Goal: Transaction & Acquisition: Purchase product/service

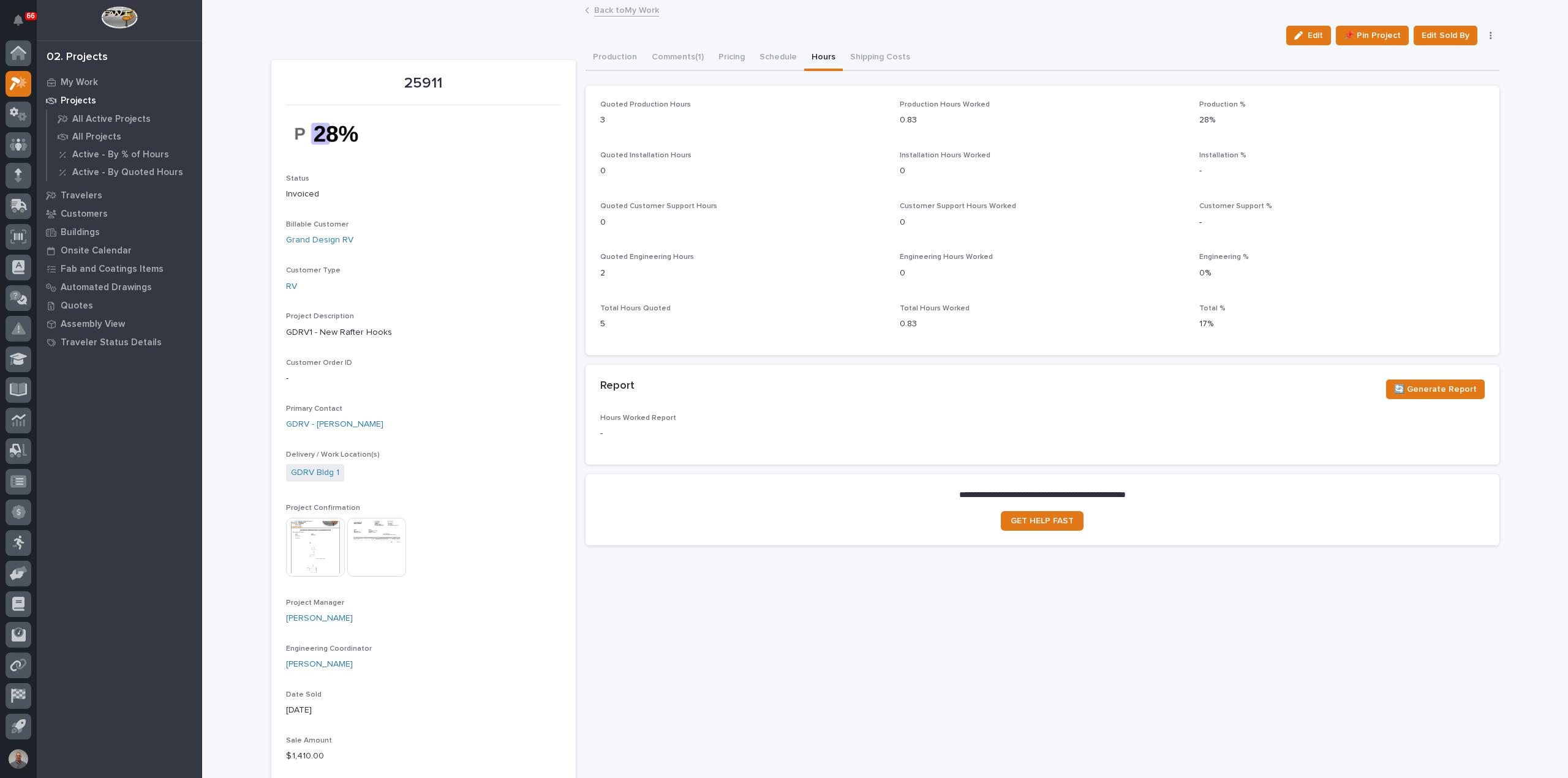
click at [617, 11] on link "Back to My Work" at bounding box center [626, 9] width 65 height 14
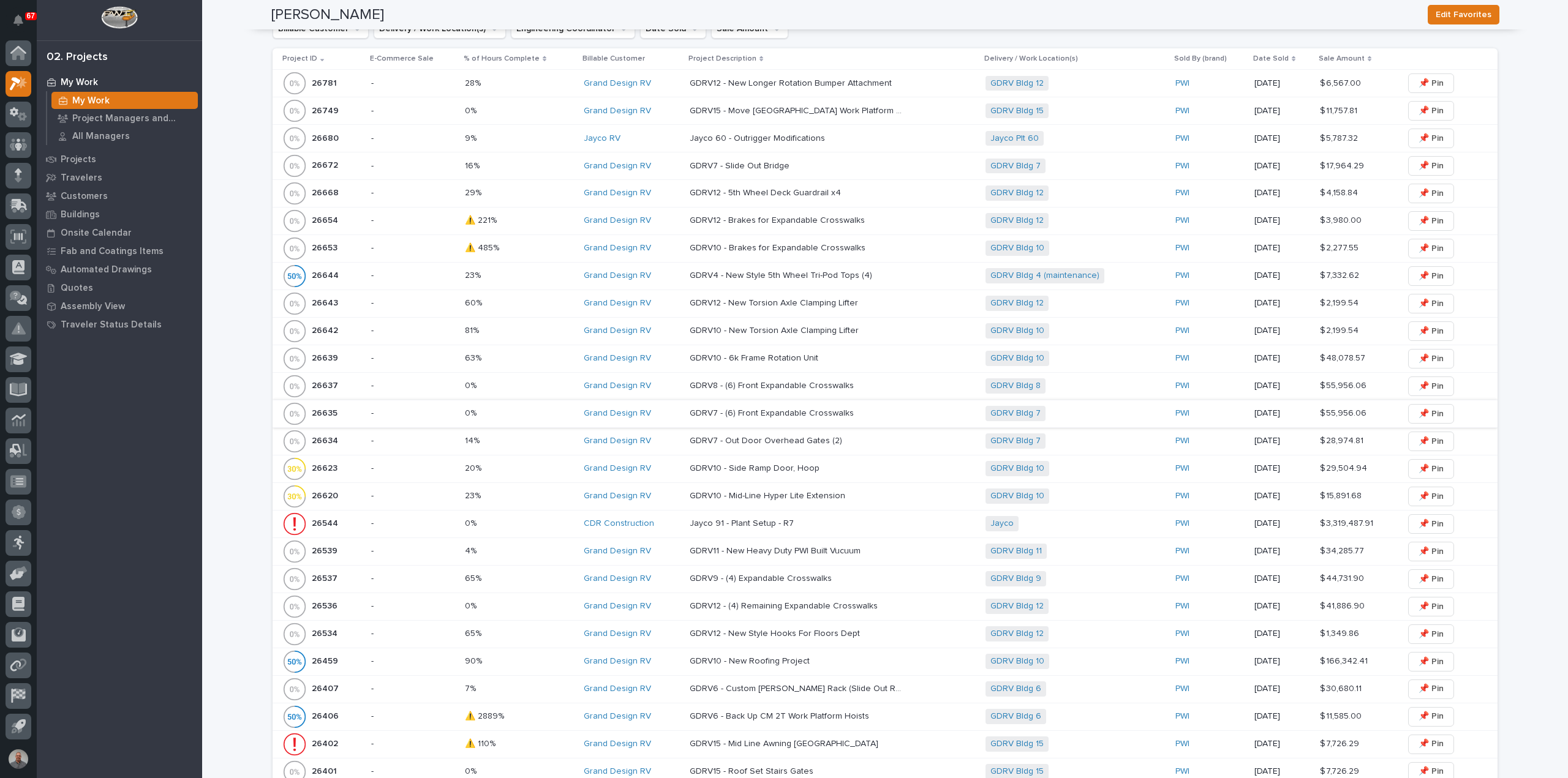
scroll to position [551, 0]
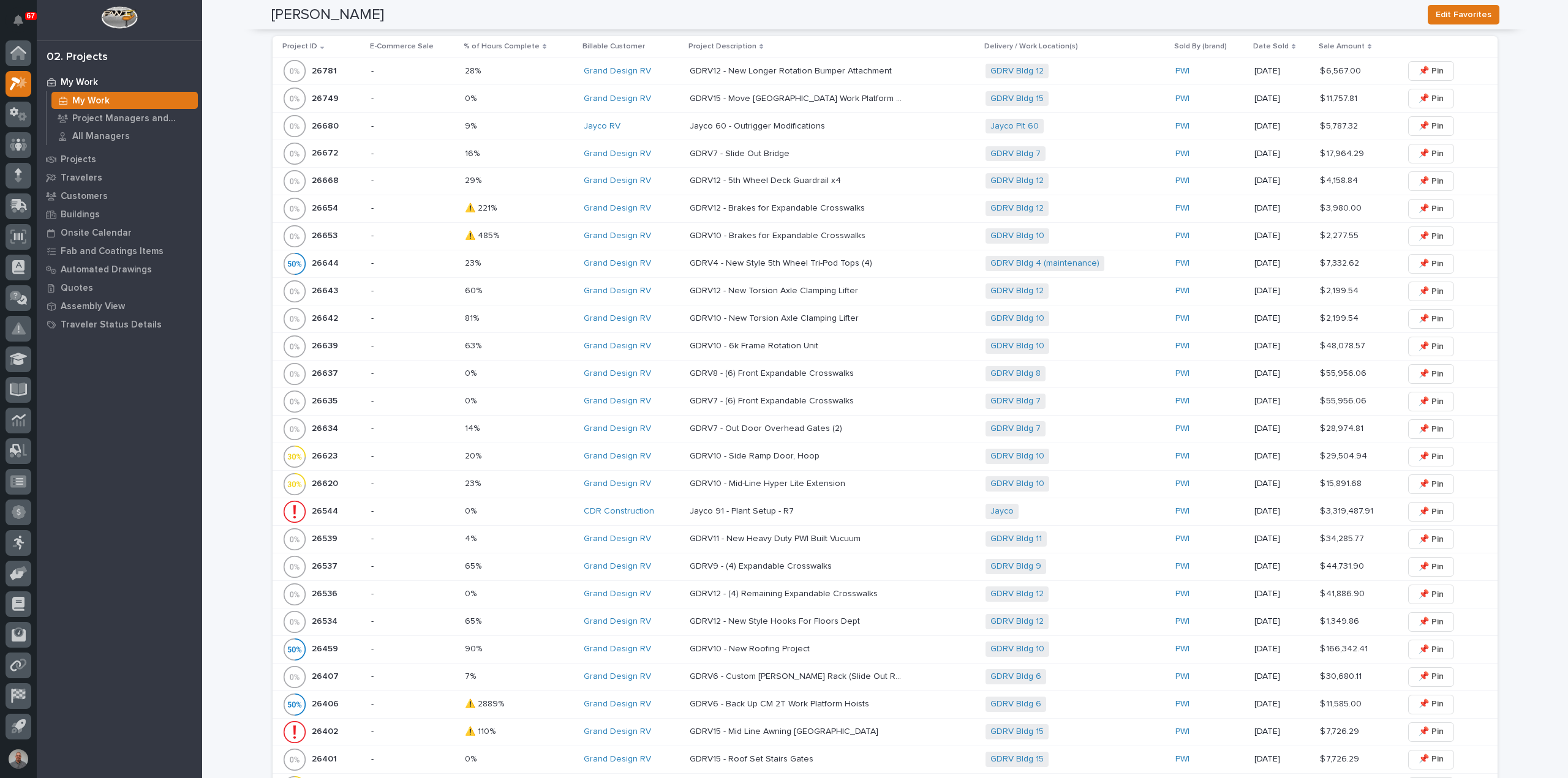
click at [753, 642] on p "GDRV10 - New Roofing Project" at bounding box center [750, 648] width 122 height 13
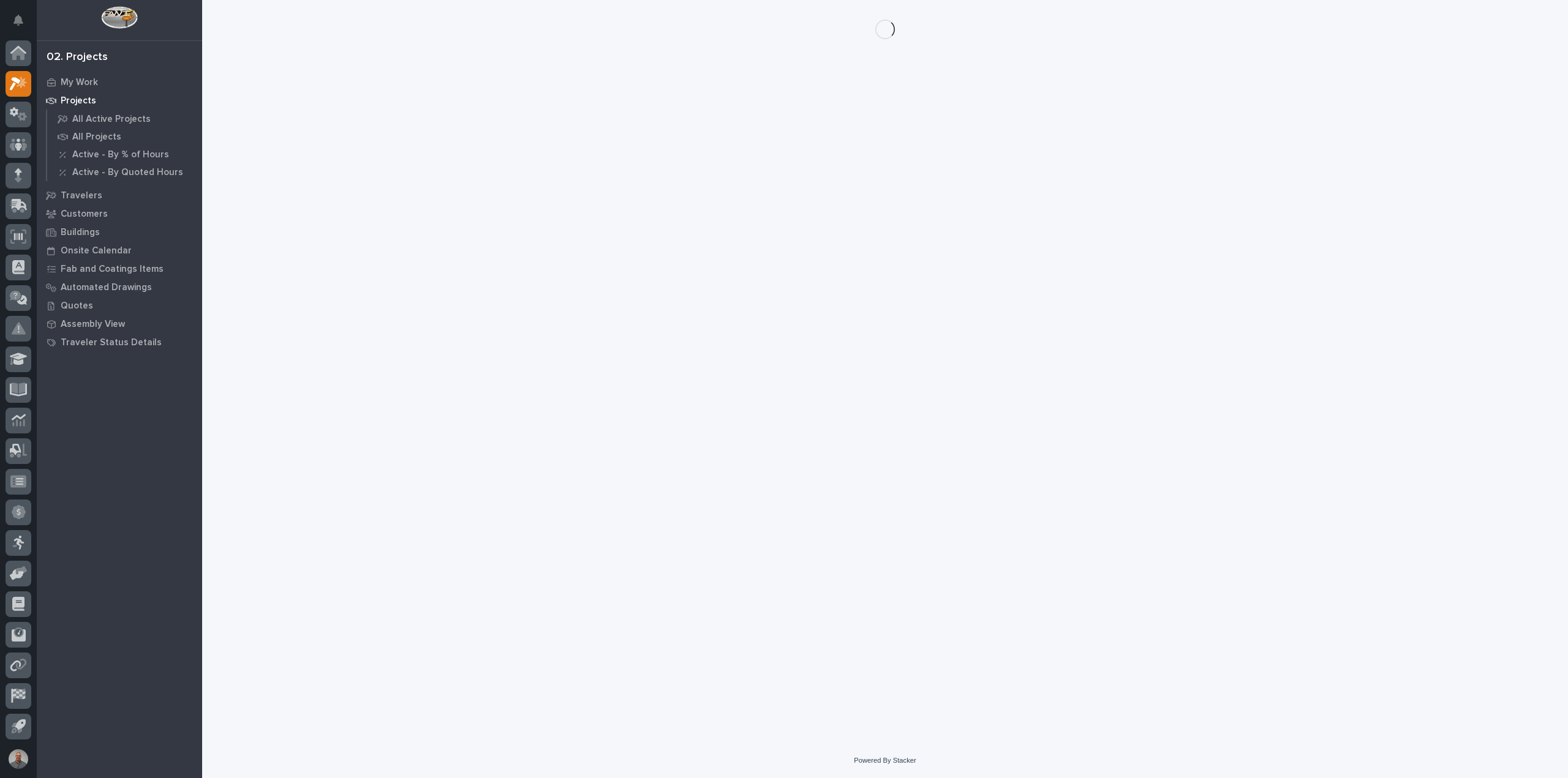
click at [753, 642] on div "Loading... Saving… Loading... Saving…" at bounding box center [885, 356] width 1240 height 713
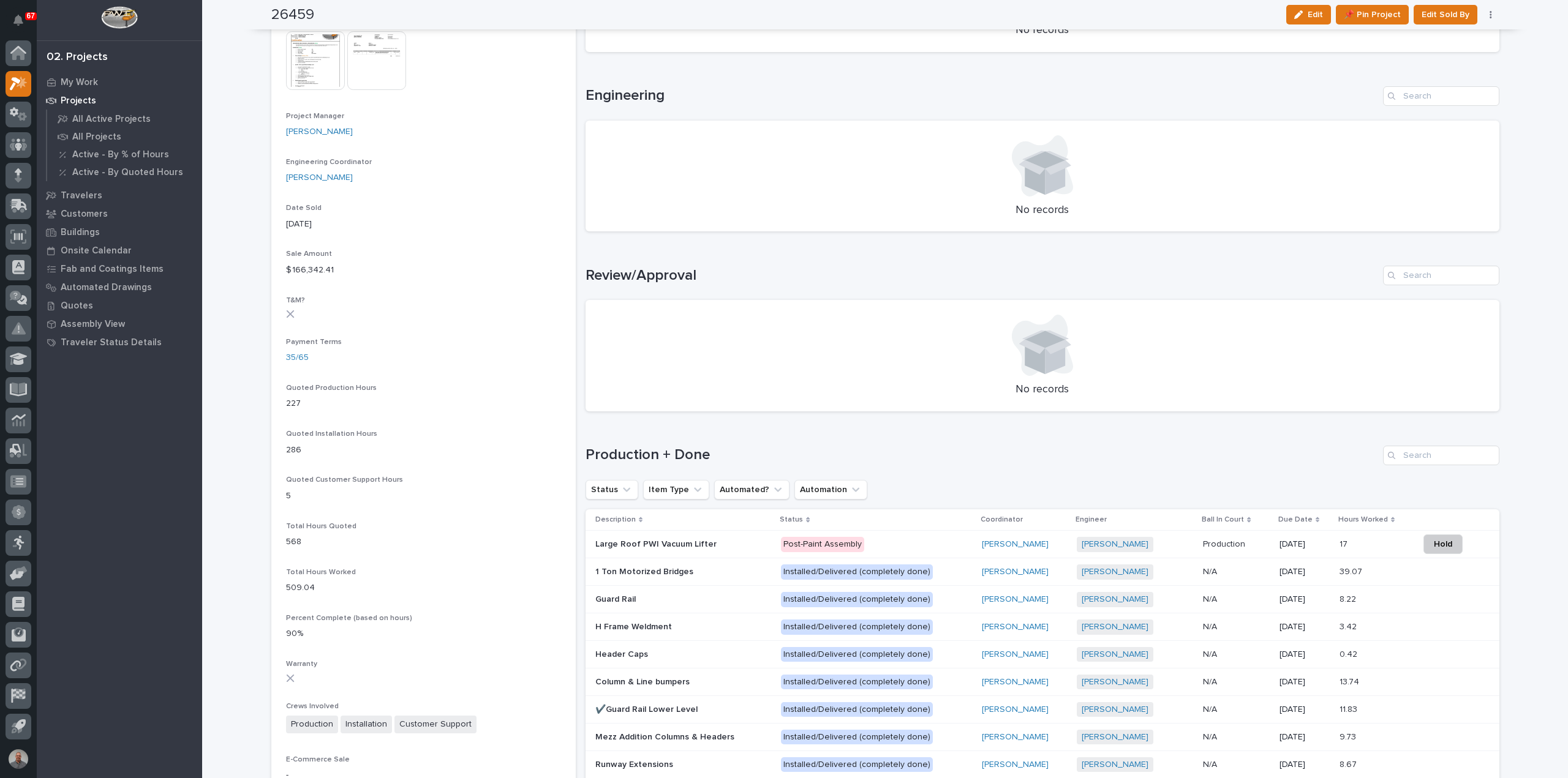
scroll to position [612, 0]
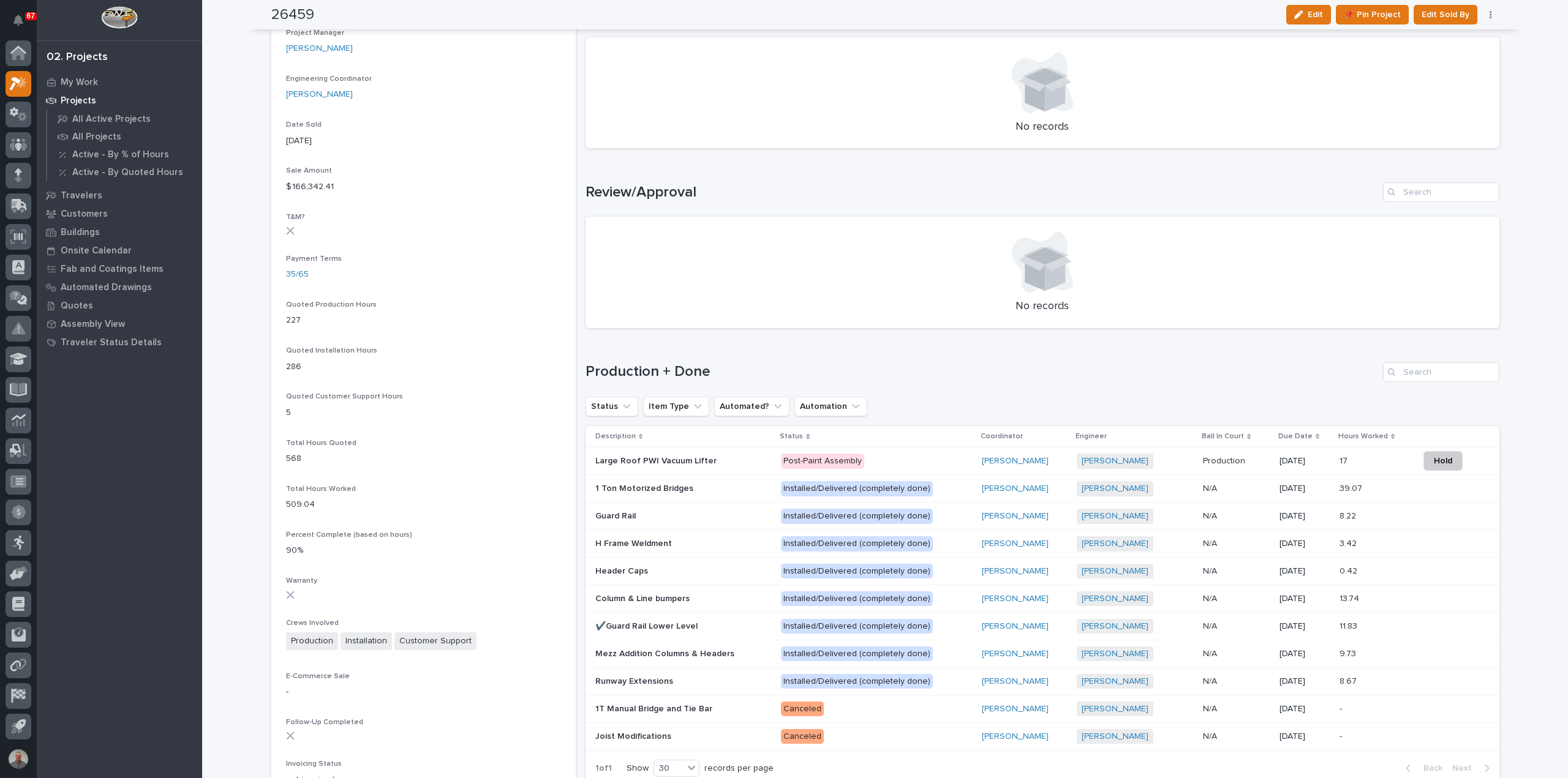
click at [821, 278] on div at bounding box center [1042, 262] width 884 height 62
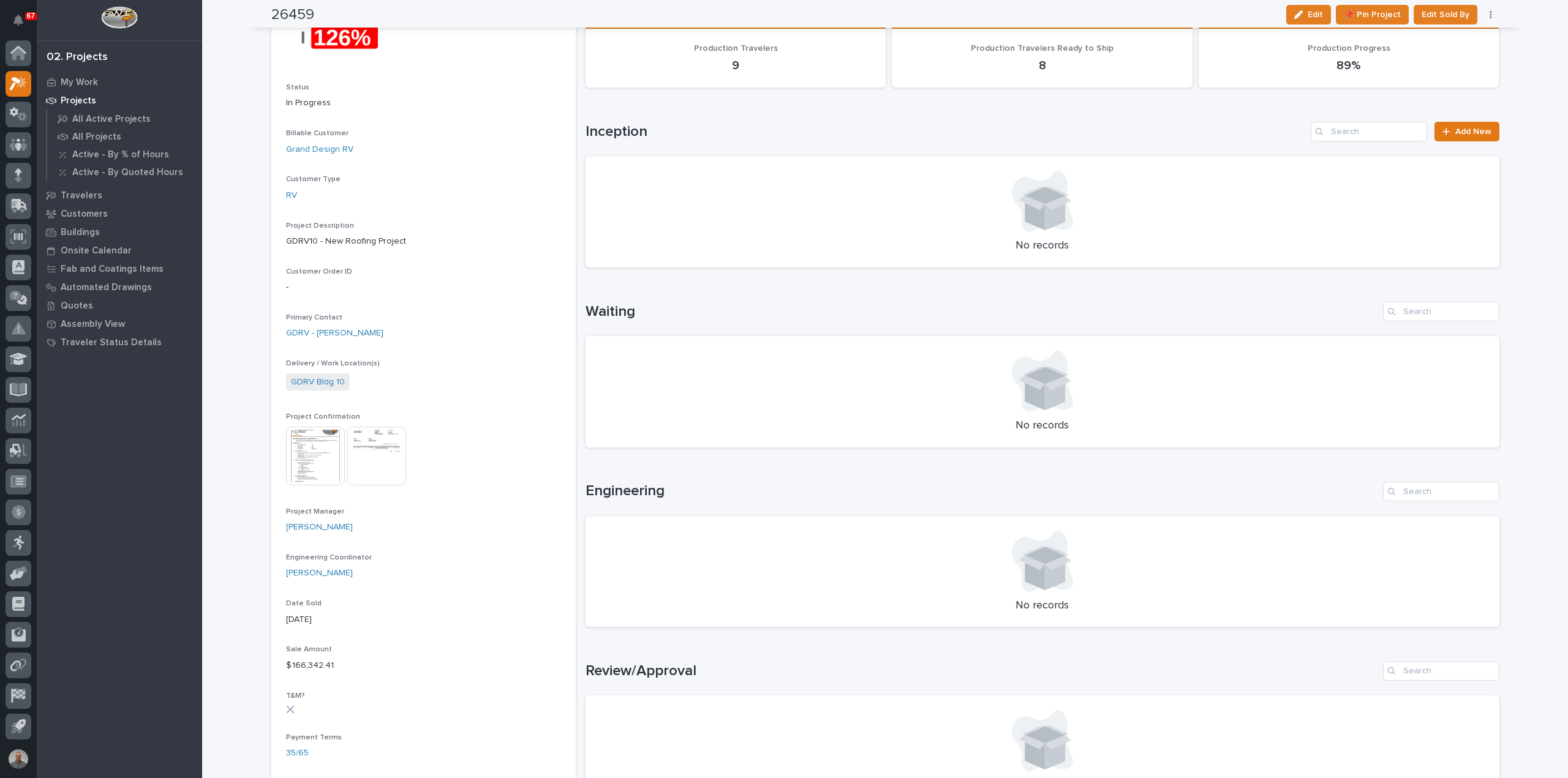
scroll to position [0, 0]
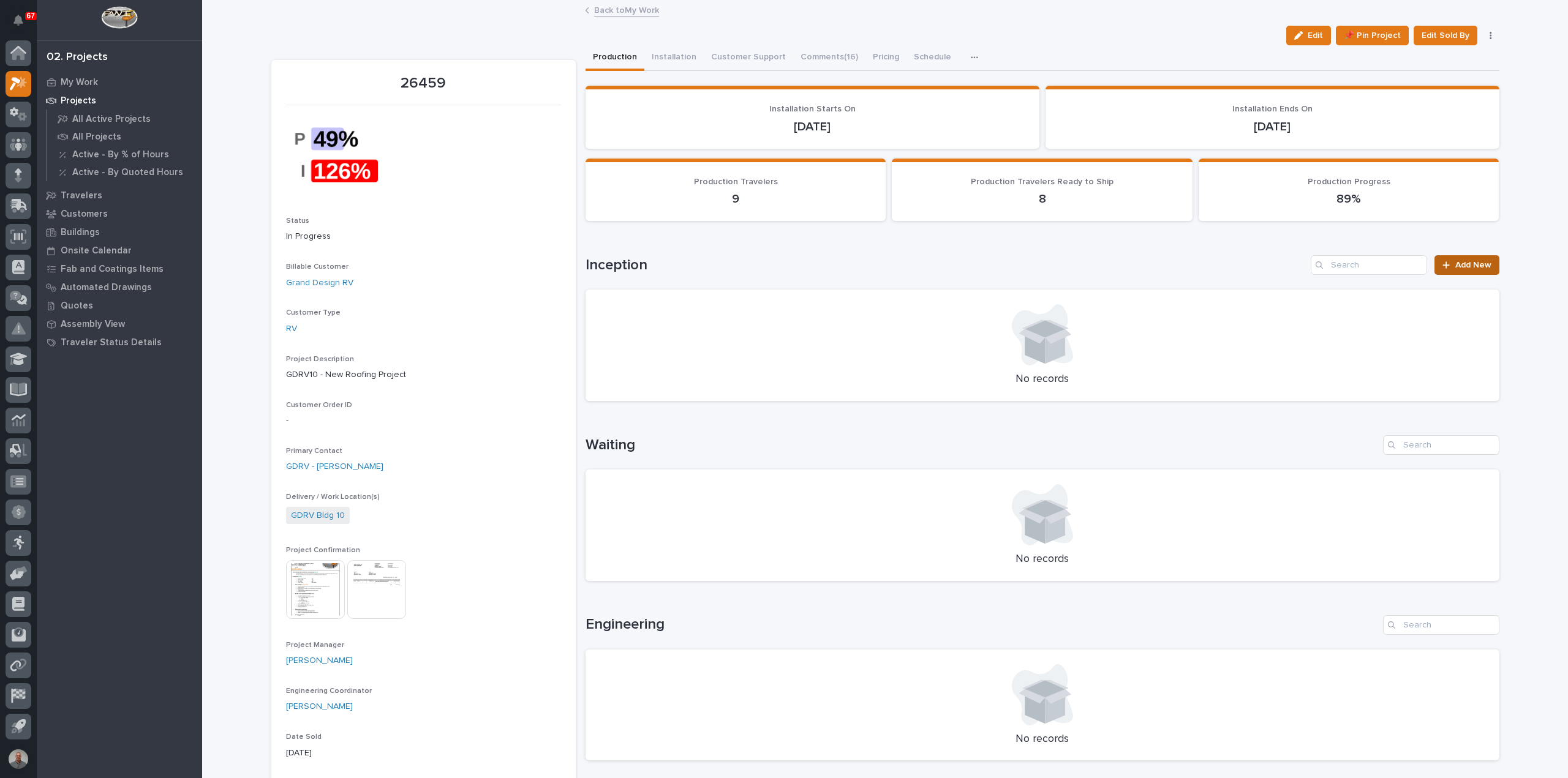
click at [1466, 268] on span "Add New" at bounding box center [1473, 265] width 36 height 9
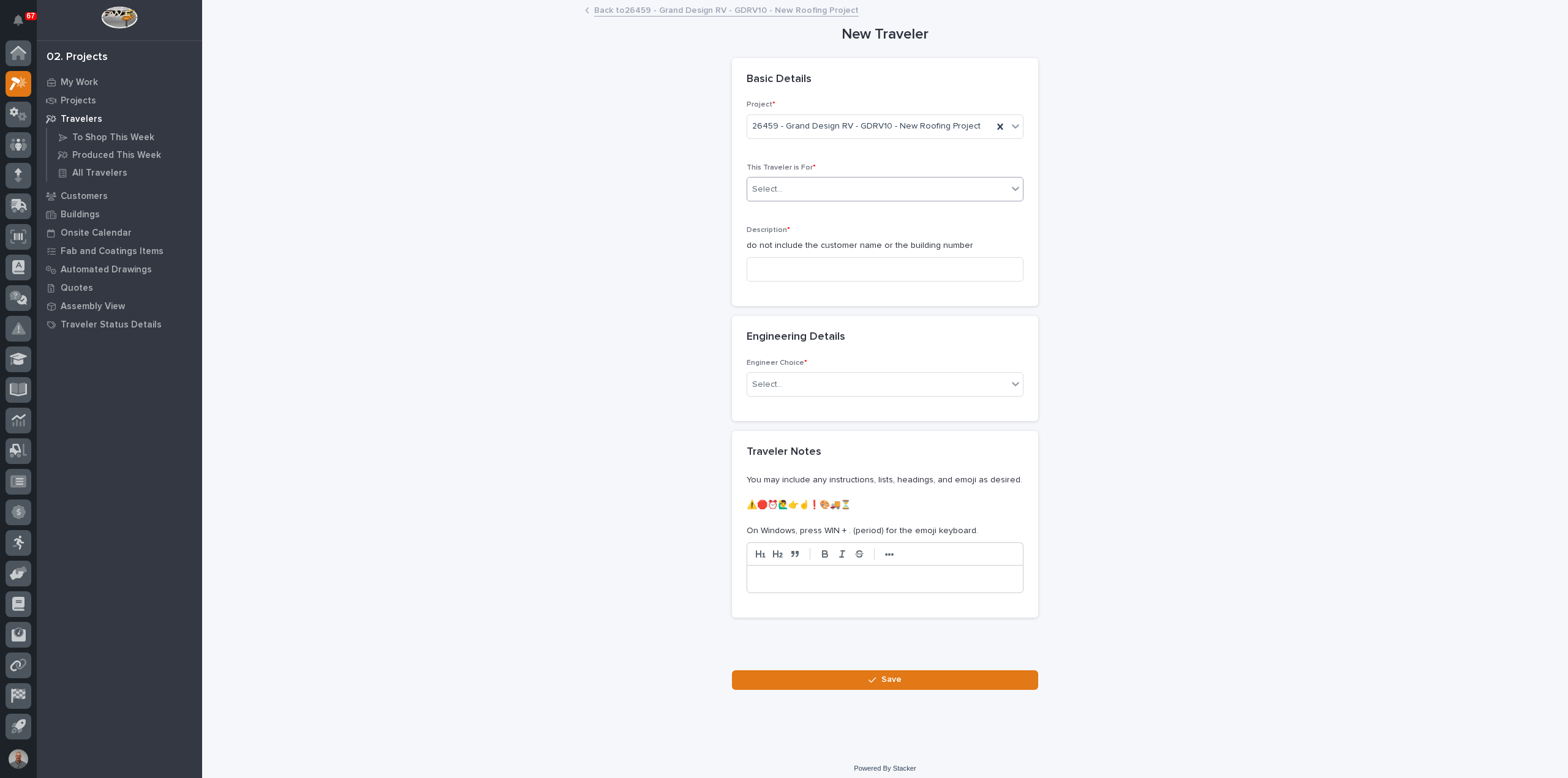
click at [826, 189] on div "Select..." at bounding box center [876, 190] width 260 height 20
click at [815, 213] on div "Production" at bounding box center [880, 212] width 276 height 21
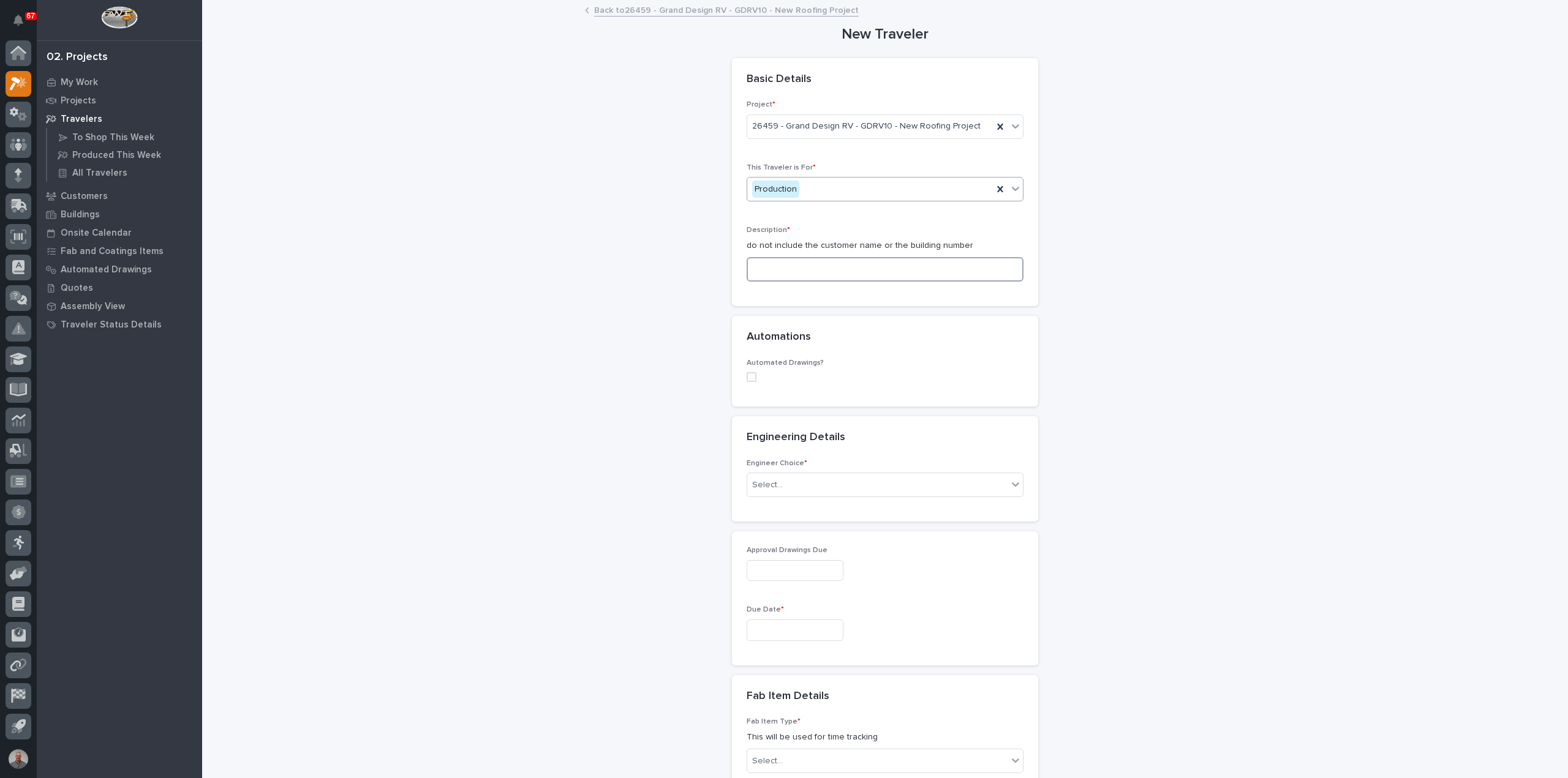
click at [828, 264] on input at bounding box center [885, 269] width 277 height 24
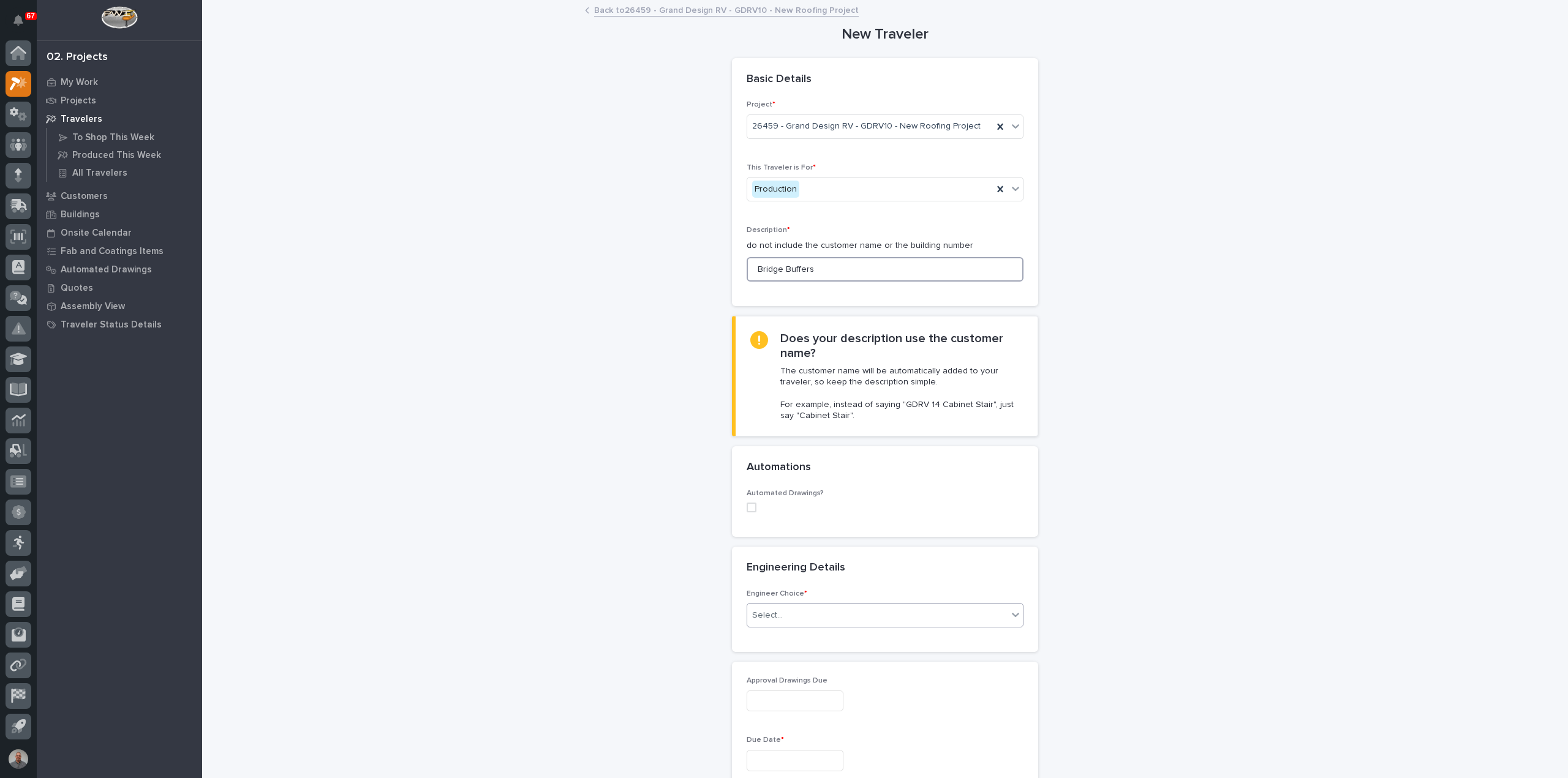
type input "Bridge Buffers"
click at [805, 615] on div "Select..." at bounding box center [876, 616] width 260 height 20
click at [803, 656] on div "I want my coordinator to choose an engineer" at bounding box center [880, 658] width 276 height 21
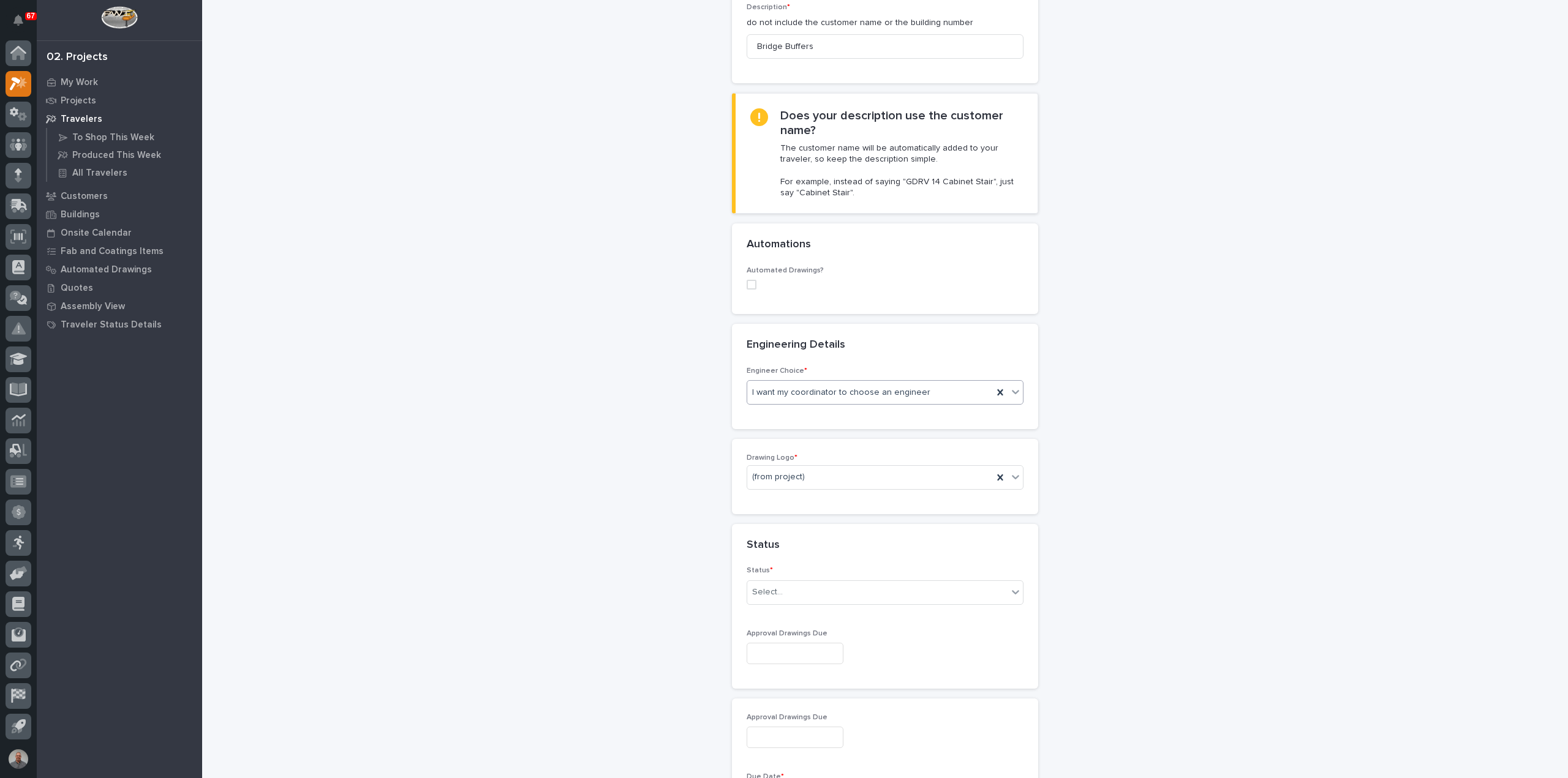
scroll to position [245, 0]
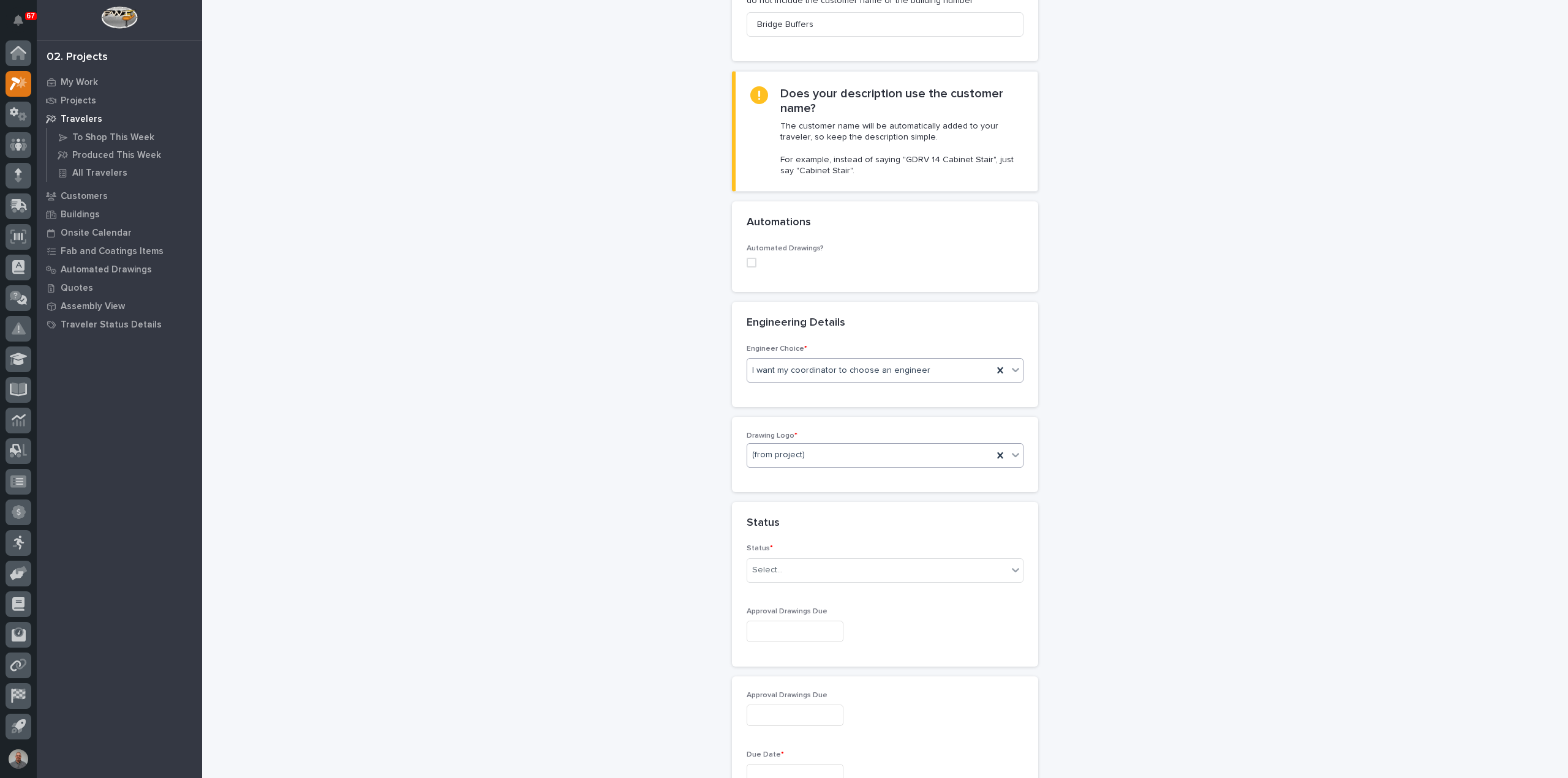
click at [803, 449] on div "(from project)" at bounding box center [869, 455] width 246 height 20
click at [803, 526] on div "PWI" at bounding box center [880, 520] width 276 height 21
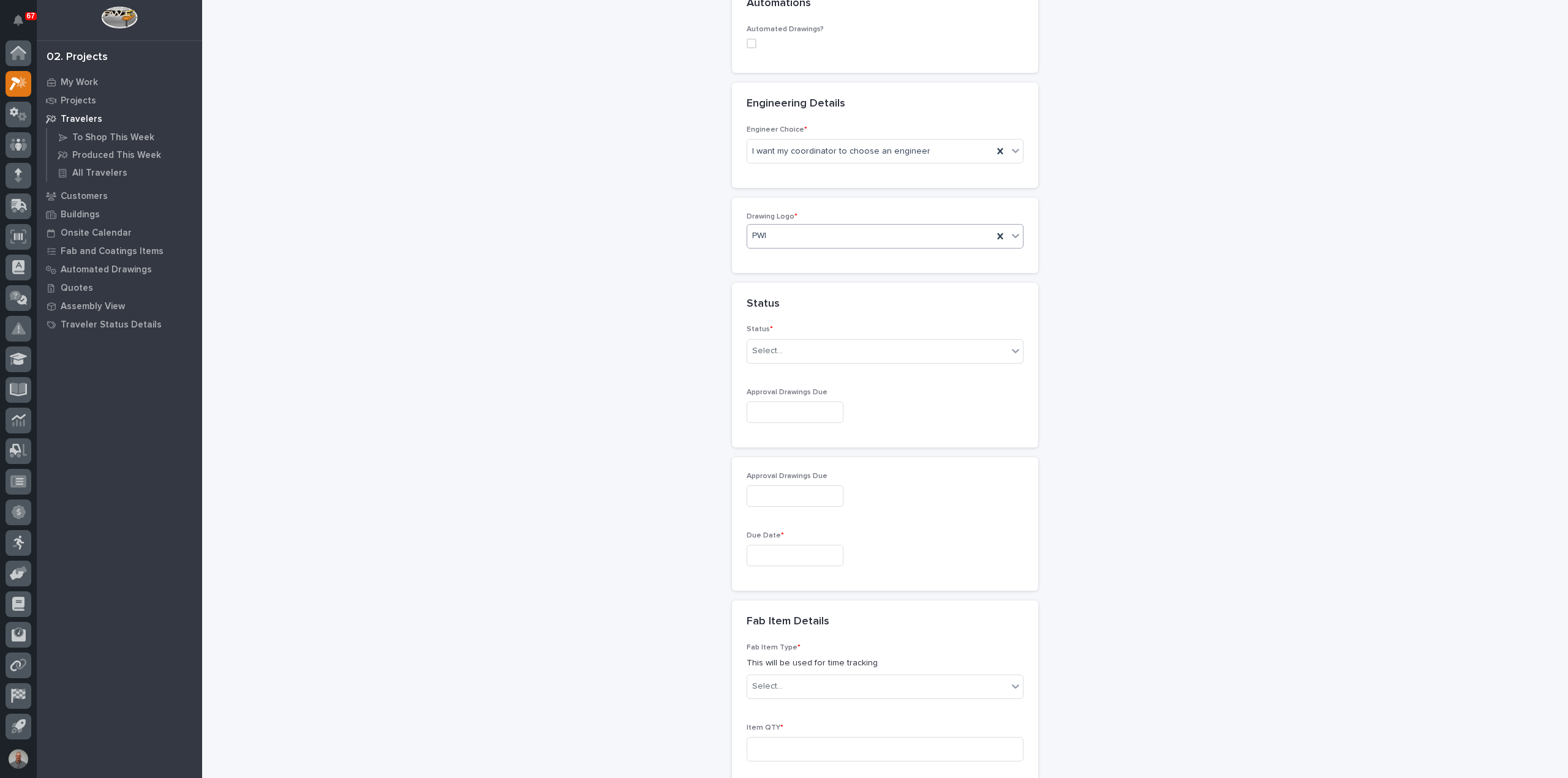
scroll to position [490, 0]
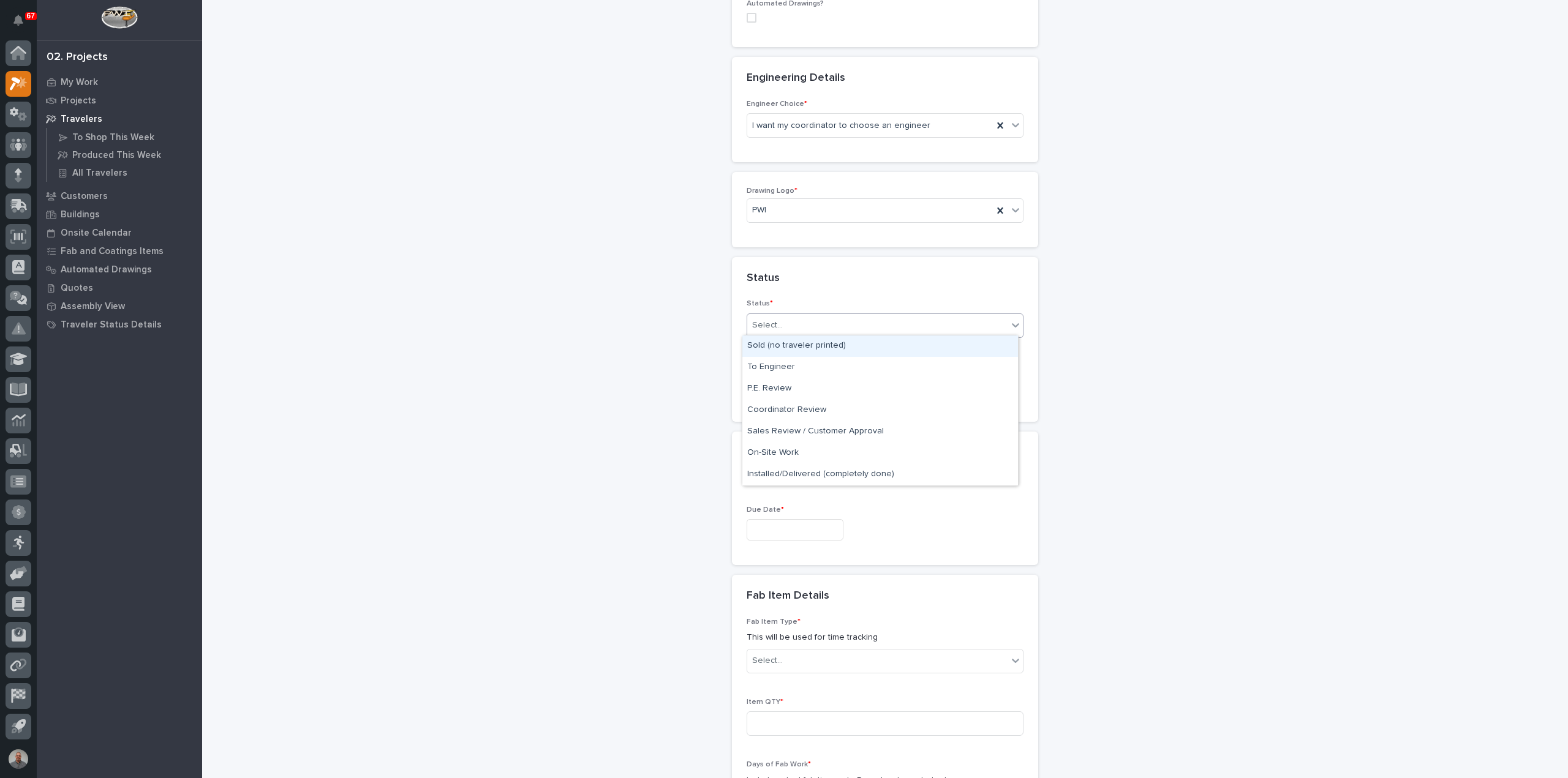
click at [793, 316] on div "Select..." at bounding box center [876, 325] width 260 height 20
click at [801, 341] on div "Sold (no traveler printed)" at bounding box center [880, 346] width 276 height 21
click at [815, 390] on input "text" at bounding box center [795, 386] width 97 height 21
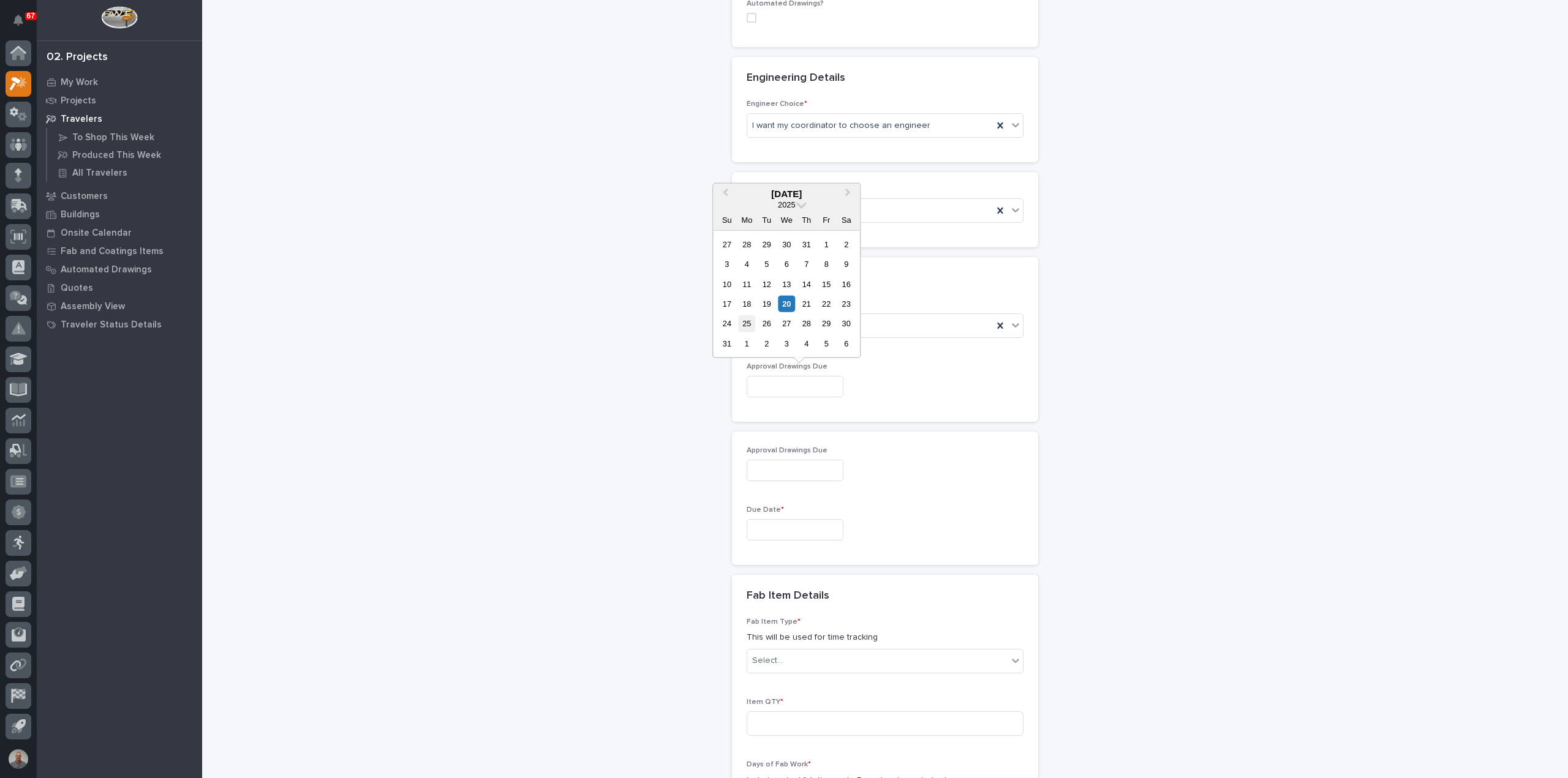
click at [749, 329] on div "25" at bounding box center [746, 323] width 16 height 16
type input "**********"
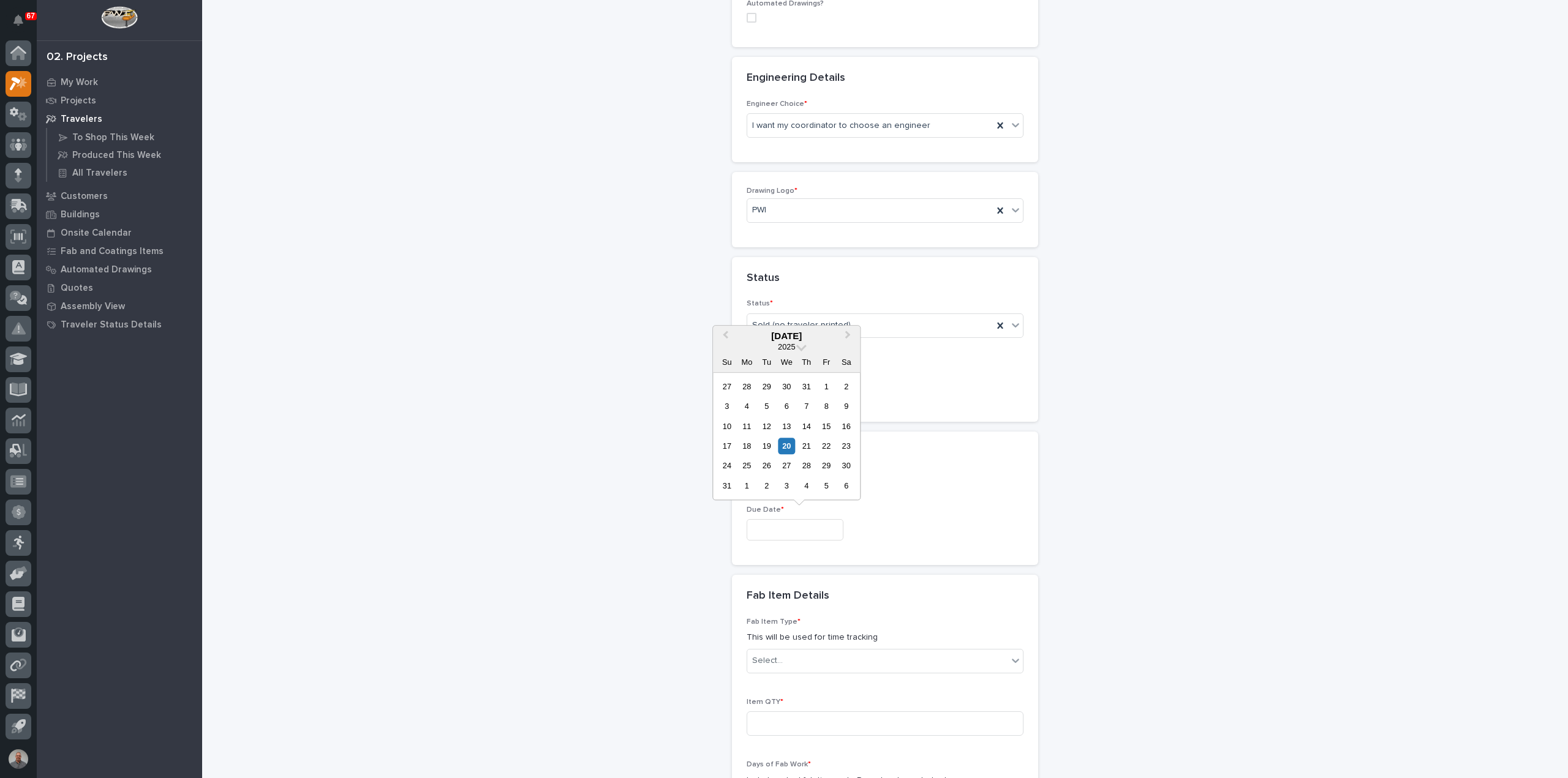
click at [779, 526] on input "text" at bounding box center [795, 530] width 97 height 21
click at [827, 466] on div "29" at bounding box center [826, 466] width 16 height 16
type input "**********"
click at [821, 470] on input "**********" at bounding box center [795, 470] width 97 height 21
click at [827, 385] on div "22" at bounding box center [826, 386] width 16 height 16
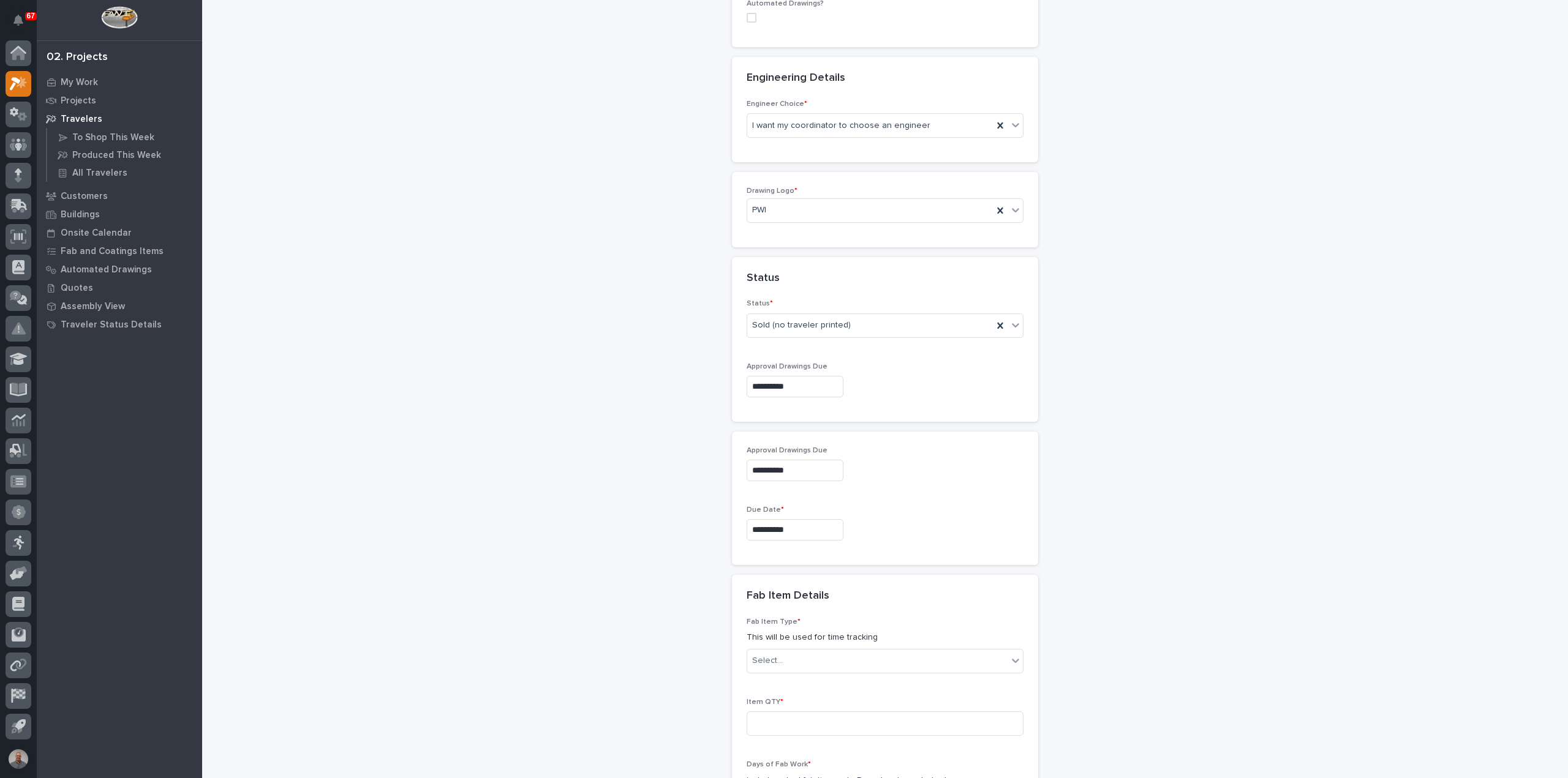
type input "**********"
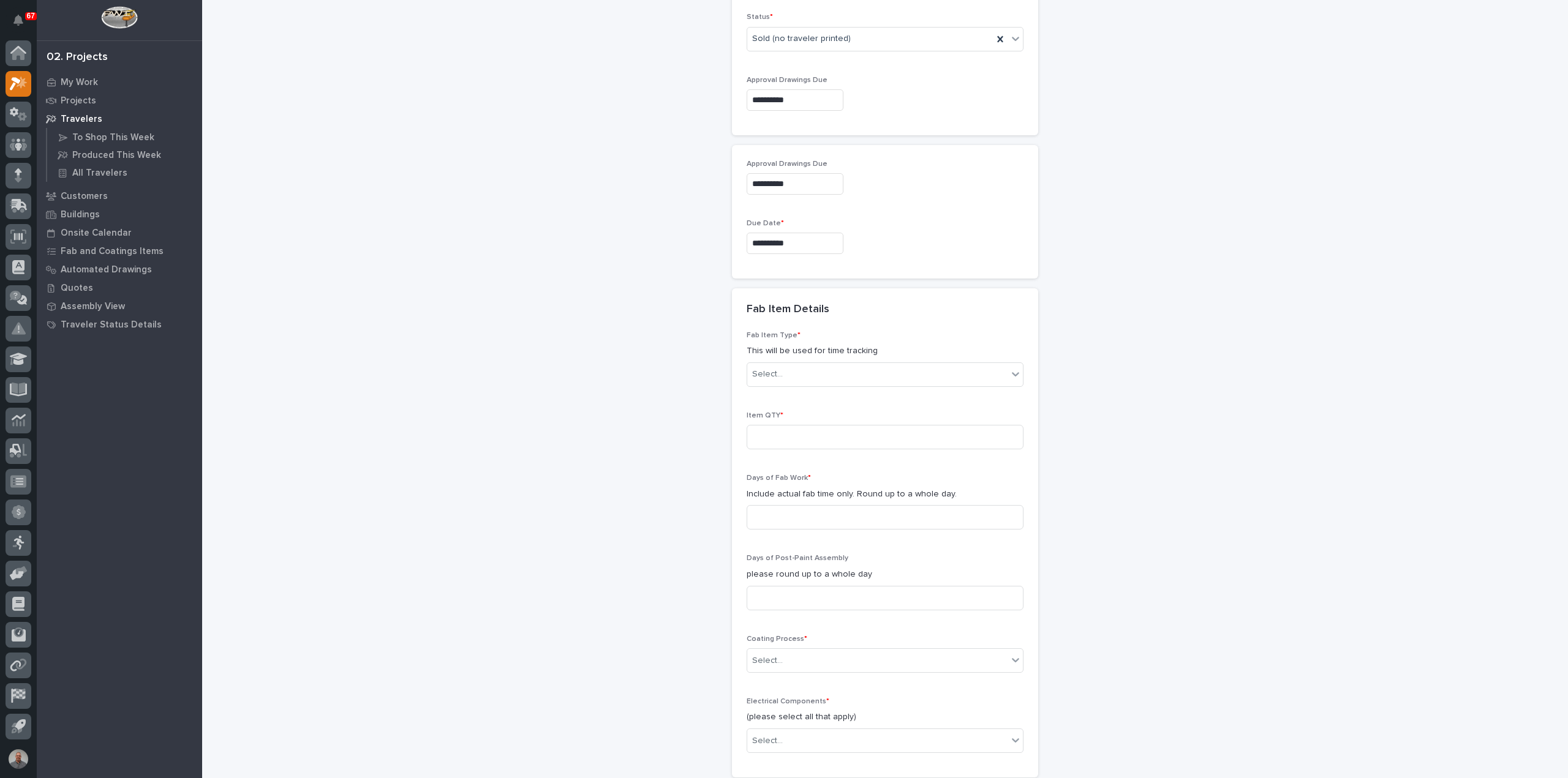
scroll to position [796, 0]
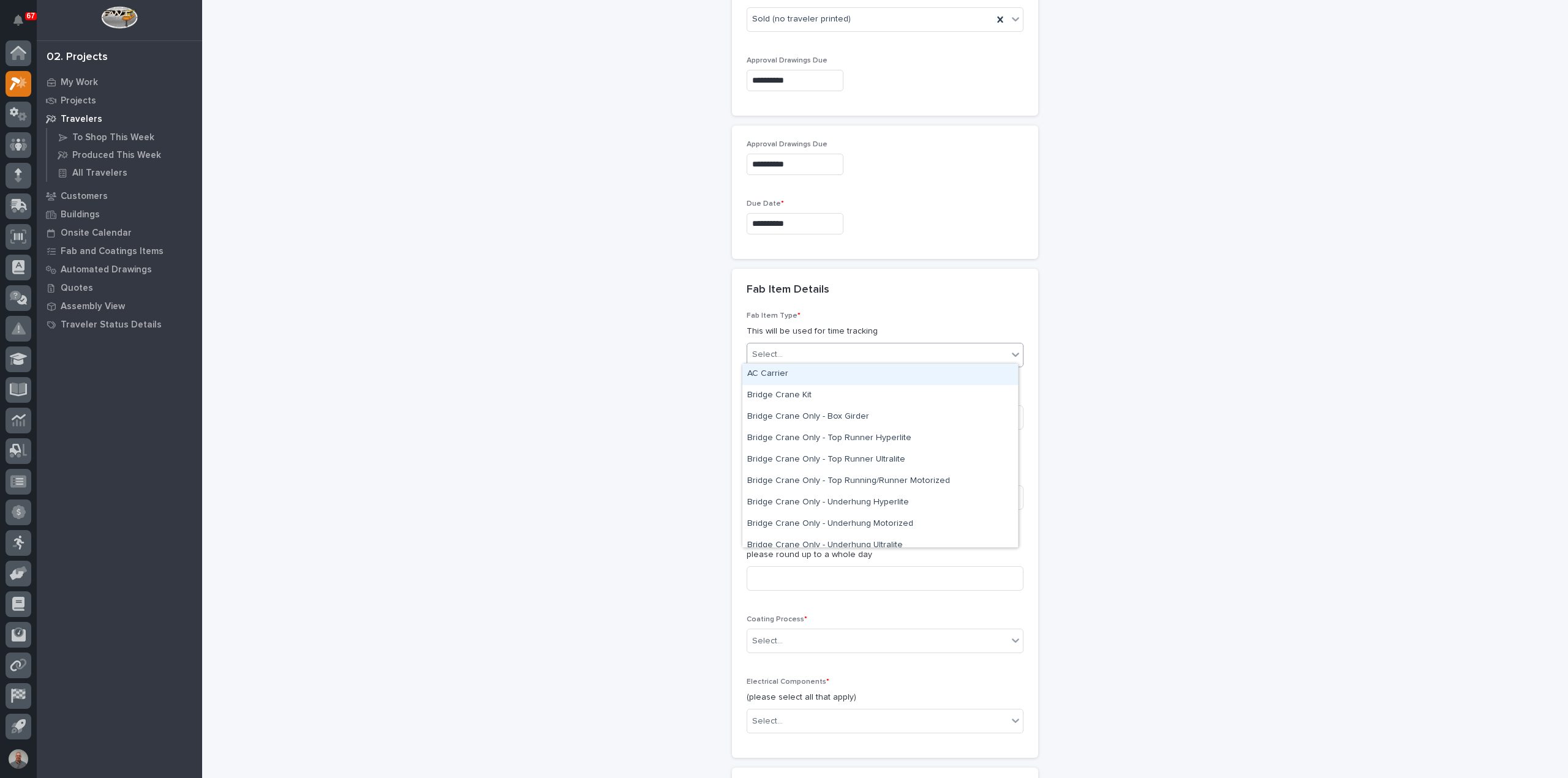
click at [799, 349] on div "Select..." at bounding box center [876, 355] width 260 height 20
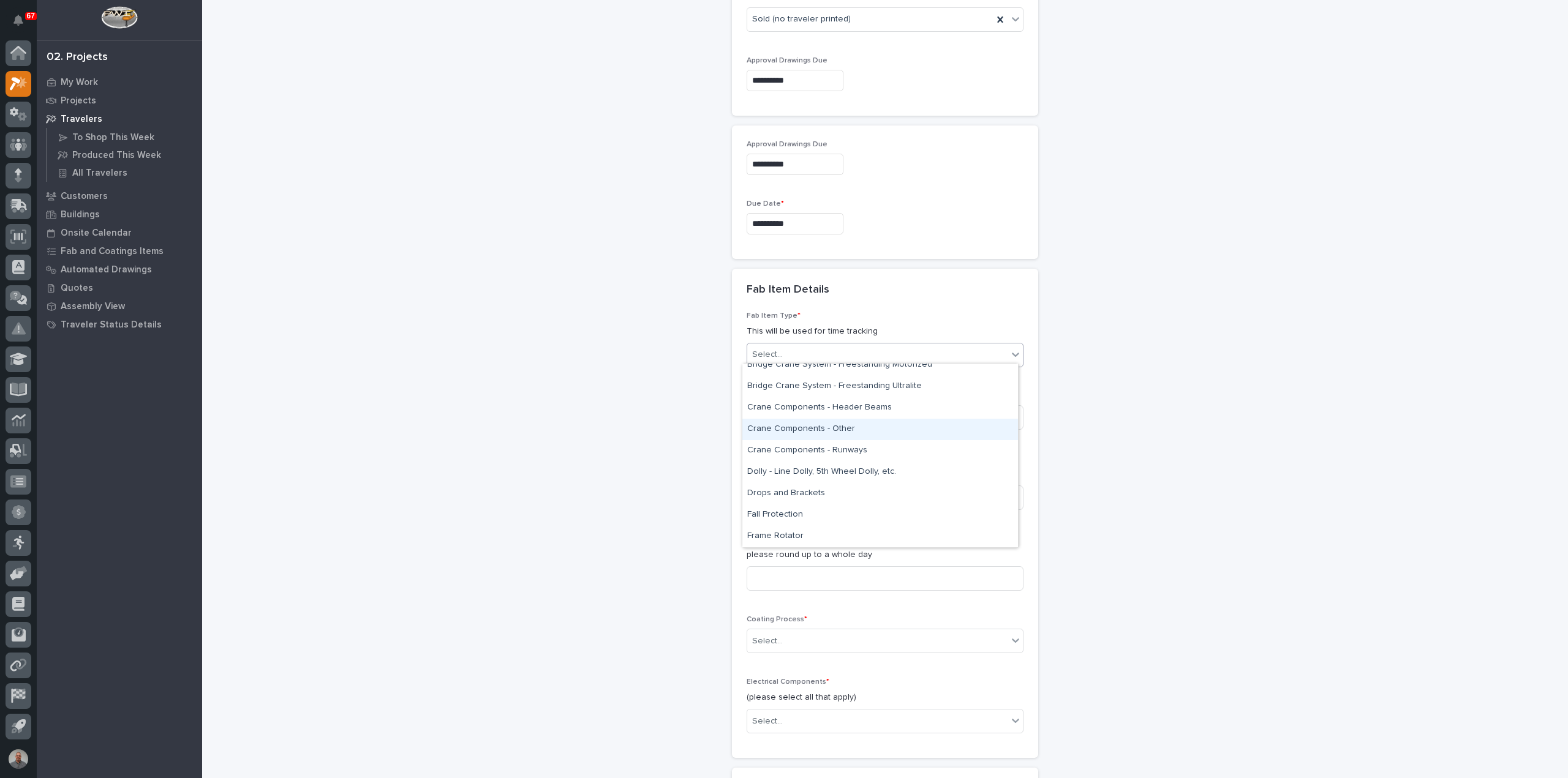
click at [865, 427] on div "Crane Components - Other" at bounding box center [880, 429] width 276 height 21
click at [864, 418] on input at bounding box center [885, 417] width 277 height 24
type input "2"
click at [850, 494] on input at bounding box center [885, 497] width 277 height 24
type input "1"
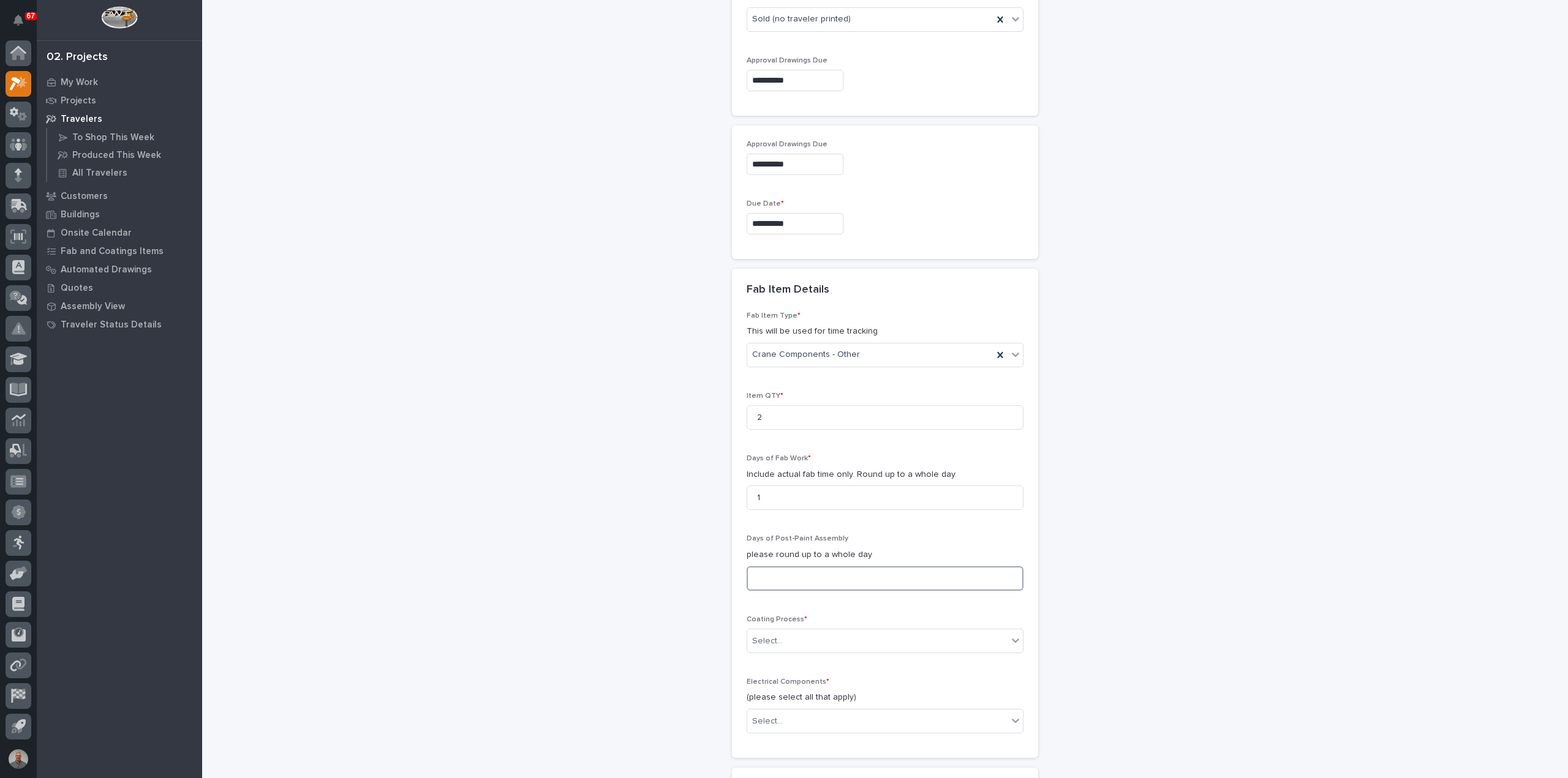
click at [848, 580] on input at bounding box center [885, 578] width 277 height 24
type input "1"
click at [836, 638] on div "Select..." at bounding box center [876, 641] width 260 height 20
type input "*"
click at [836, 634] on div "1" at bounding box center [864, 641] width 236 height 20
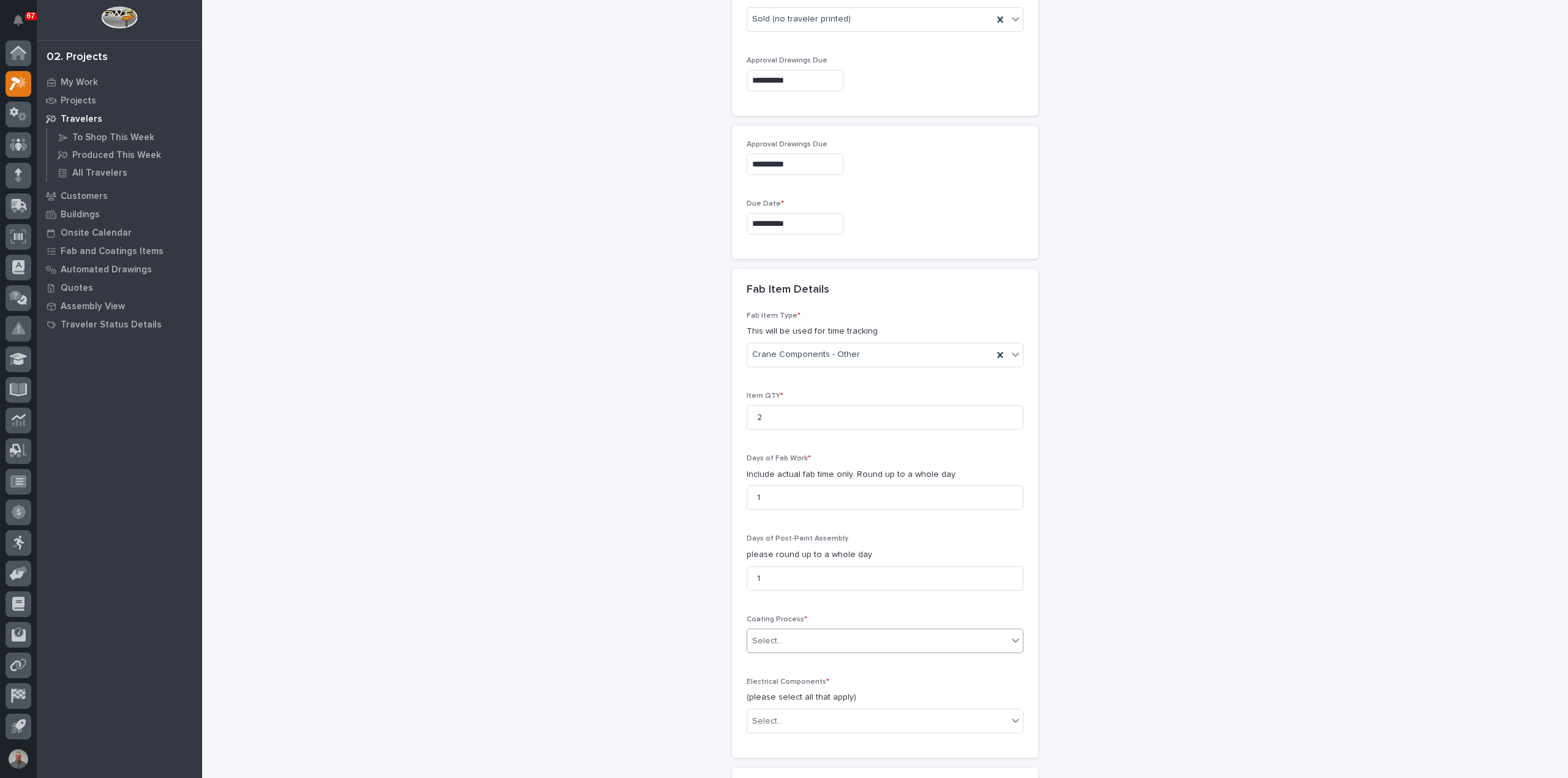
click at [836, 638] on div "Select..." at bounding box center [876, 641] width 260 height 20
click at [831, 683] on div "In-House Paint/Powder" at bounding box center [880, 681] width 276 height 21
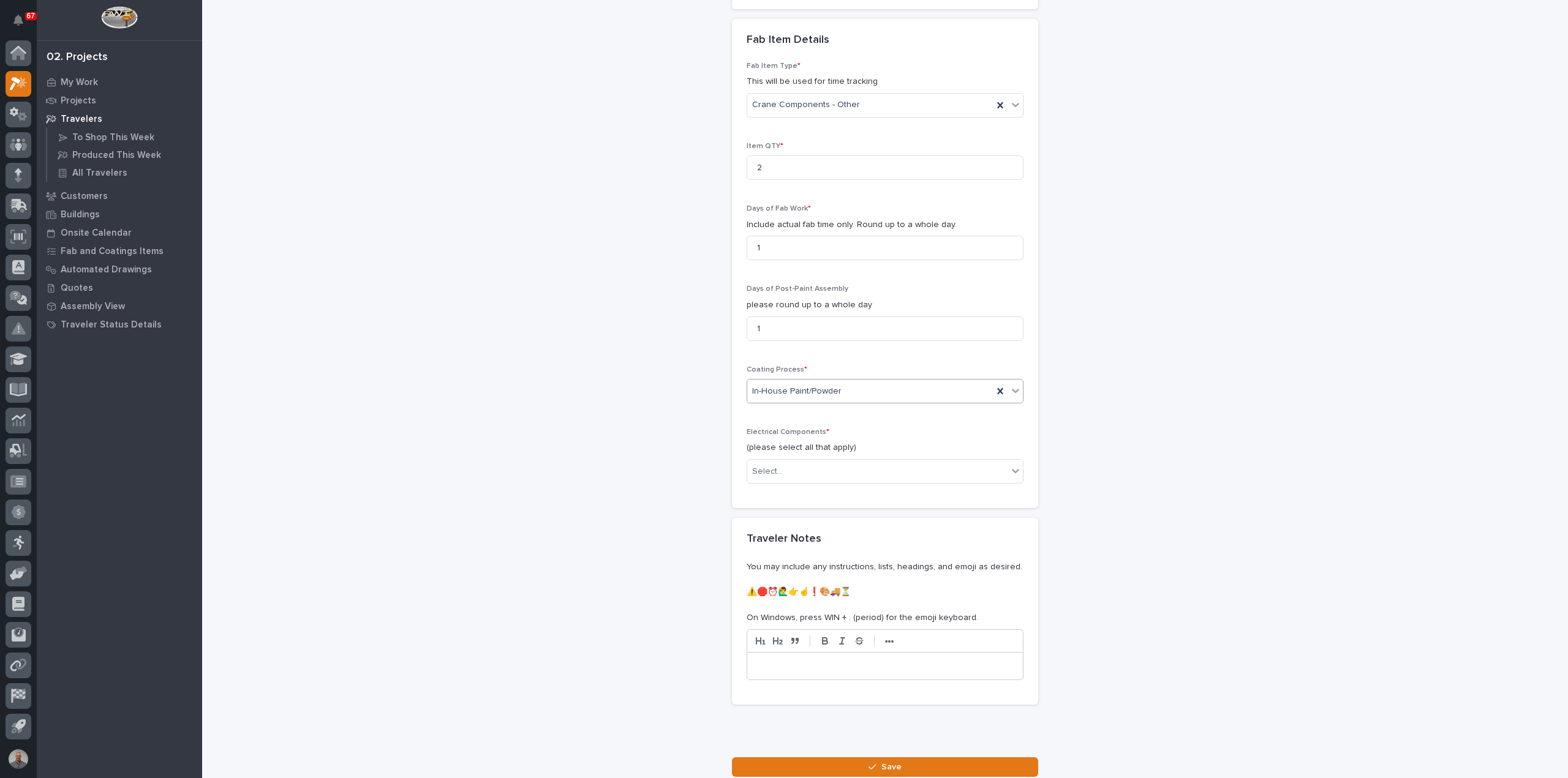
scroll to position [1134, 0]
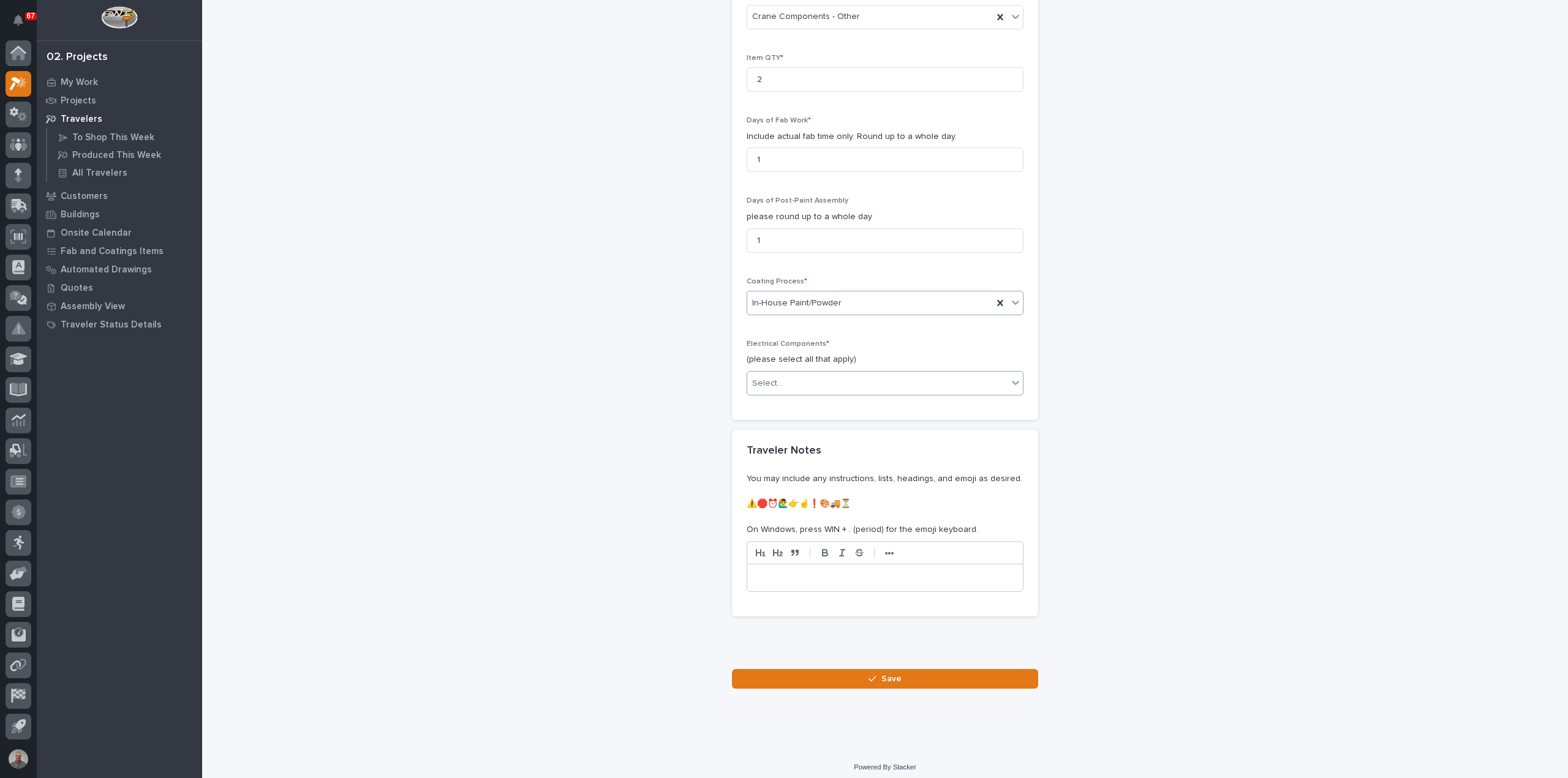
click at [812, 379] on div "Select..." at bounding box center [876, 384] width 260 height 20
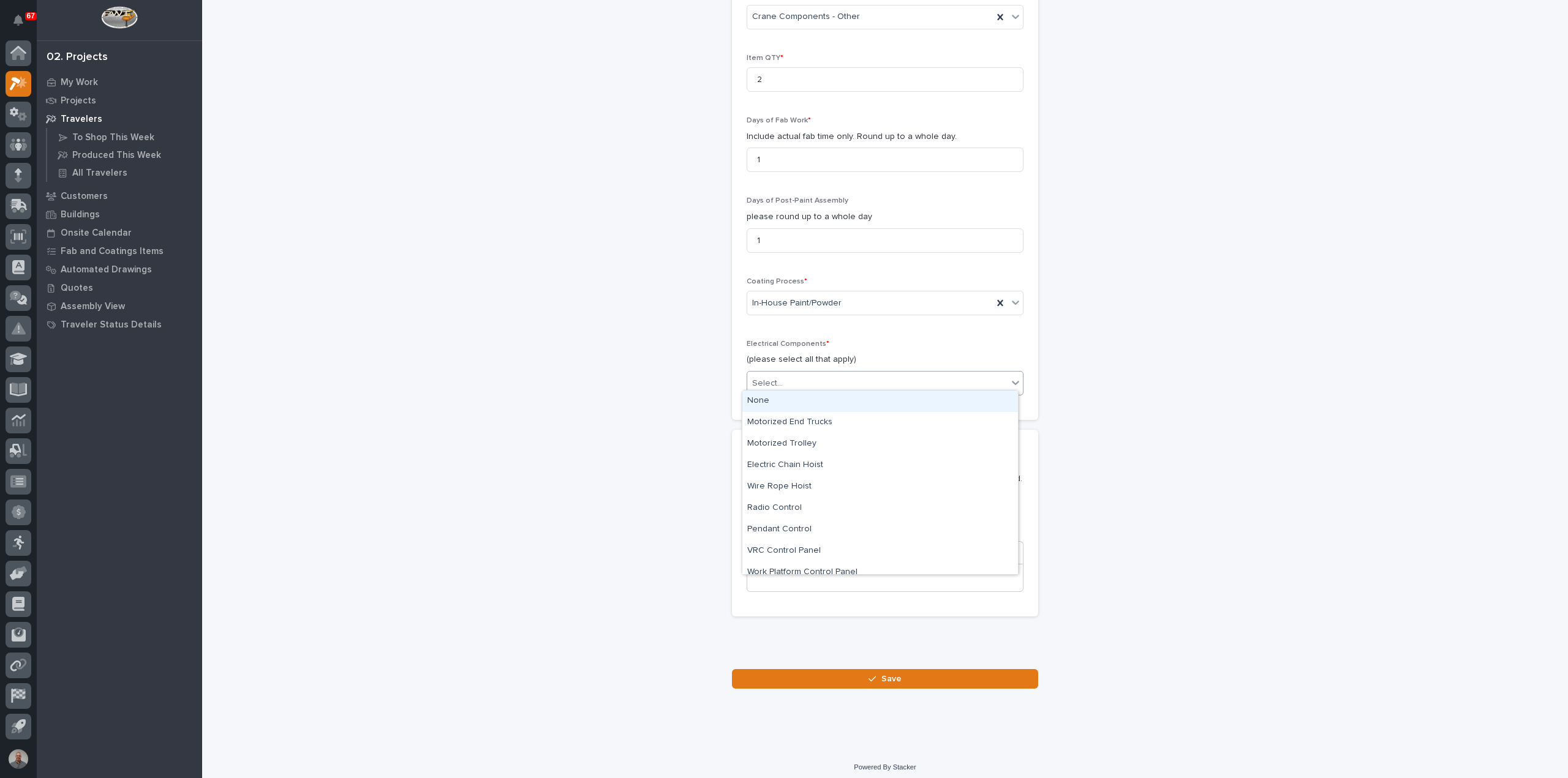
click at [805, 409] on div "None" at bounding box center [880, 402] width 276 height 21
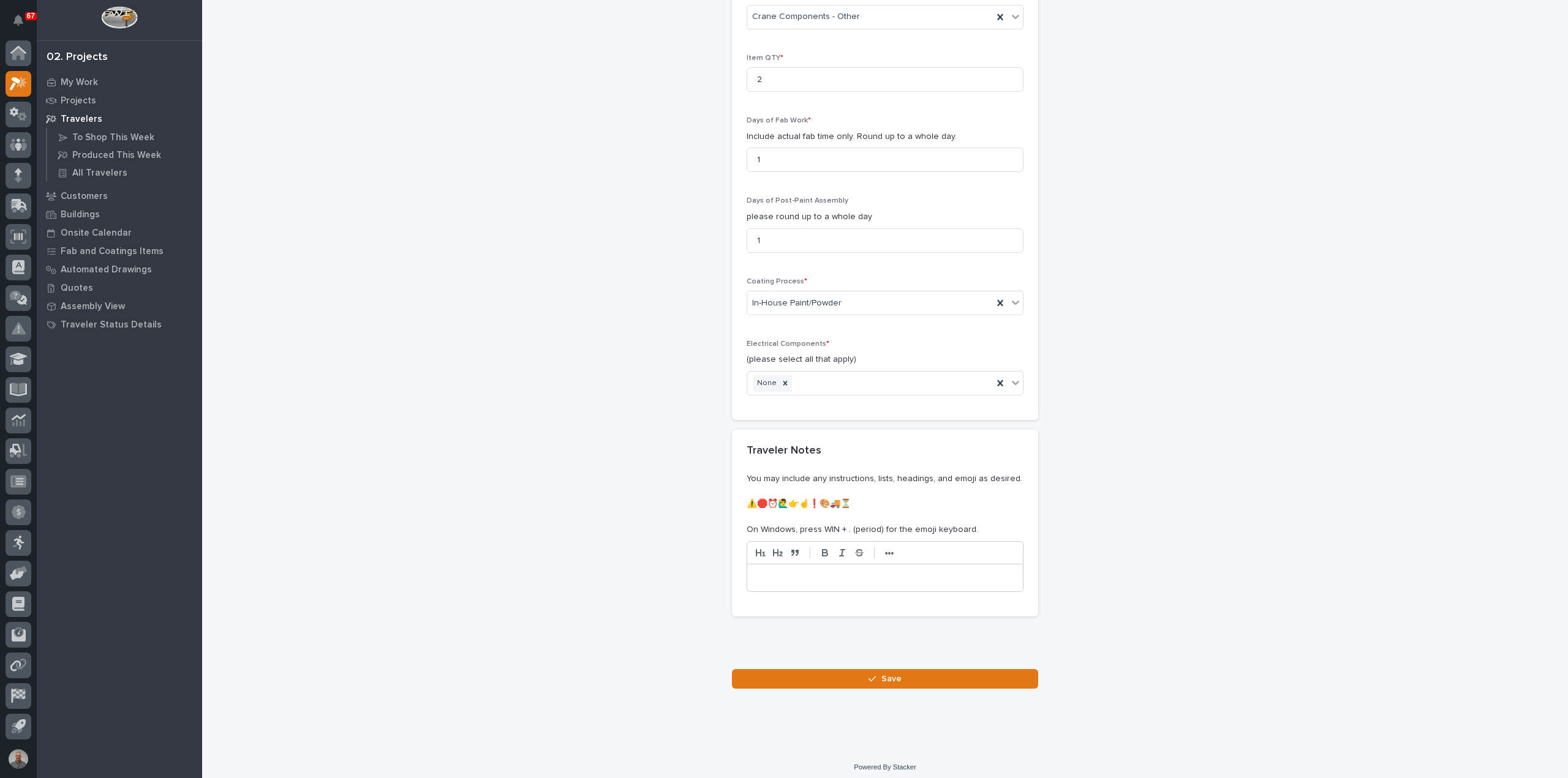
click at [833, 572] on p at bounding box center [884, 578] width 257 height 12
click at [907, 669] on button "Save" at bounding box center [885, 679] width 306 height 19
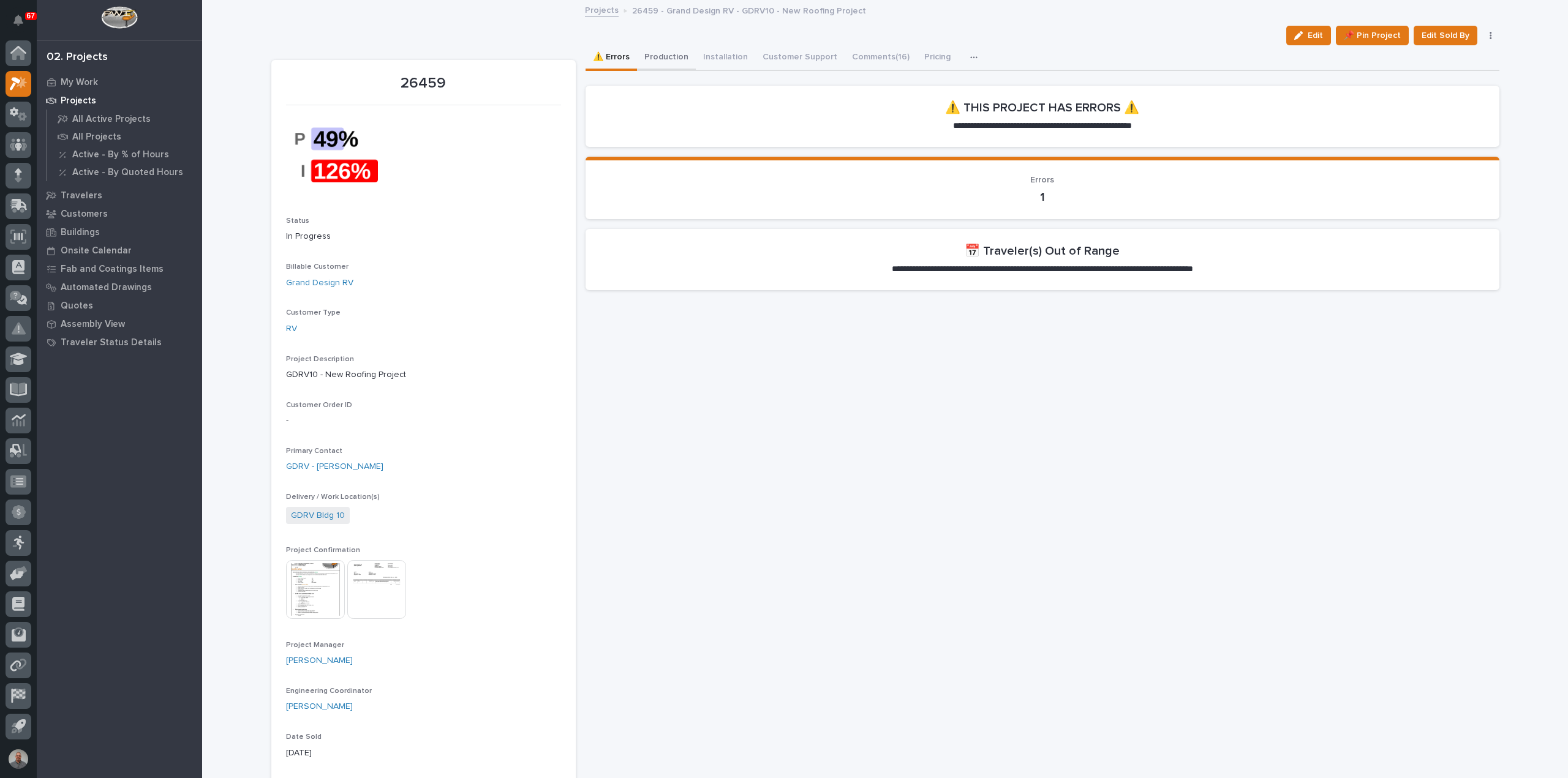
click at [665, 53] on button "Production" at bounding box center [666, 58] width 59 height 26
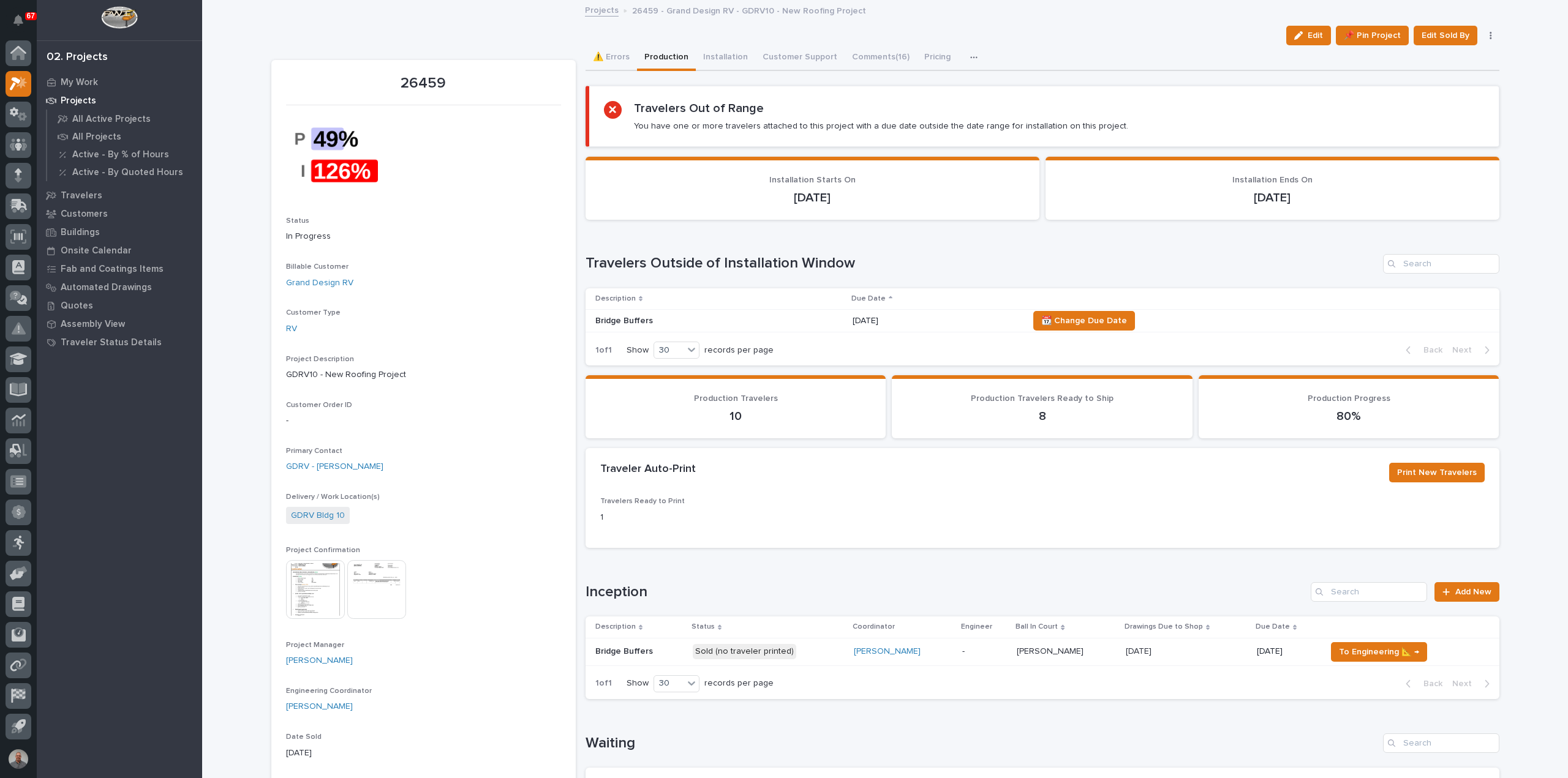
click at [806, 651] on p "Sold (no traveler printed)" at bounding box center [768, 651] width 150 height 15
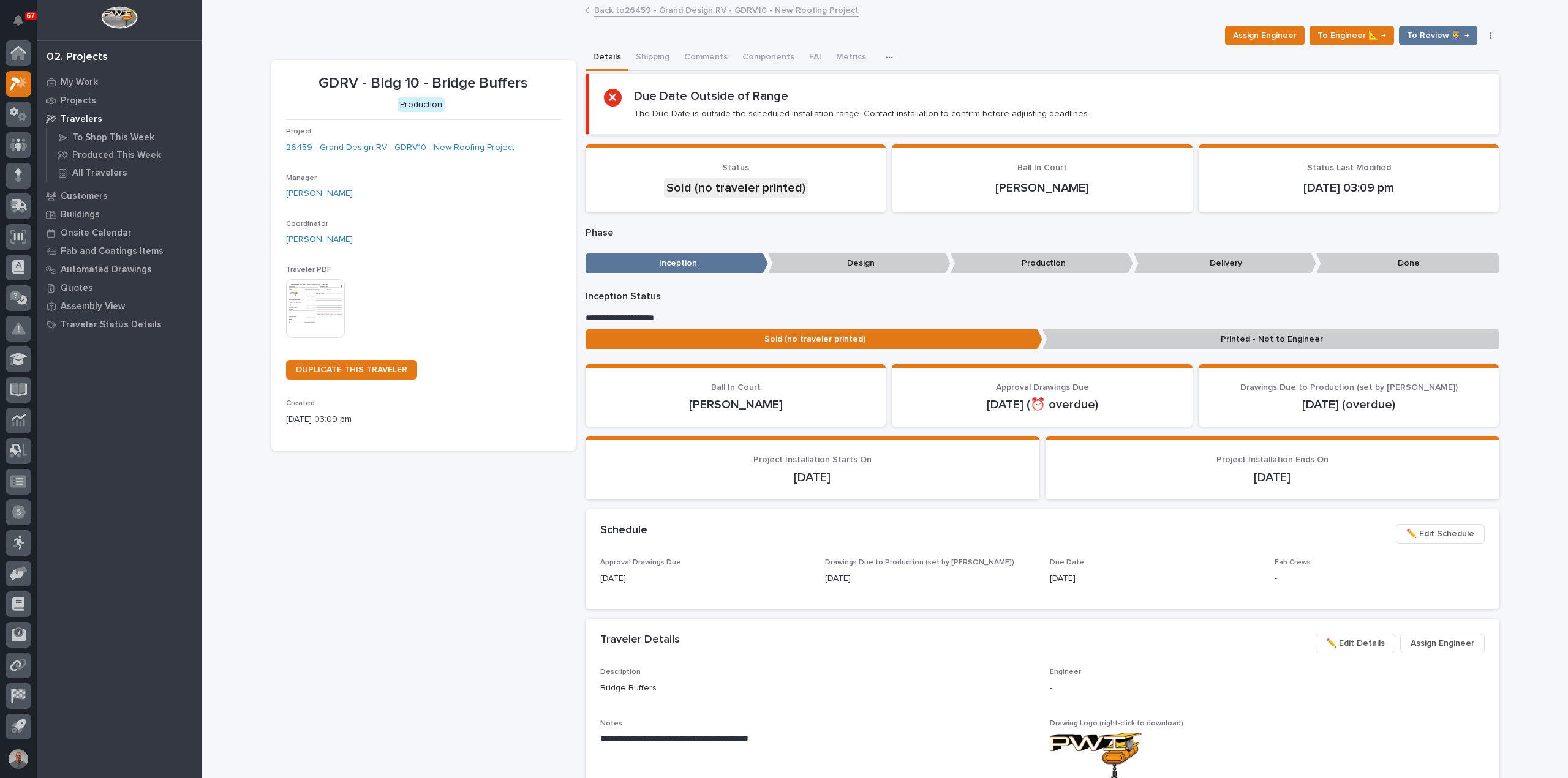
click at [296, 312] on img at bounding box center [315, 308] width 59 height 59
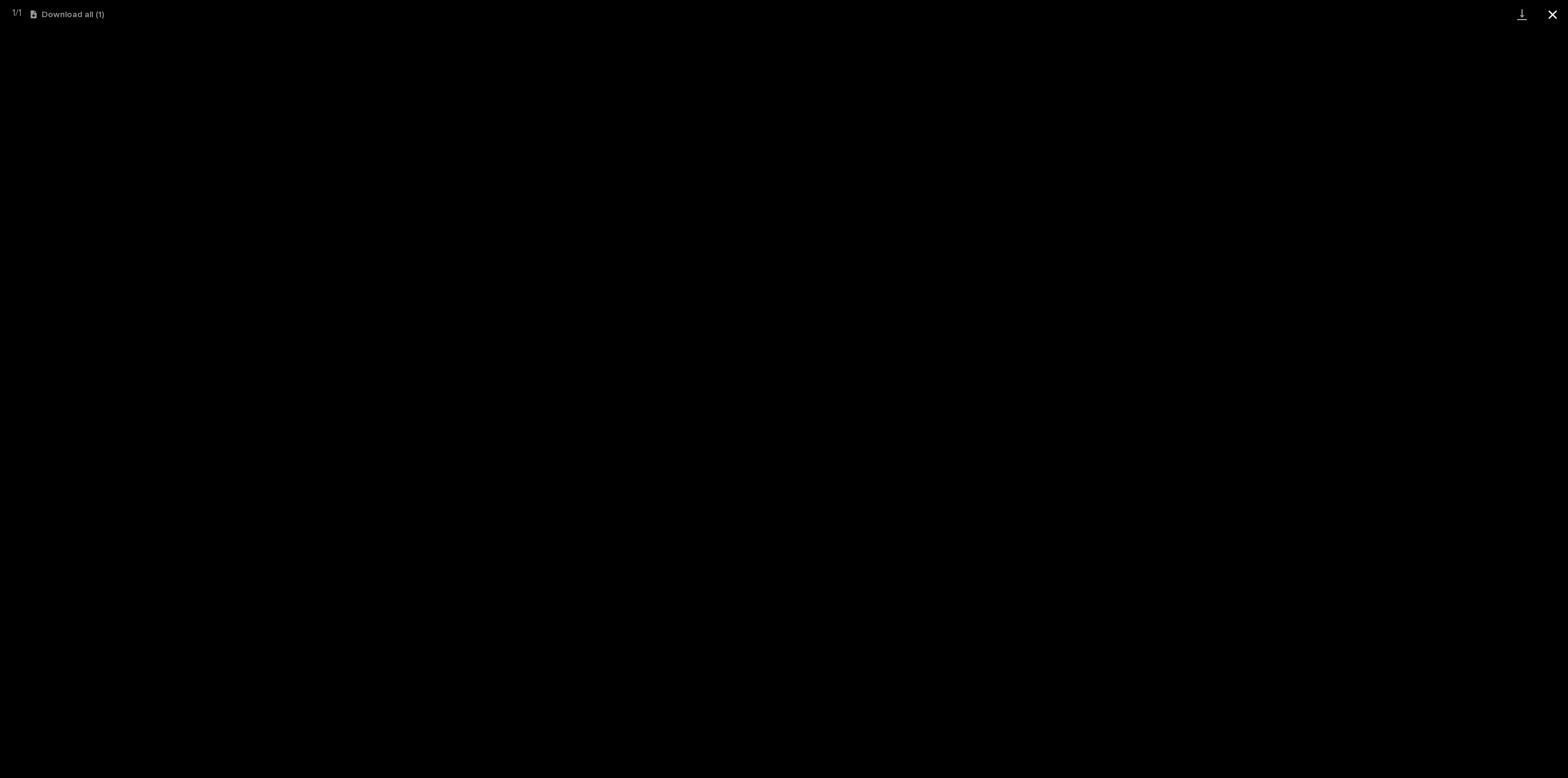
click at [1551, 15] on button "Close gallery" at bounding box center [1552, 14] width 31 height 29
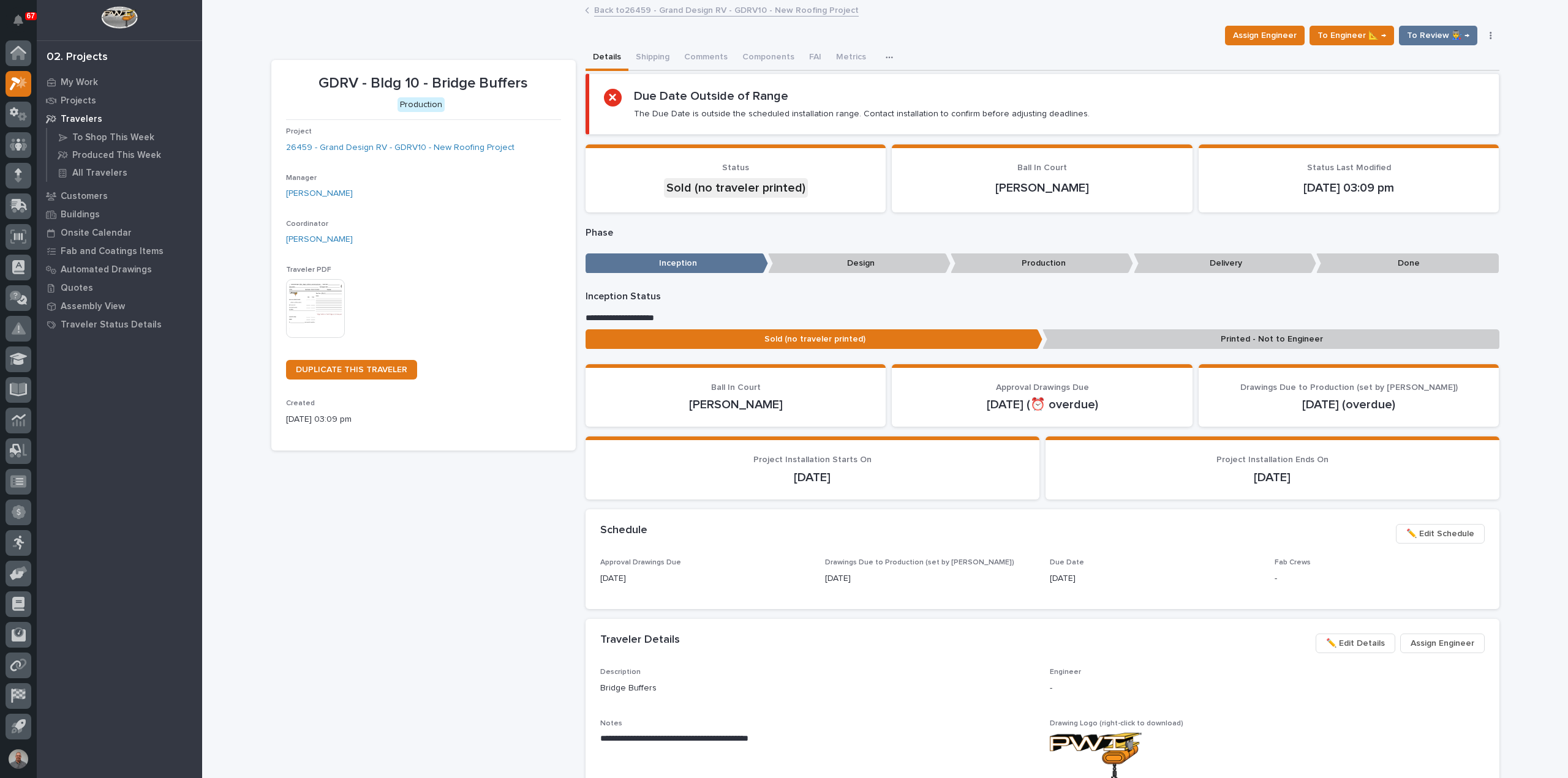
click at [642, 11] on link "Back to 26459 - Grand Design RV - GDRV10 - New Roofing Project" at bounding box center [726, 9] width 264 height 14
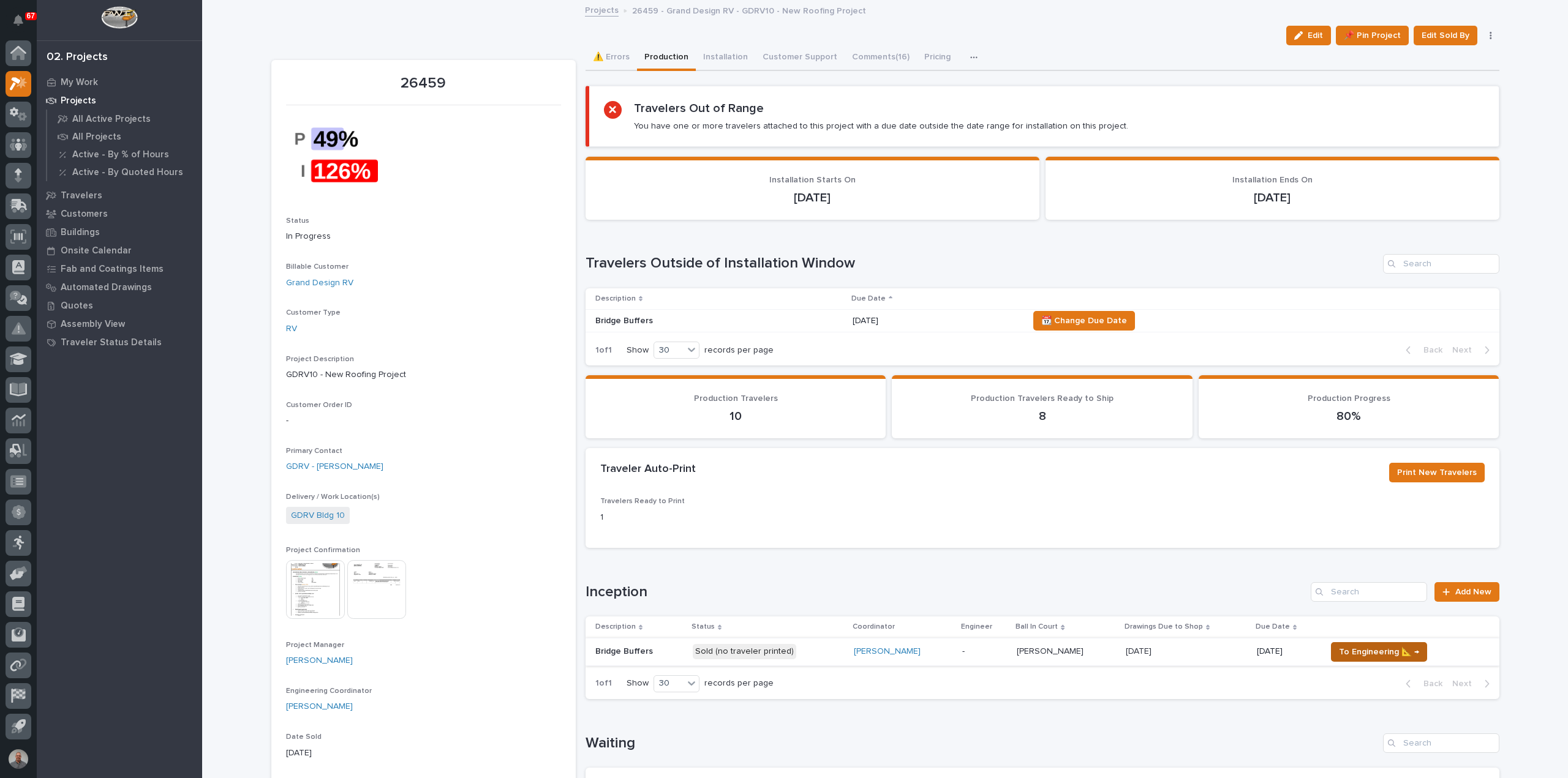
click at [1378, 651] on span "To Engineering 📐 →" at bounding box center [1379, 652] width 80 height 15
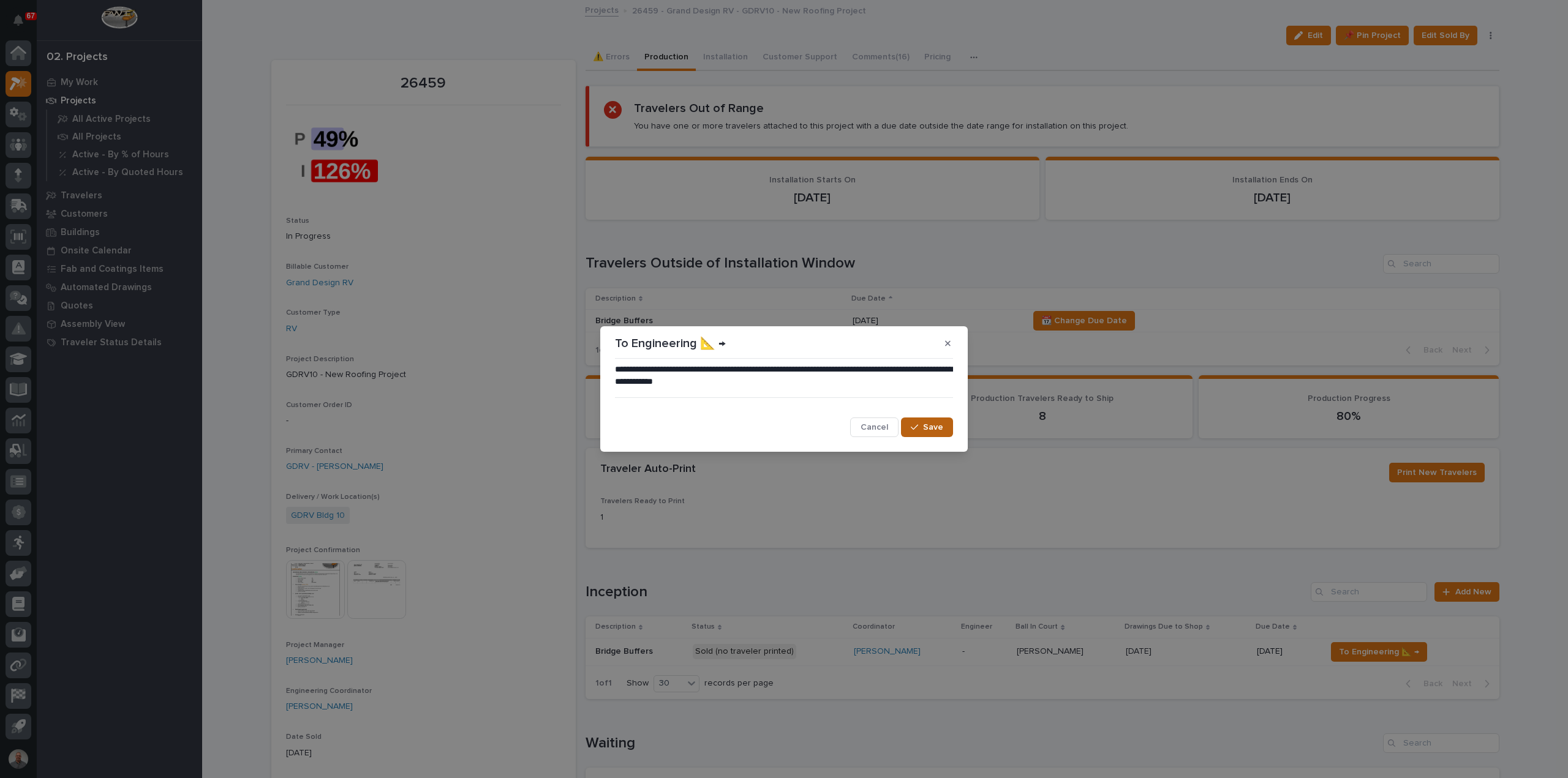
click at [942, 428] on span "Save" at bounding box center [933, 427] width 20 height 11
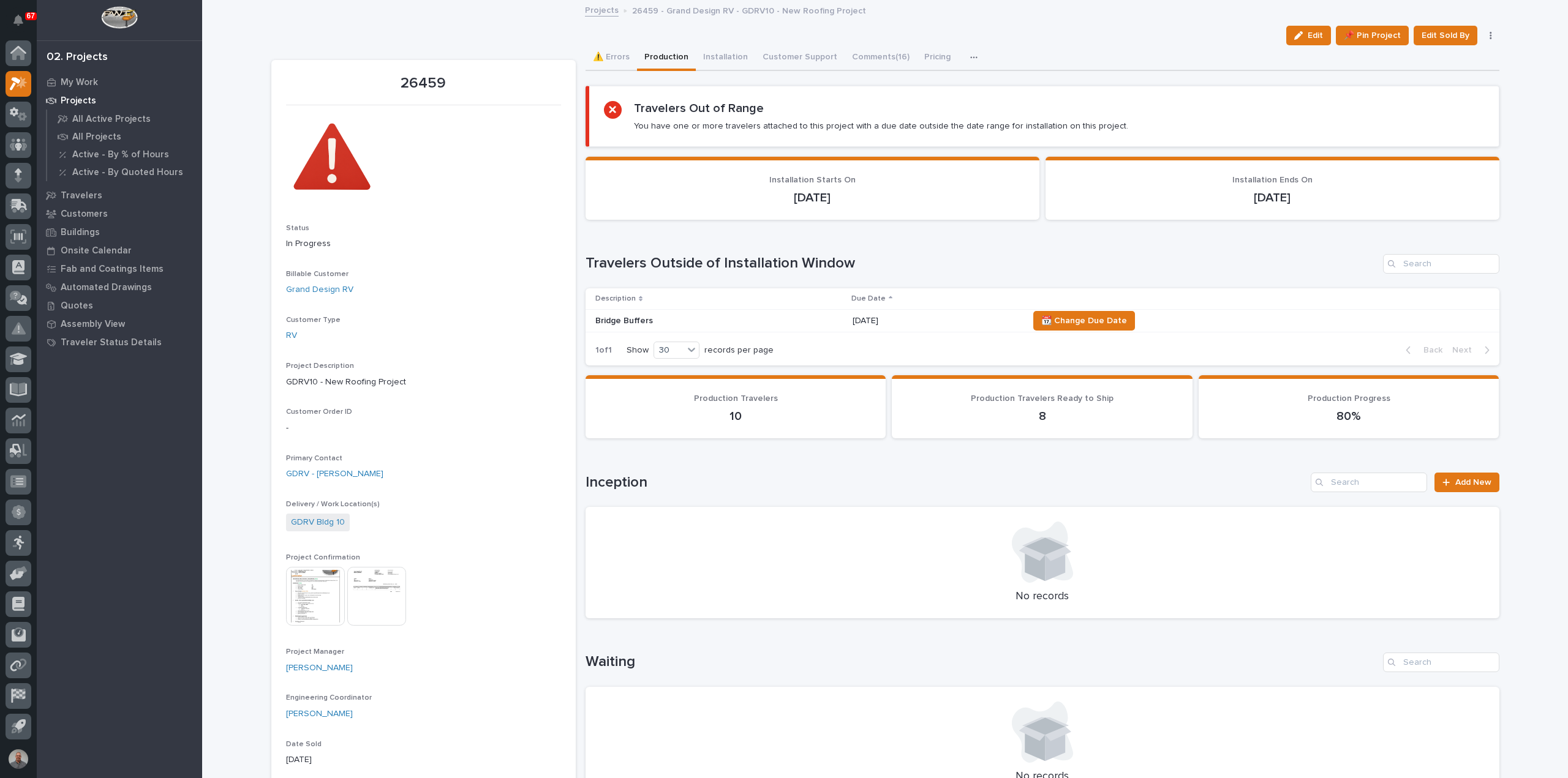
click at [593, 11] on link "Projects" at bounding box center [601, 9] width 34 height 14
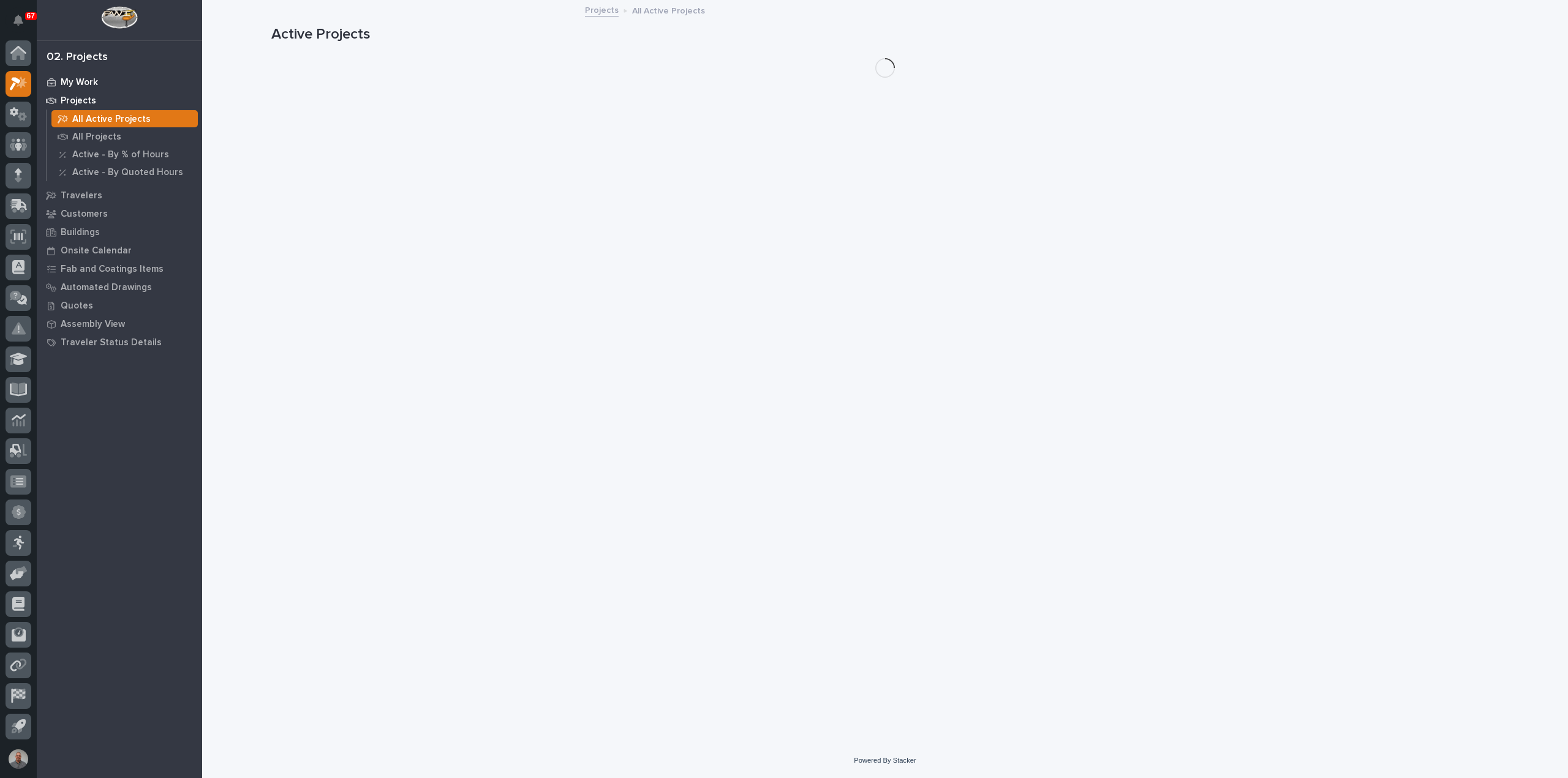
click at [82, 78] on p "My Work" at bounding box center [79, 82] width 37 height 11
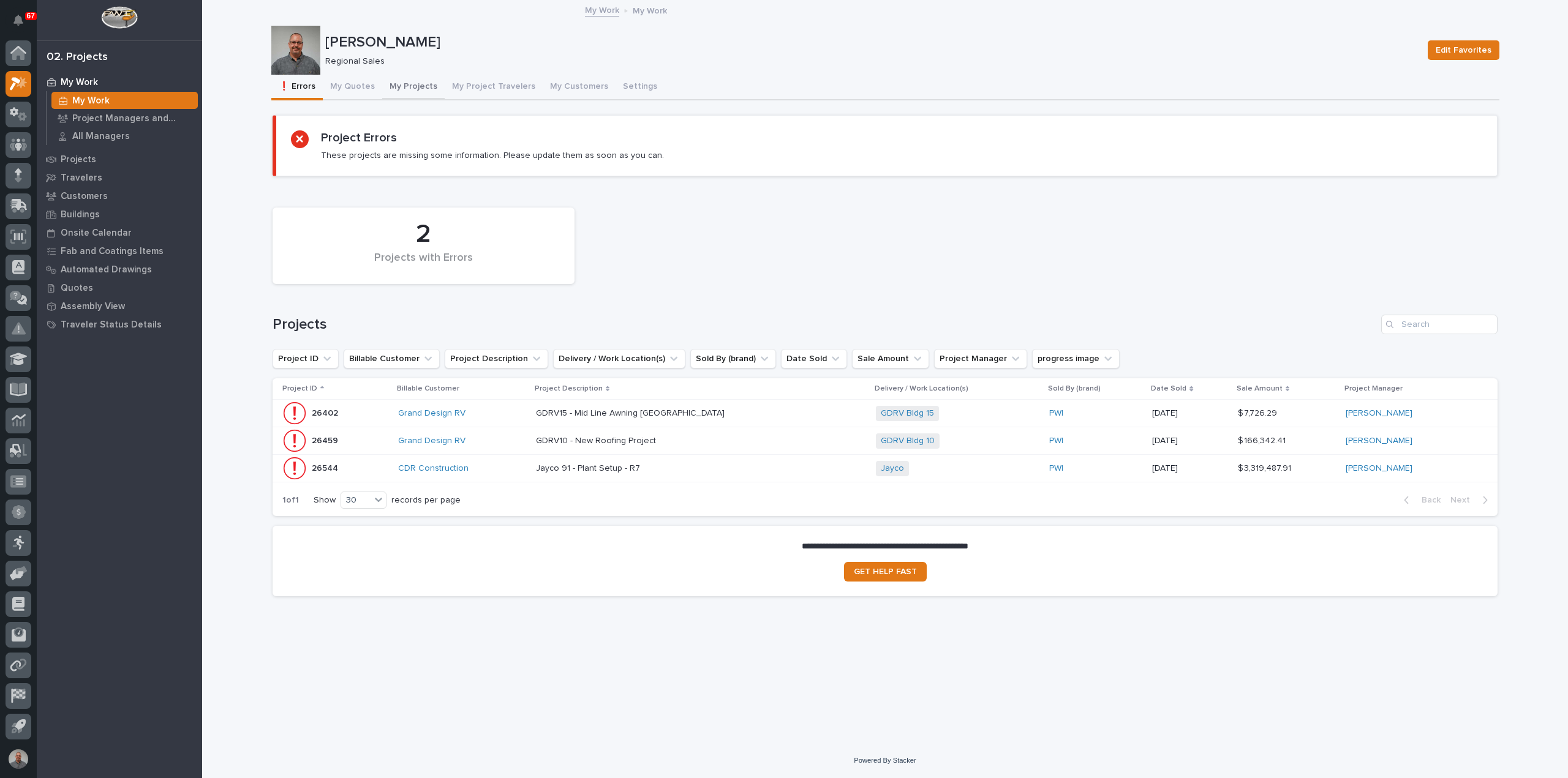
click at [408, 90] on button "My Projects" at bounding box center [413, 87] width 62 height 26
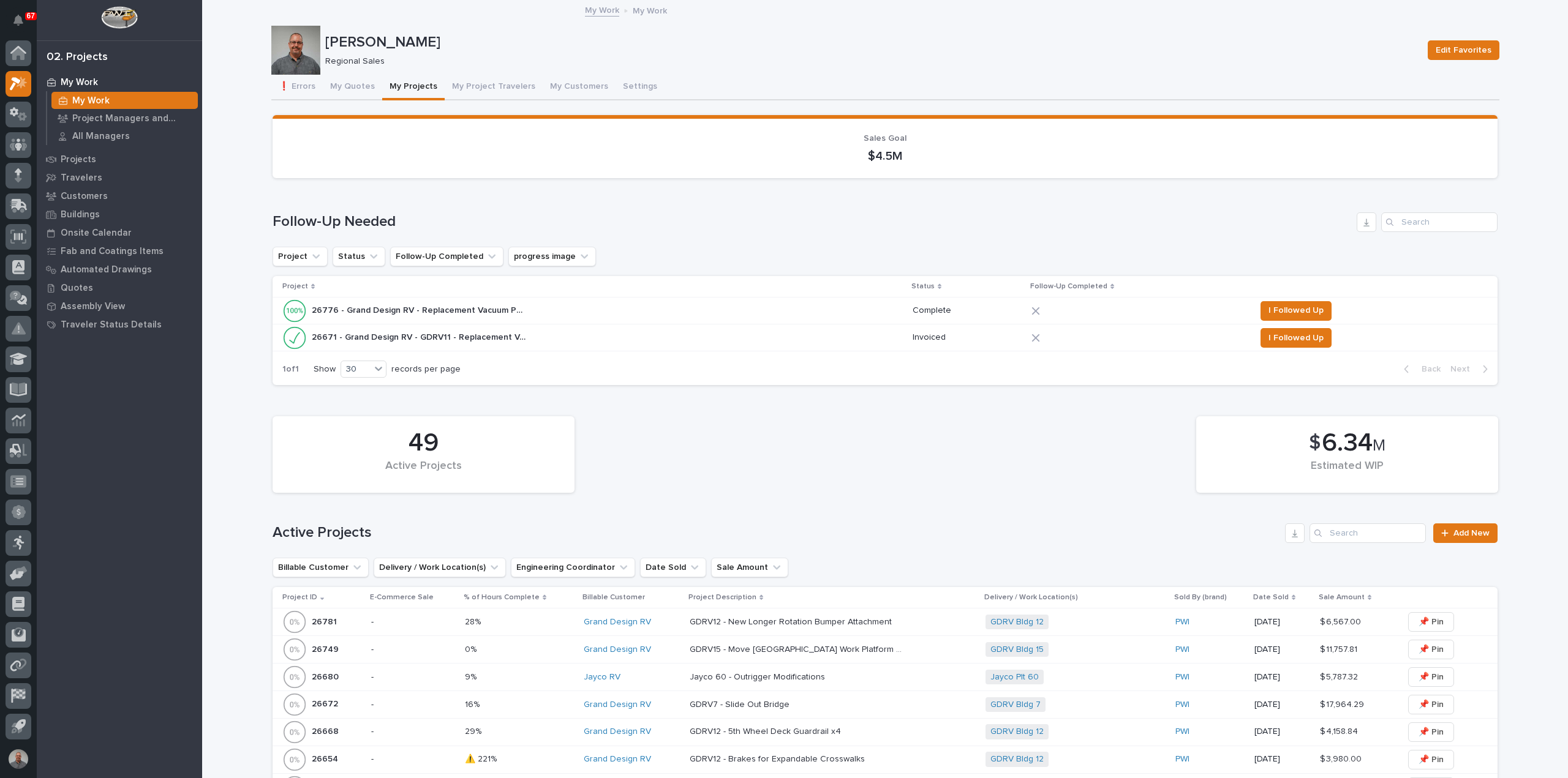
scroll to position [857, 0]
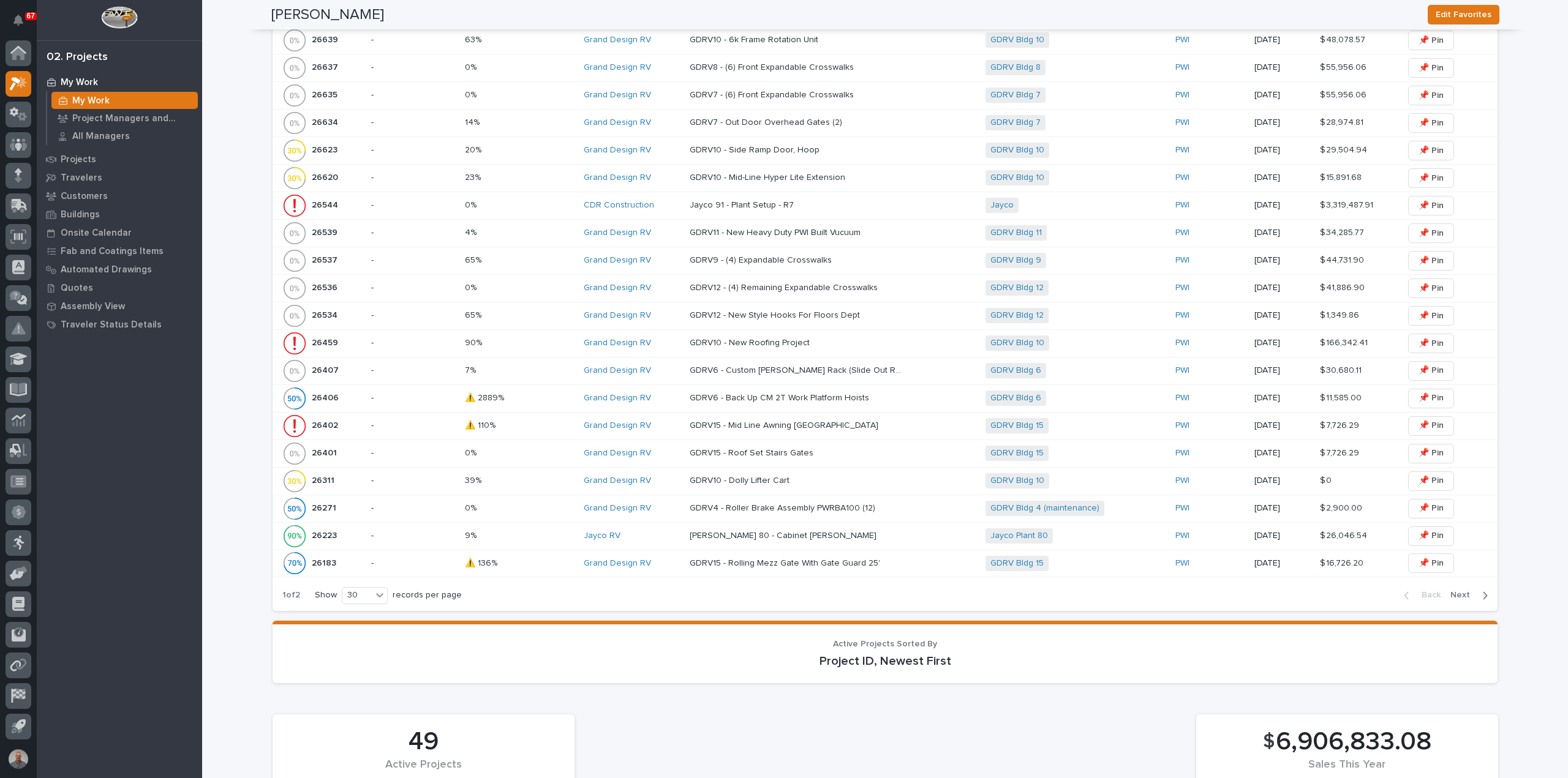
click at [750, 339] on p "GDRV10 - New Roofing Project" at bounding box center [750, 342] width 122 height 13
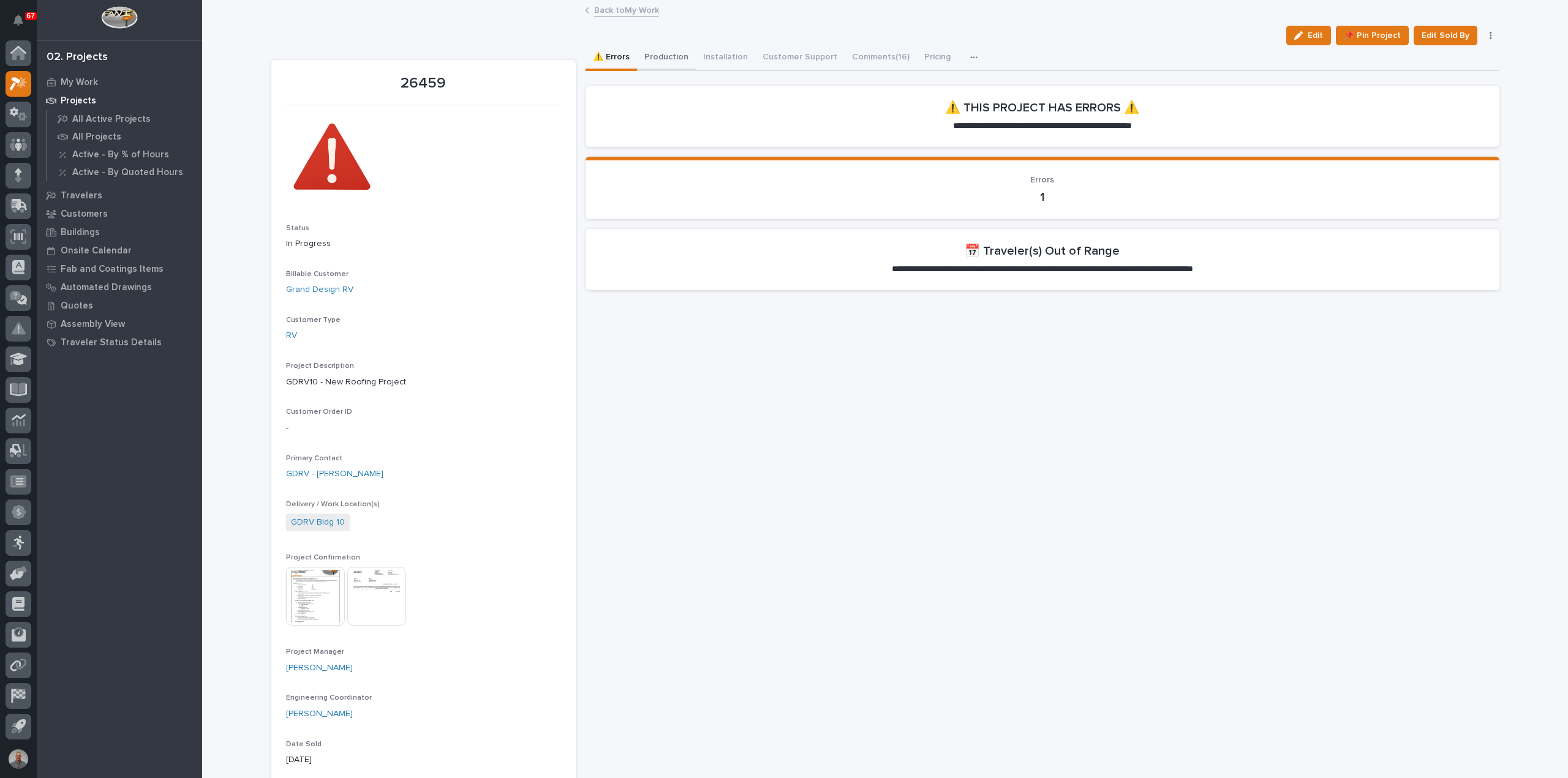
click at [658, 51] on button "Production" at bounding box center [666, 58] width 59 height 26
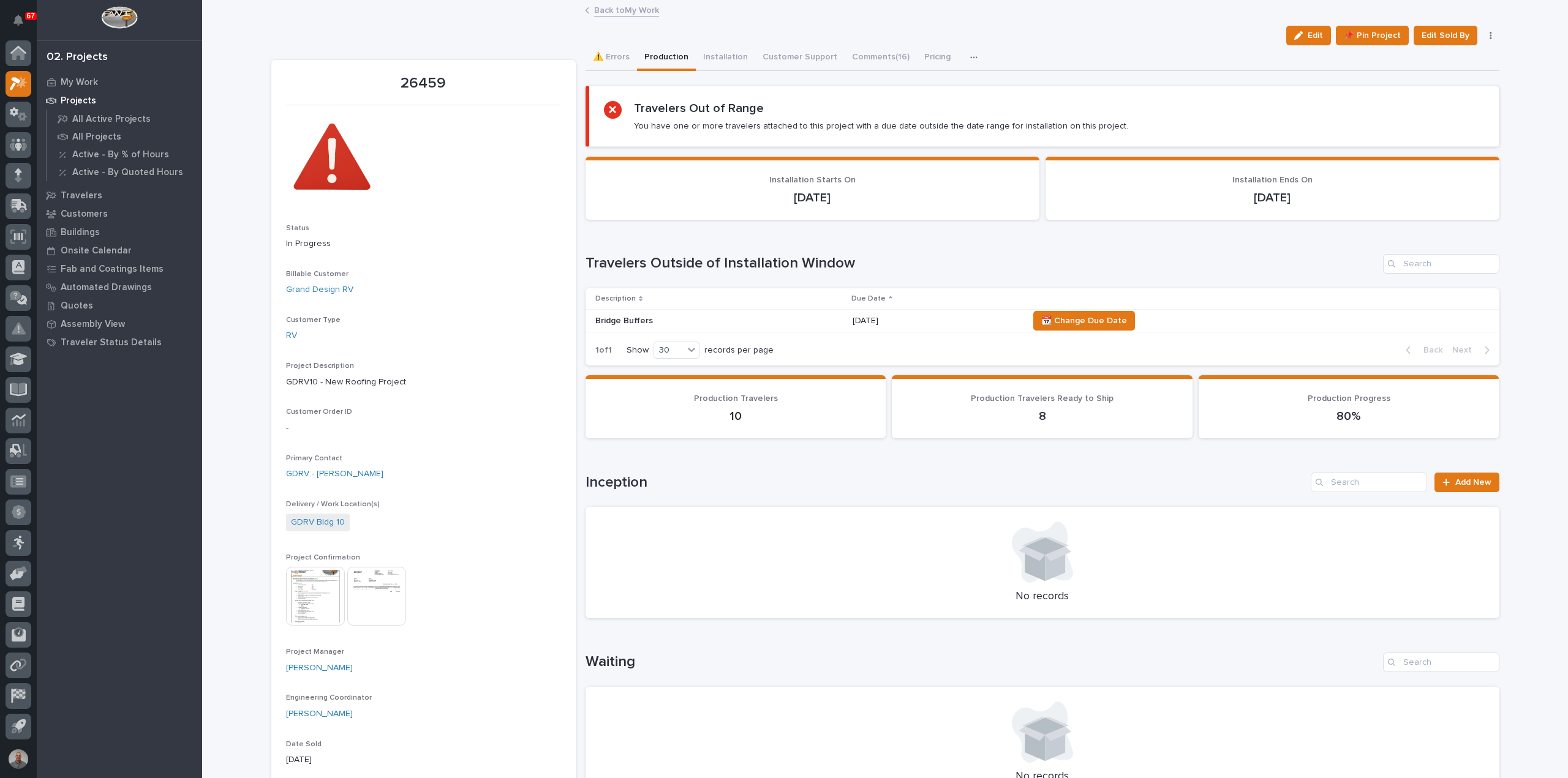
click at [970, 56] on icon "button" at bounding box center [974, 57] width 7 height 9
click at [916, 109] on button "Hours" at bounding box center [933, 111] width 81 height 21
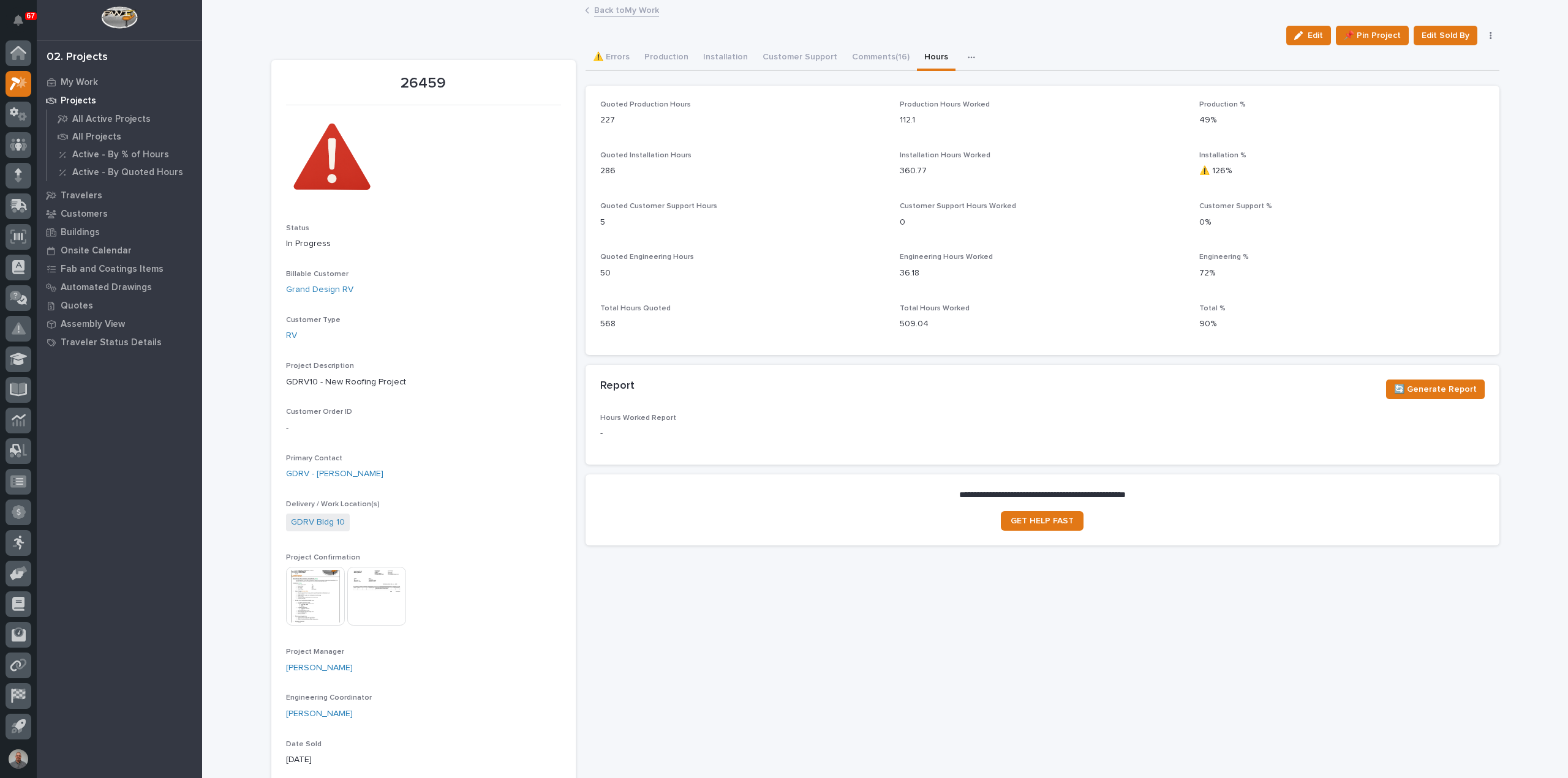
click at [609, 11] on link "Back to My Work" at bounding box center [626, 9] width 65 height 14
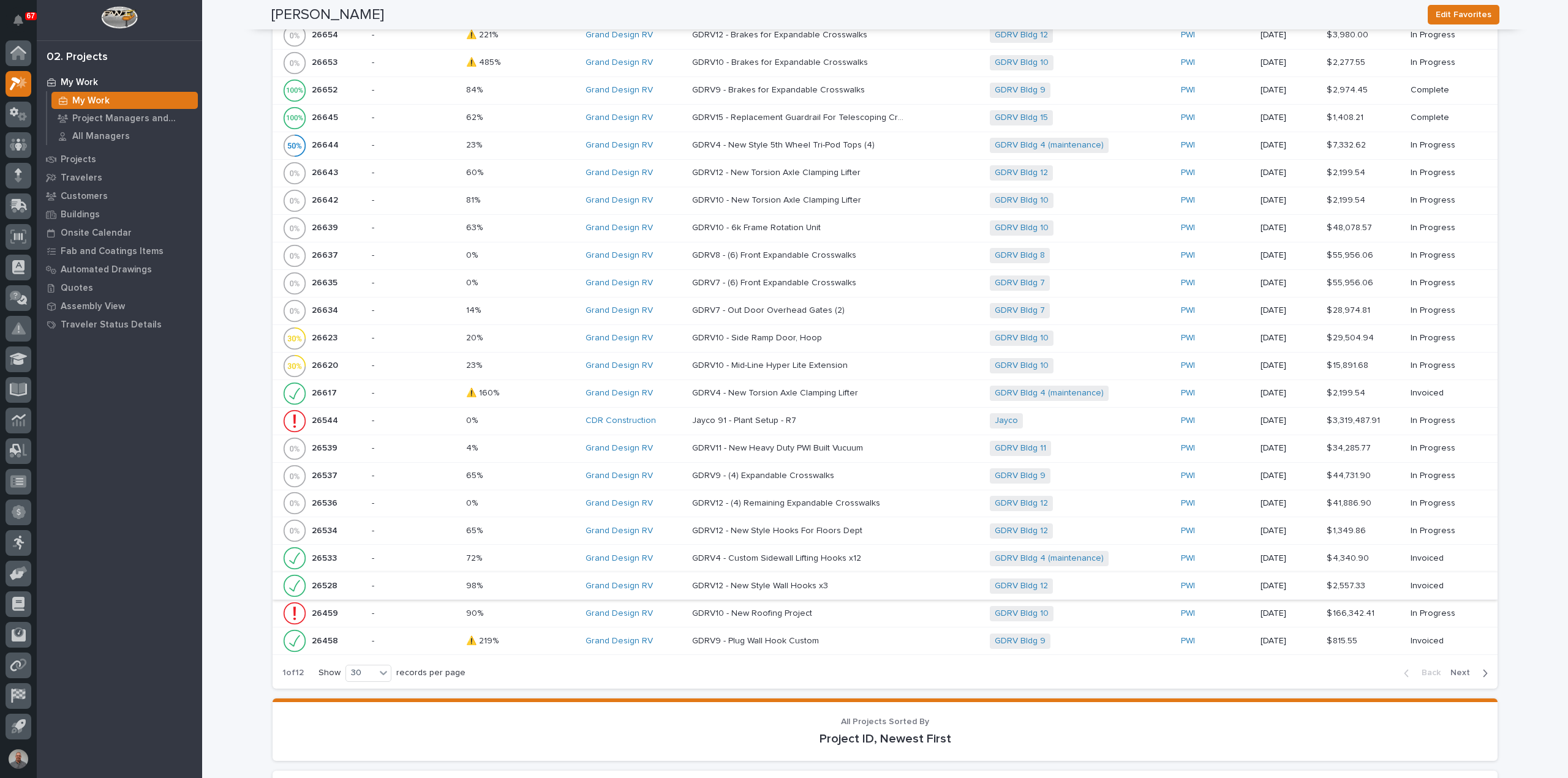
scroll to position [1959, 0]
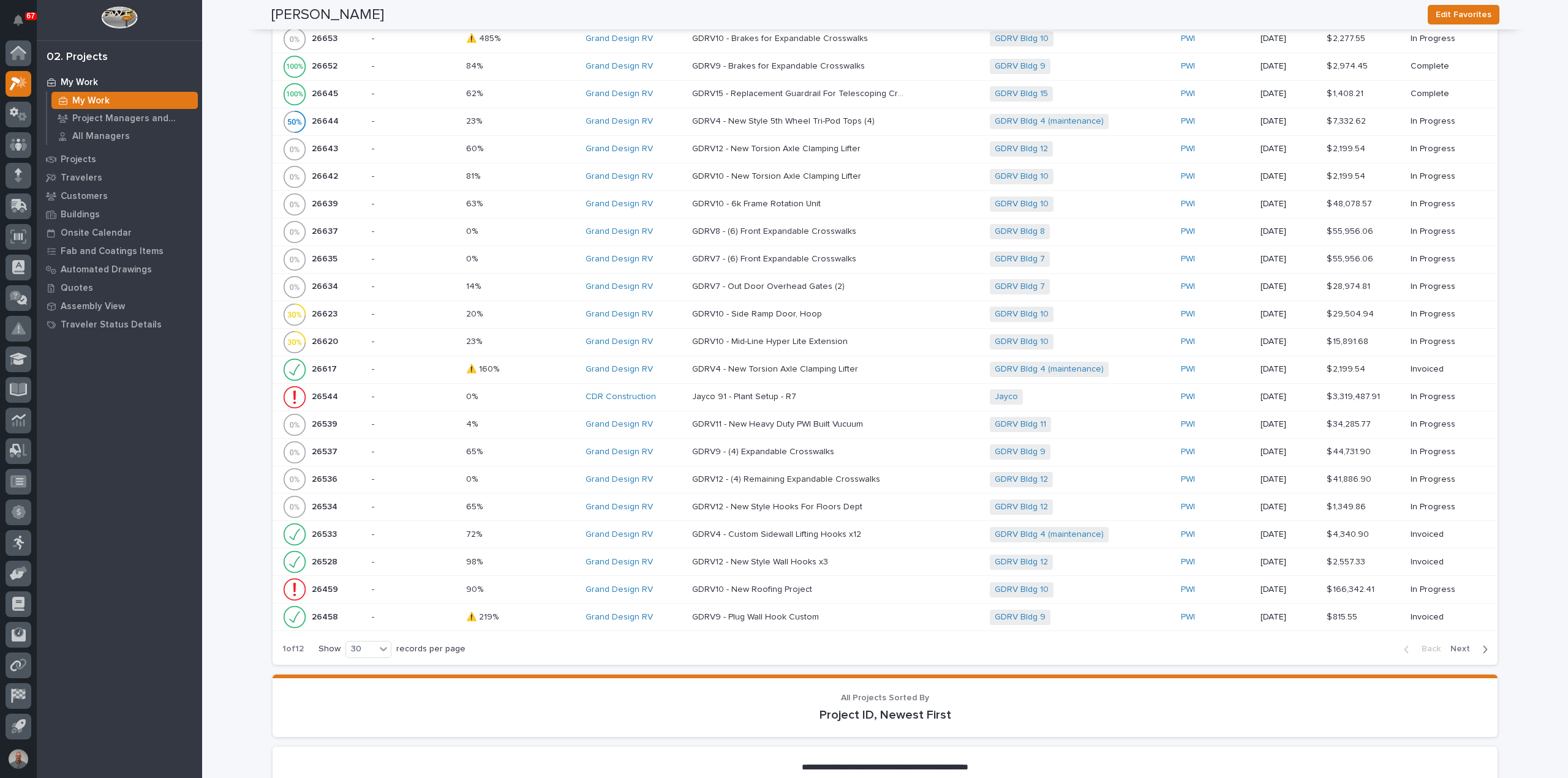
click at [338, 413] on div "26539 26539" at bounding box center [321, 424] width 79 height 24
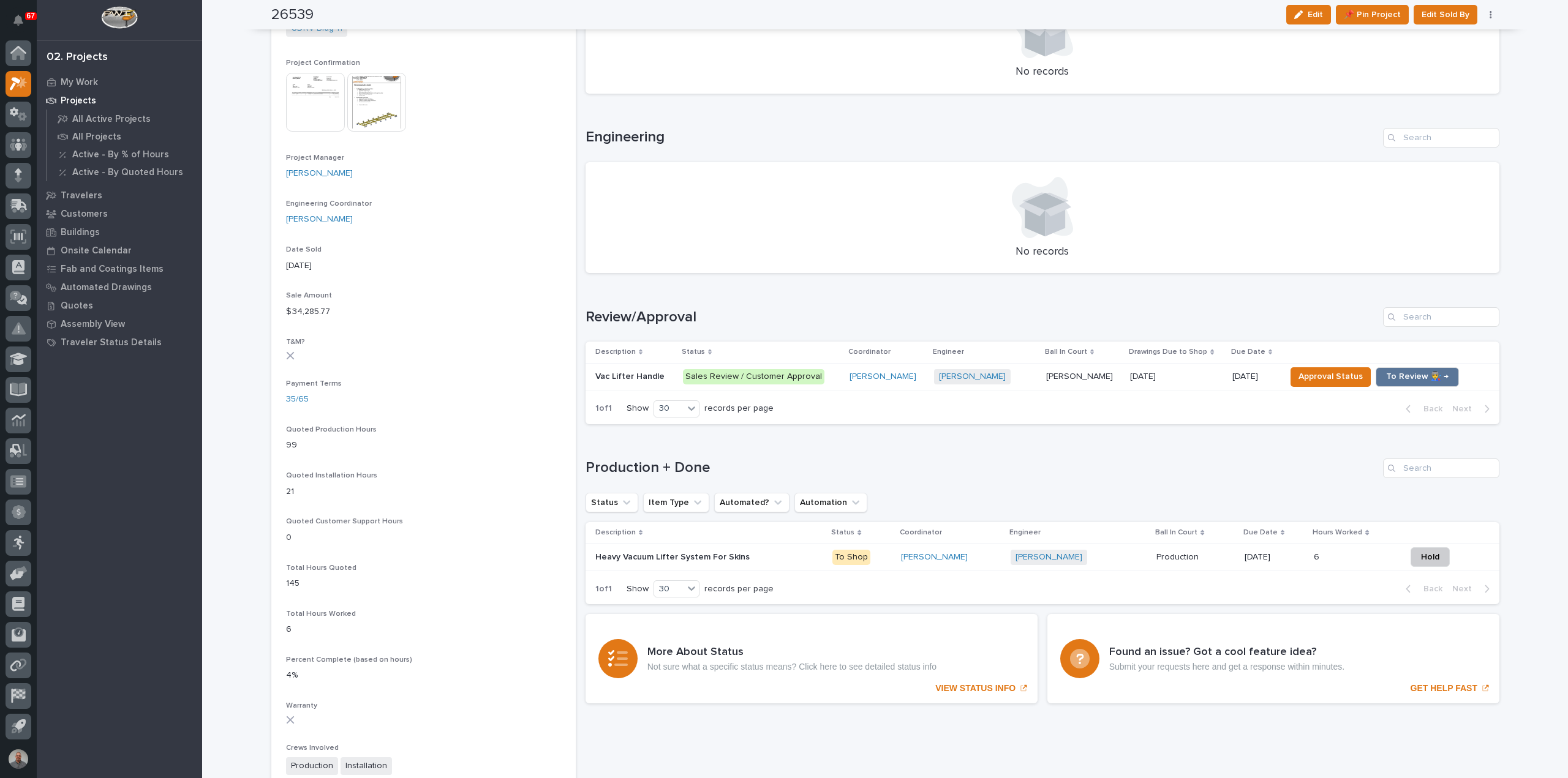
scroll to position [490, 0]
click at [1407, 376] on span "To Review 👨‍🏭 →" at bounding box center [1417, 374] width 62 height 15
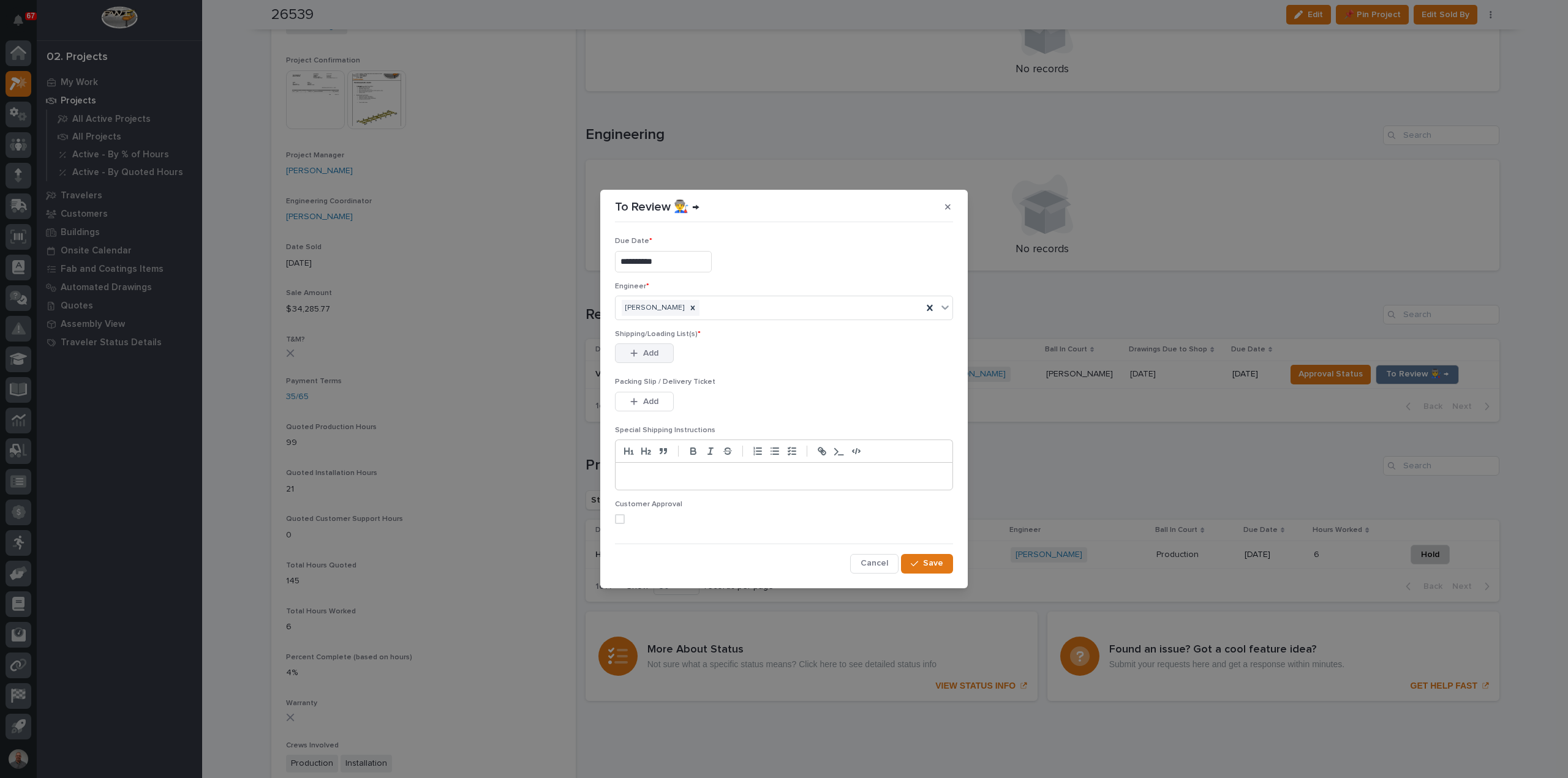
click at [644, 353] on span "Add" at bounding box center [650, 353] width 15 height 11
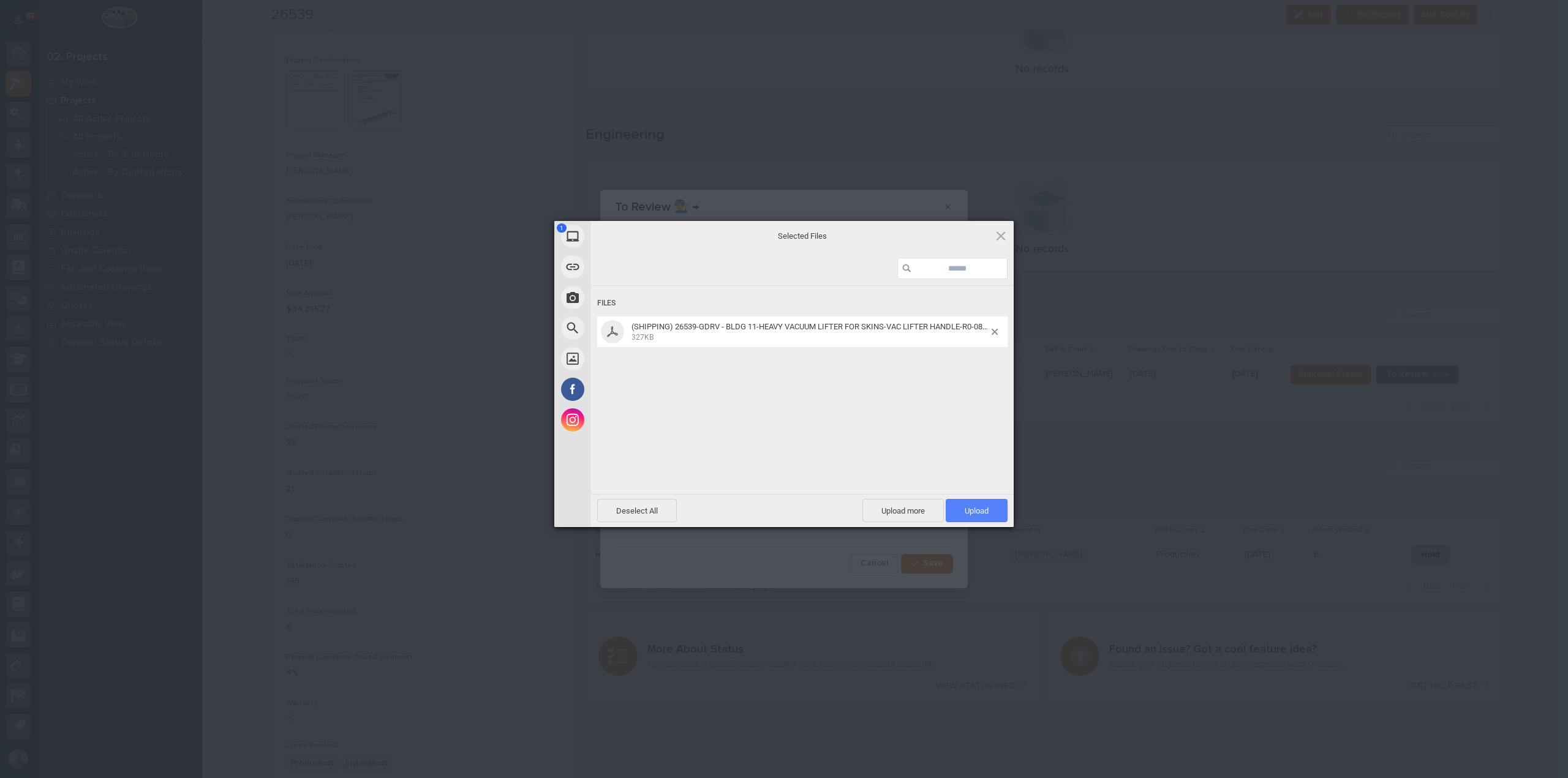
click at [959, 504] on span "Upload 1" at bounding box center [977, 510] width 62 height 24
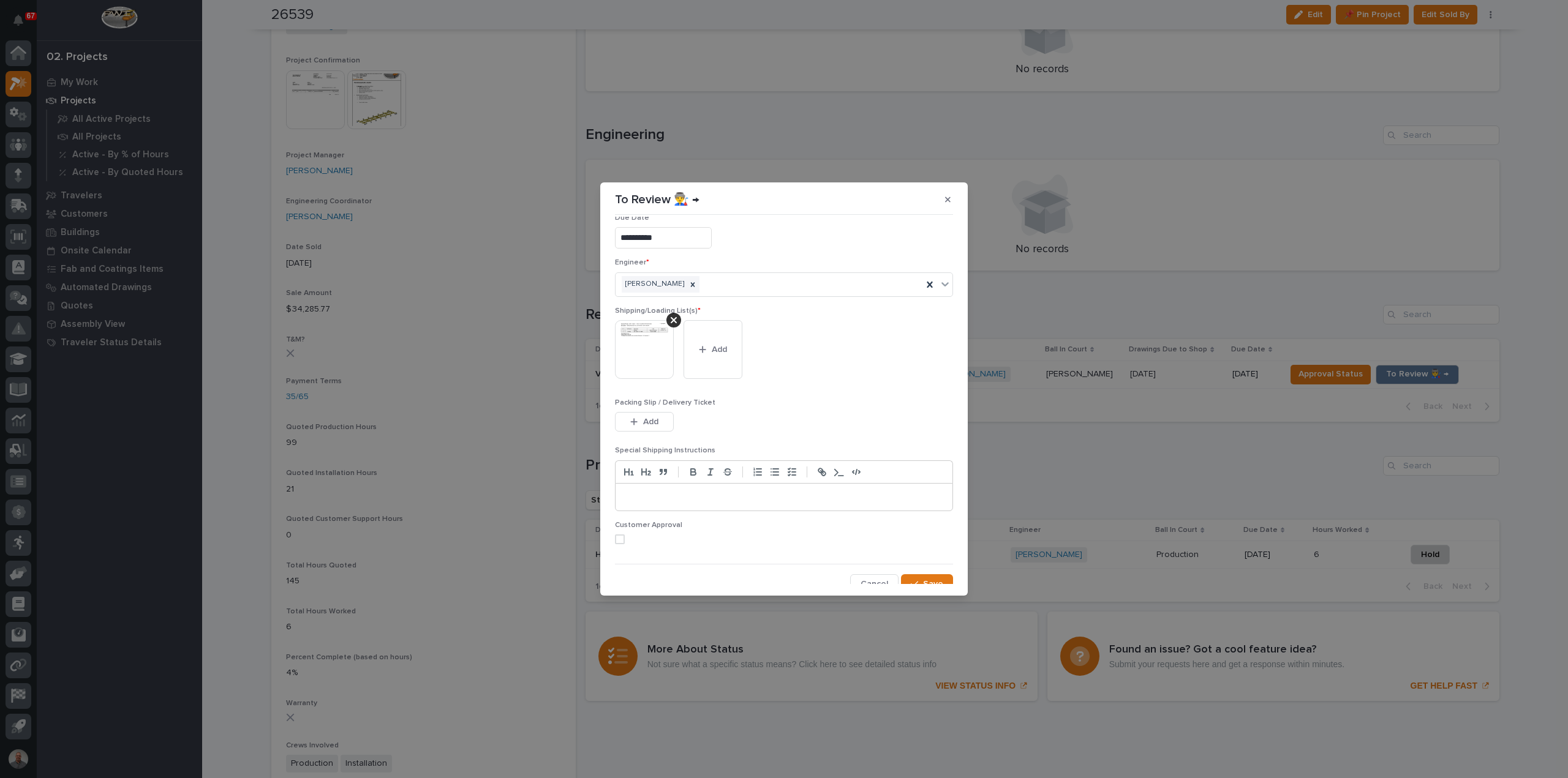
scroll to position [24, 0]
click at [621, 527] on span at bounding box center [620, 531] width 10 height 10
click at [923, 573] on span "Save" at bounding box center [933, 575] width 20 height 11
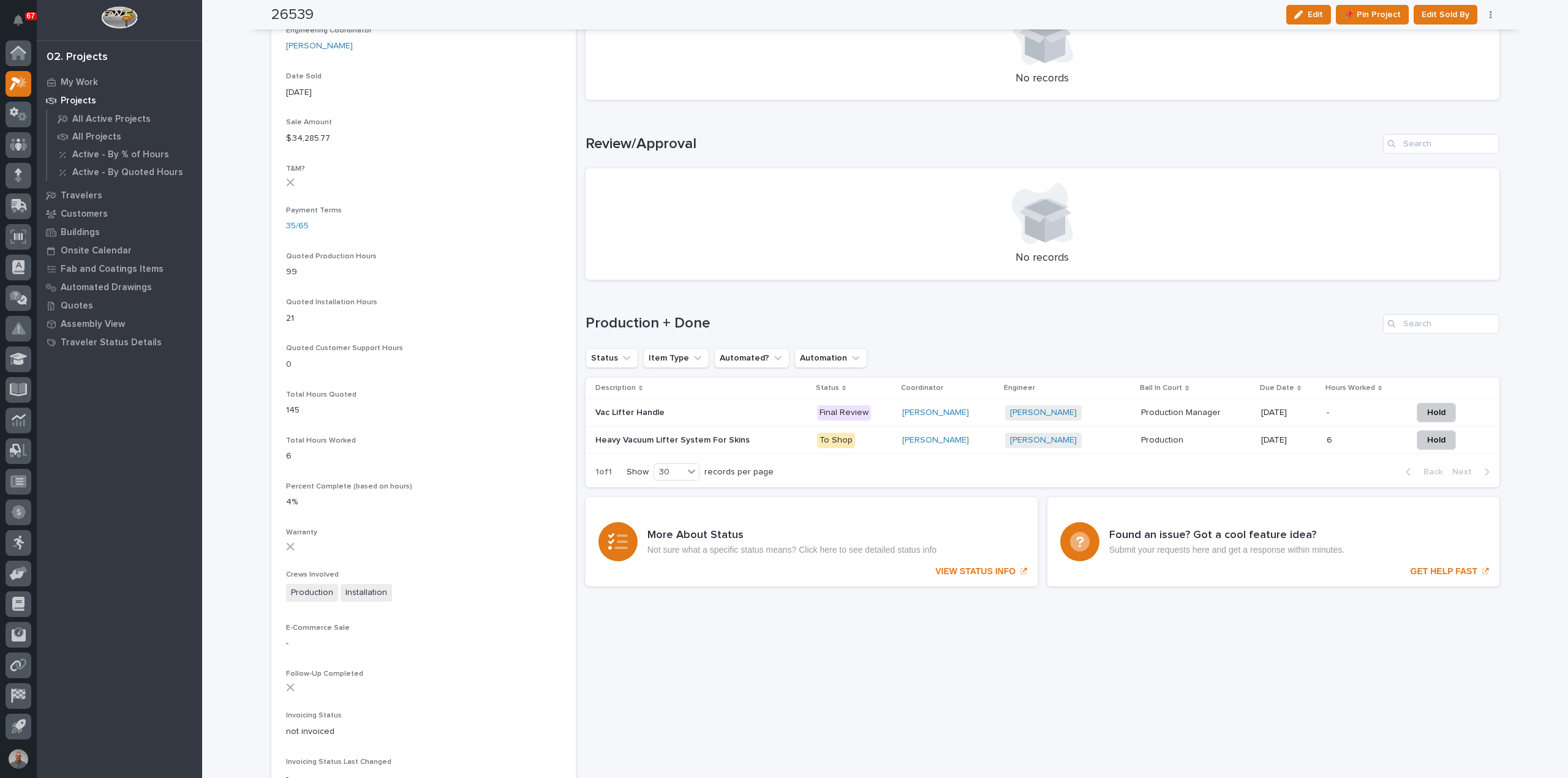
scroll to position [674, 0]
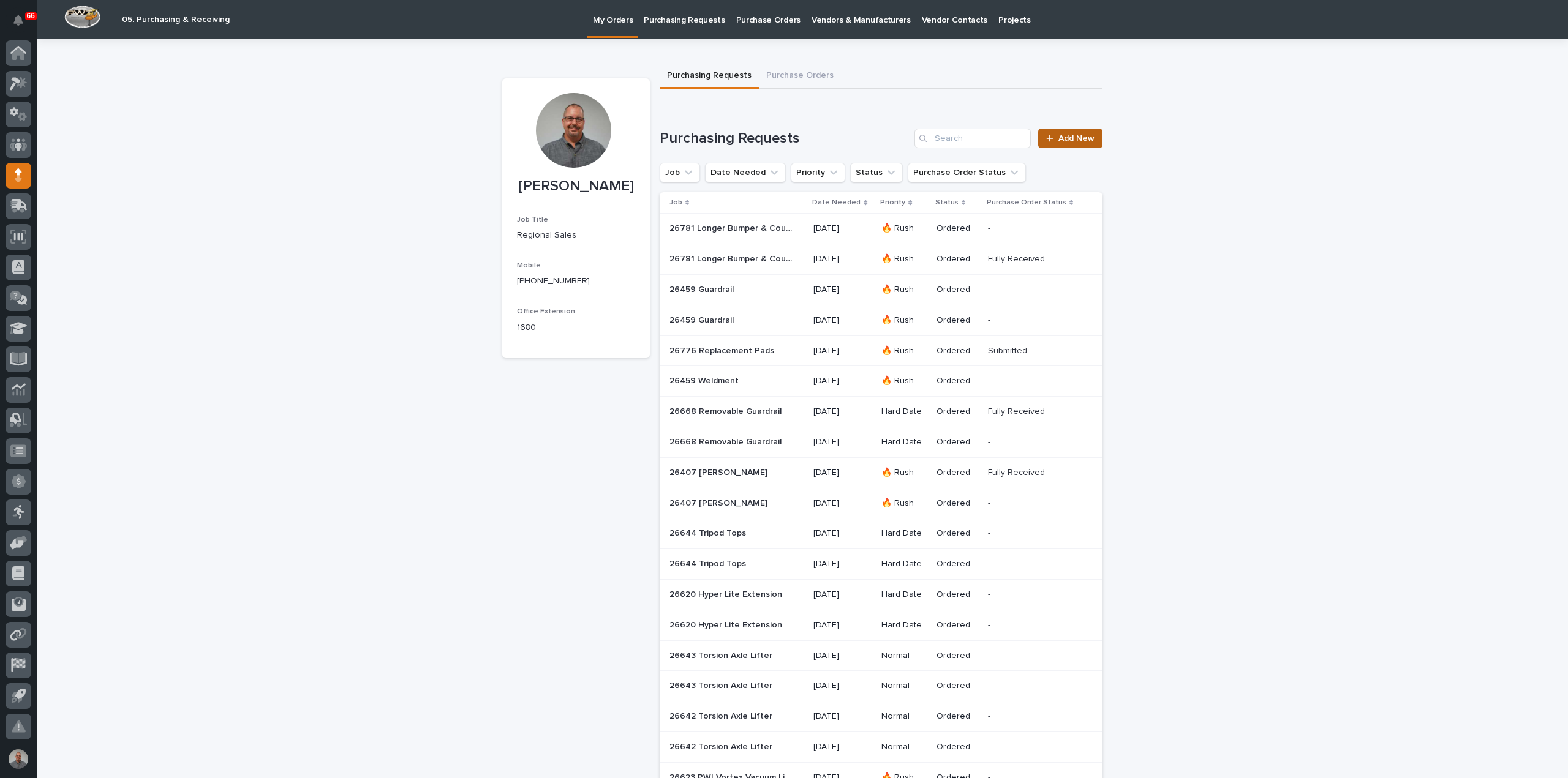
click at [1058, 134] on span "Add New" at bounding box center [1076, 138] width 36 height 9
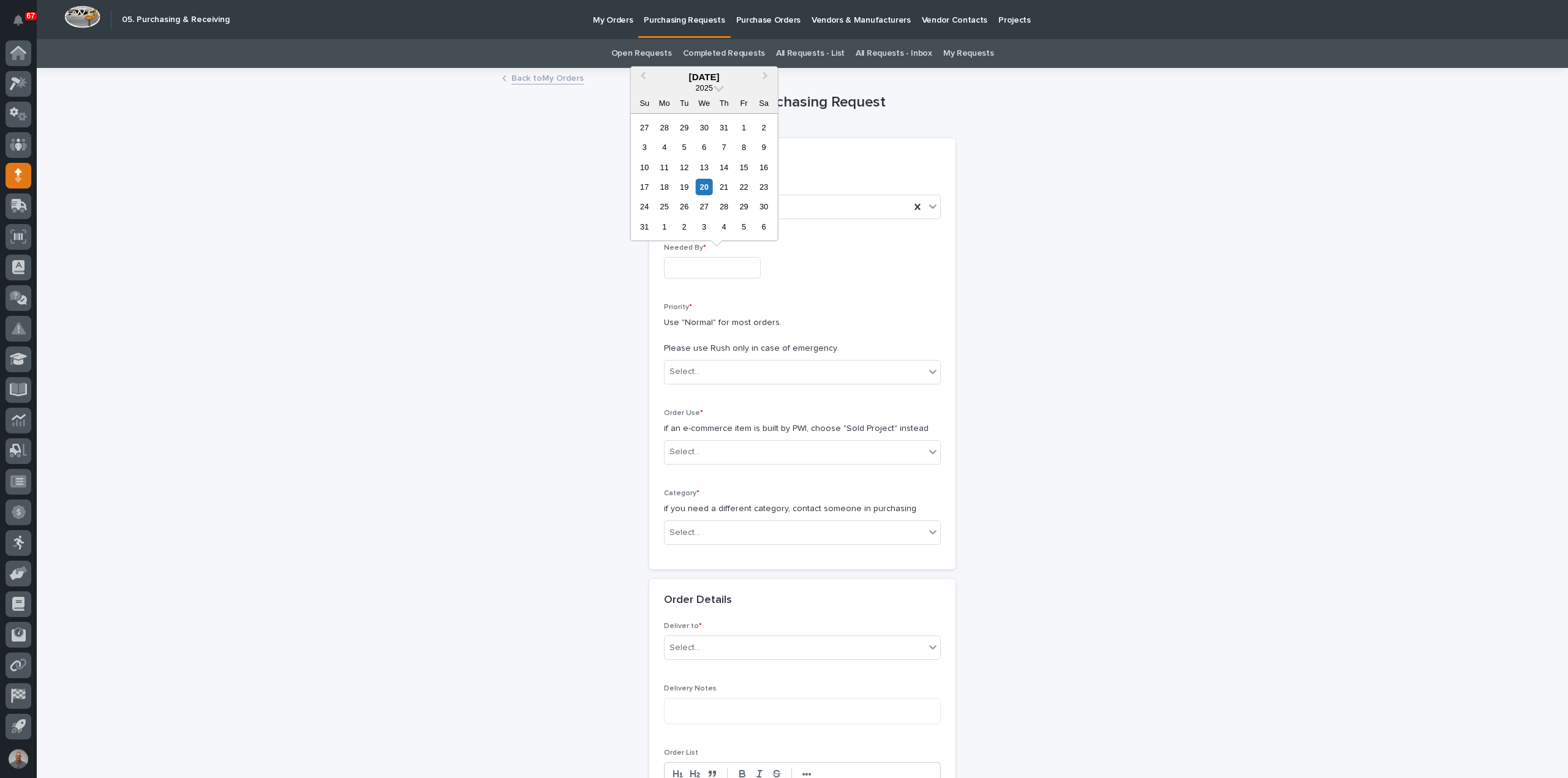
click at [709, 266] on input "text" at bounding box center [712, 268] width 97 height 21
click at [725, 188] on div "21" at bounding box center [724, 187] width 16 height 16
type input "**********"
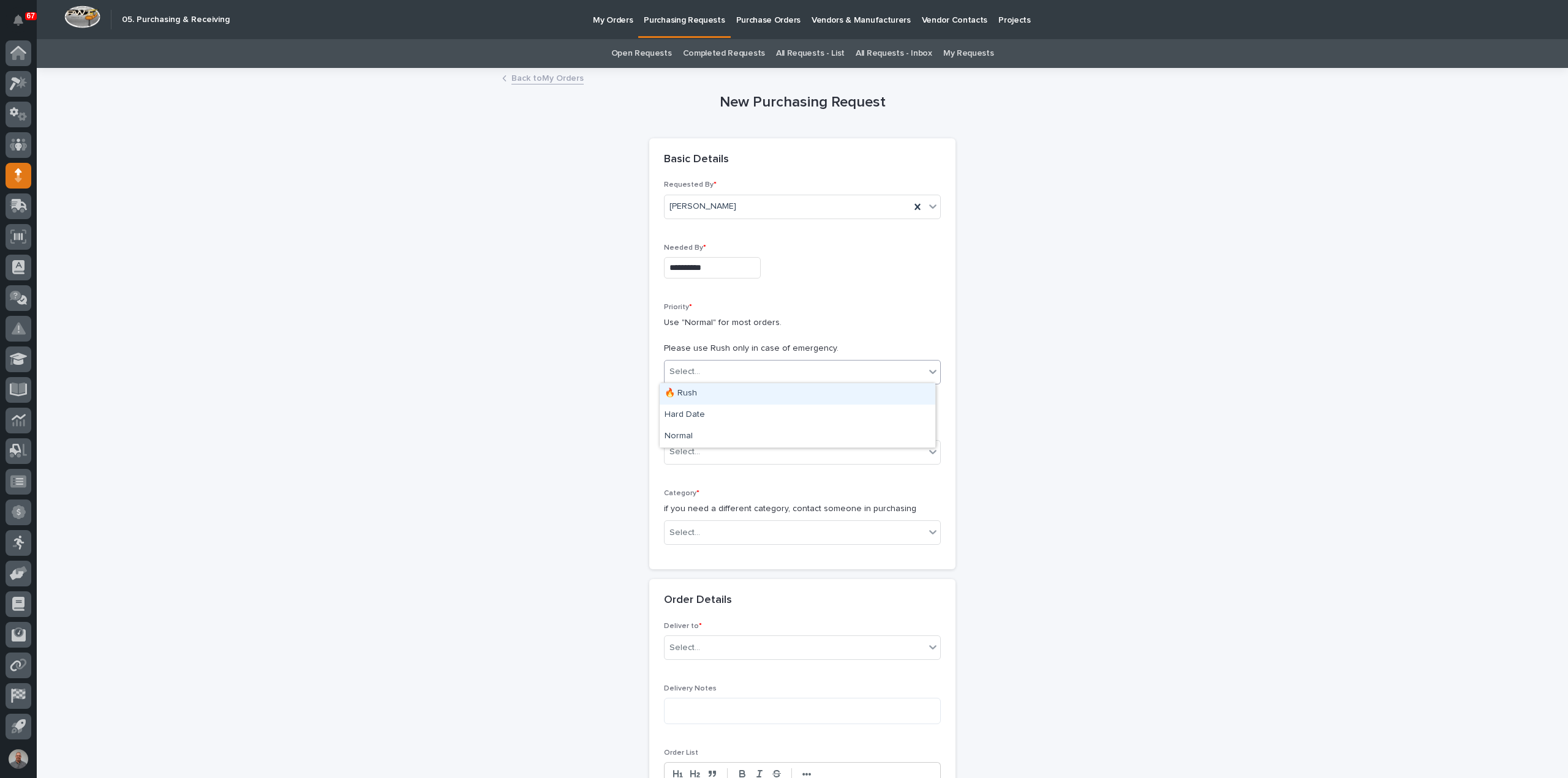
click at [697, 361] on div "Select..." at bounding box center [794, 371] width 260 height 20
click at [700, 392] on div "🔥 Rush" at bounding box center [797, 394] width 276 height 21
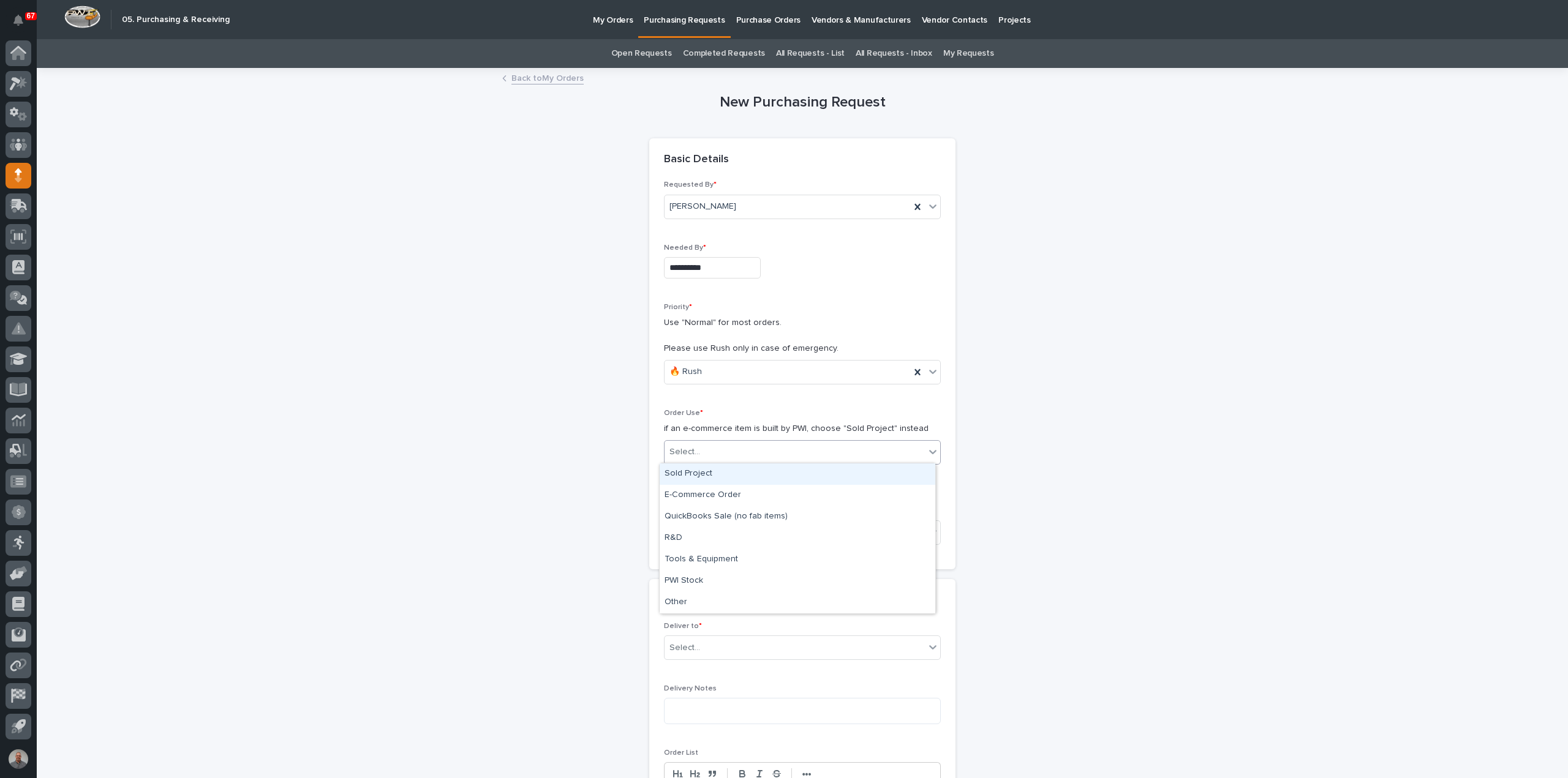
click at [703, 447] on div "Select..." at bounding box center [794, 452] width 260 height 20
click at [703, 468] on div "Sold Project" at bounding box center [797, 474] width 276 height 21
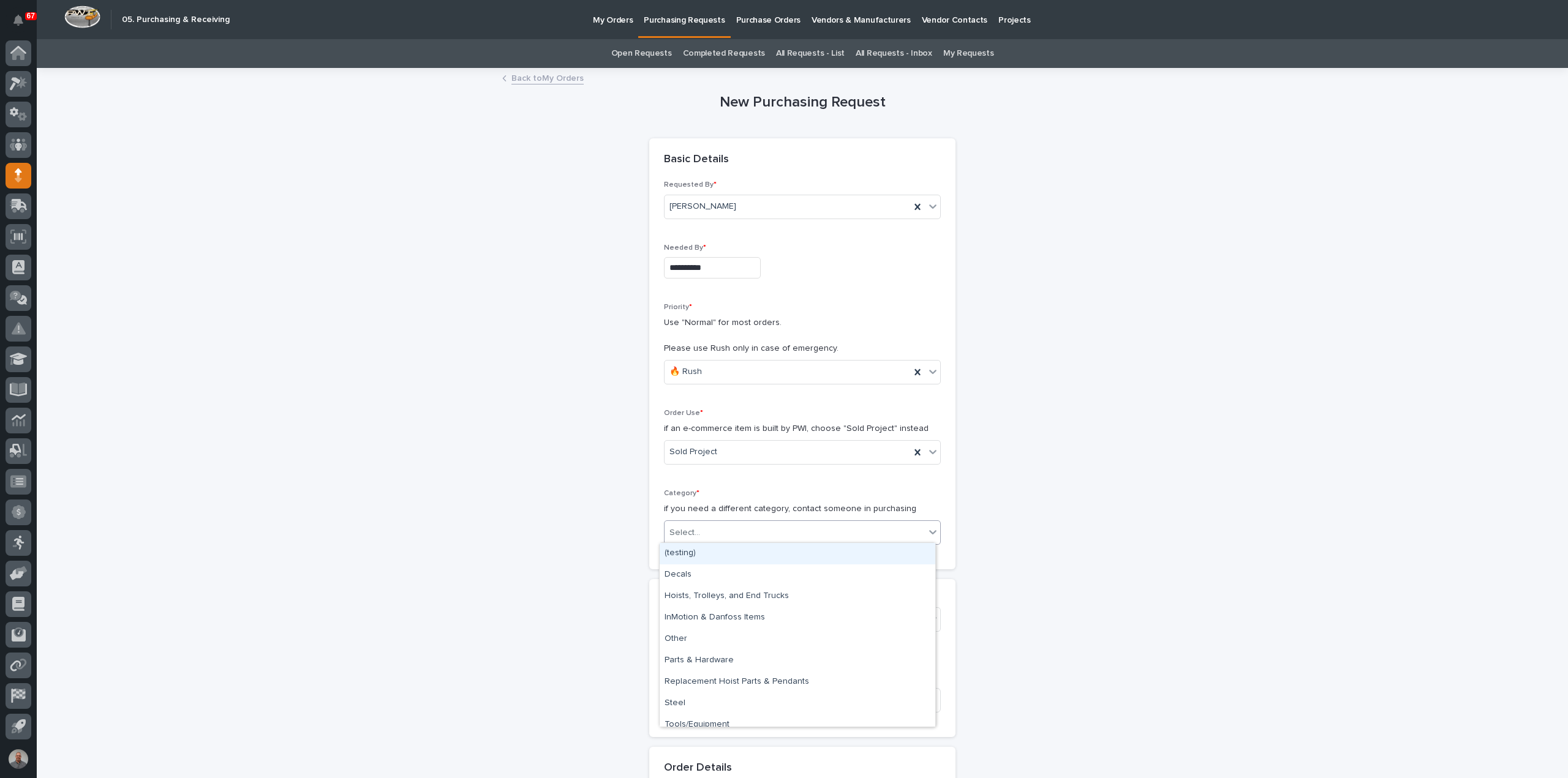
click at [715, 530] on div "Select..." at bounding box center [794, 533] width 260 height 20
click at [713, 699] on div "Steel" at bounding box center [797, 704] width 276 height 21
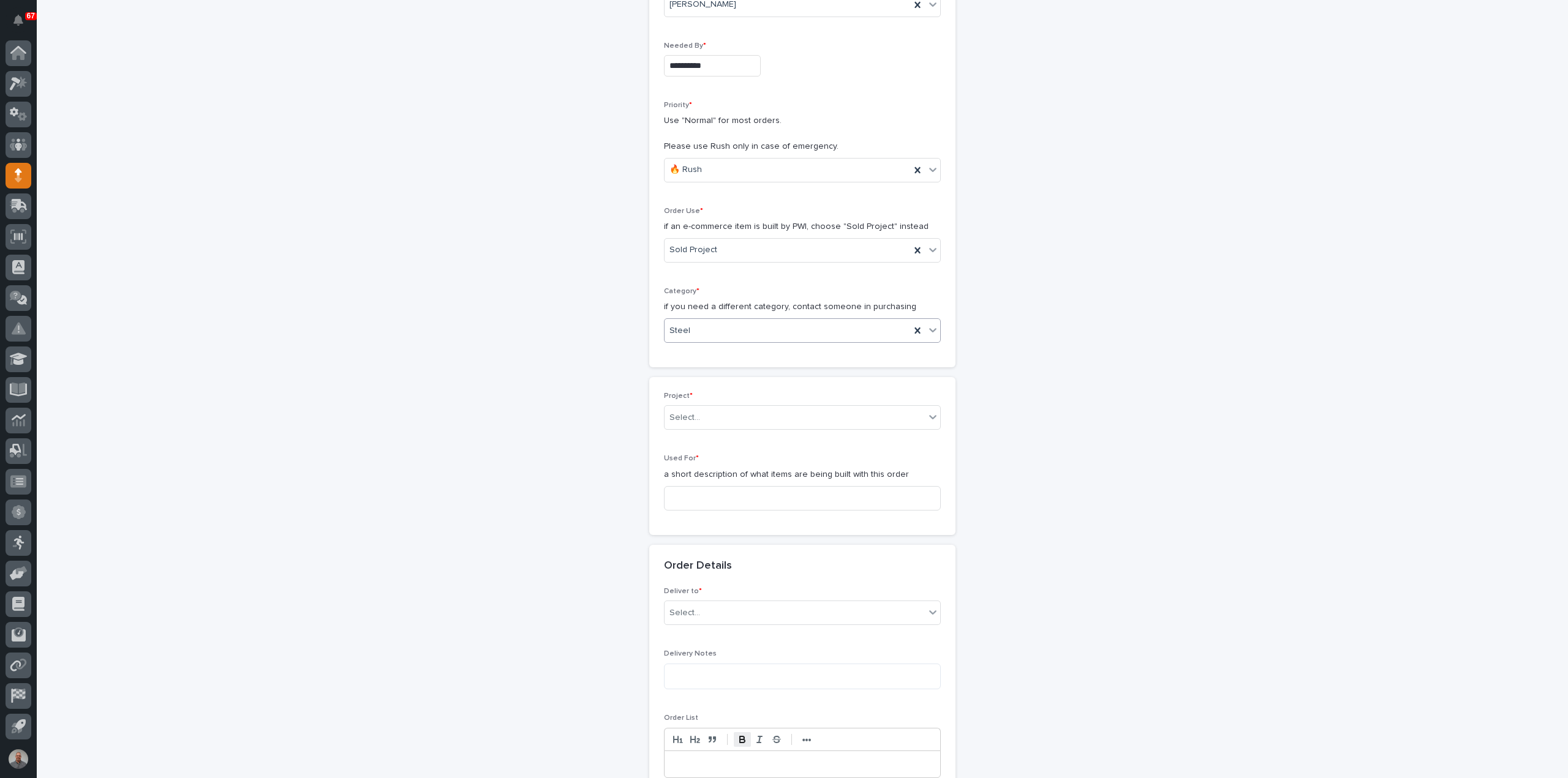
scroll to position [306, 0]
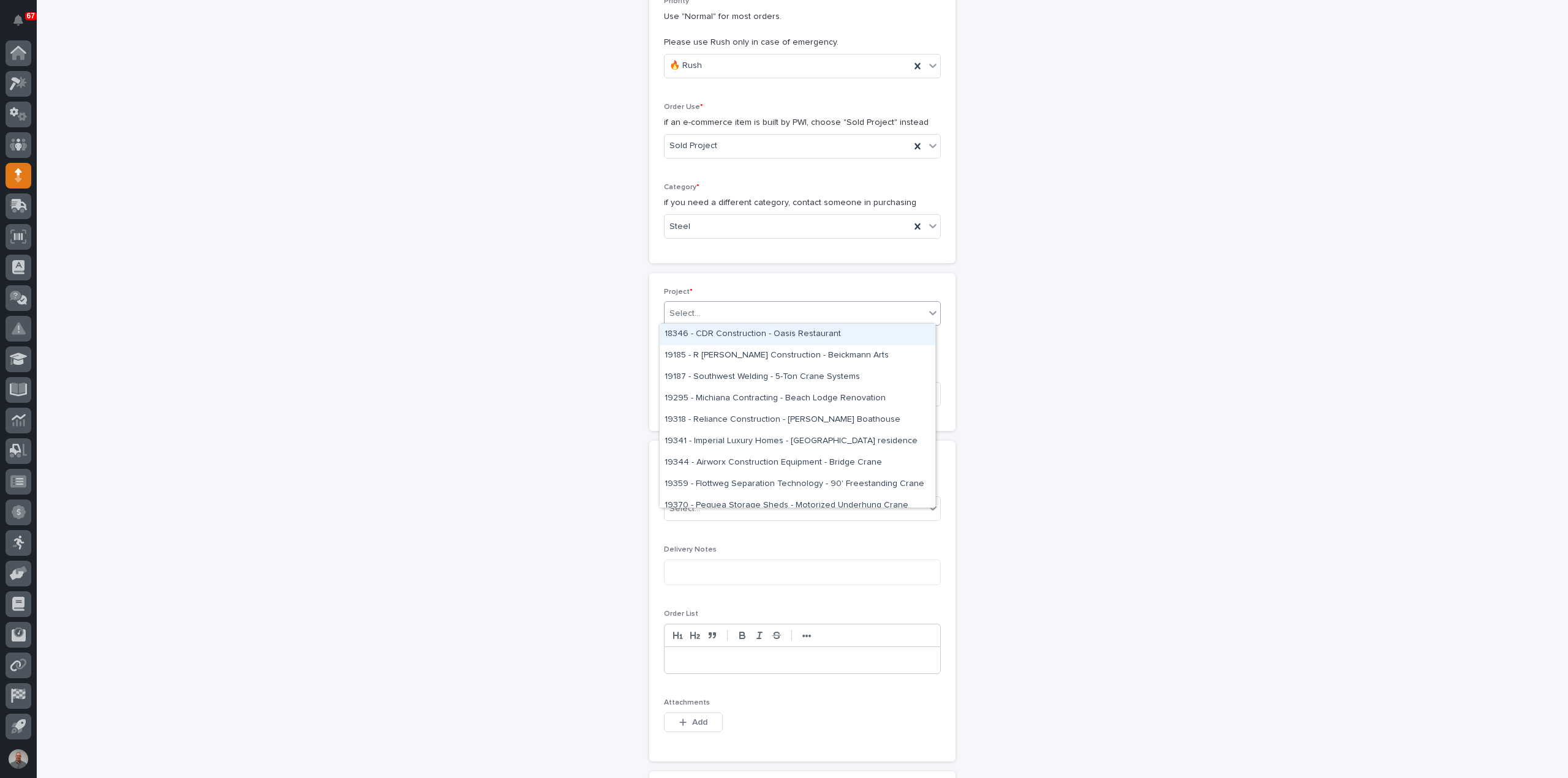
click at [714, 308] on div "Select..." at bounding box center [794, 313] width 260 height 20
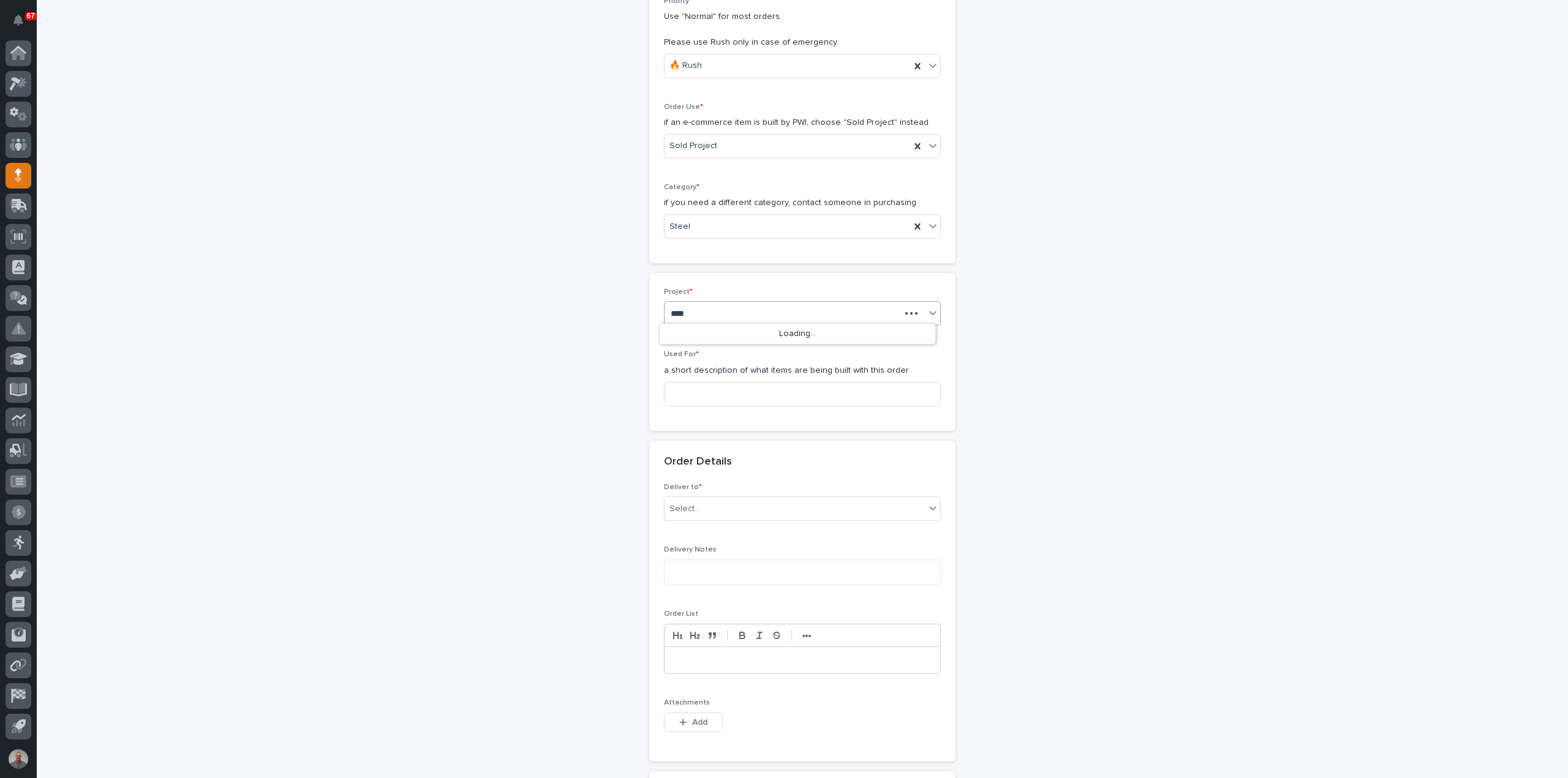
type input "*****"
click at [734, 403] on input at bounding box center [802, 402] width 277 height 24
click at [694, 404] on input at bounding box center [802, 402] width 277 height 24
drag, startPoint x: 709, startPoint y: 395, endPoint x: 604, endPoint y: 395, distance: 105.0
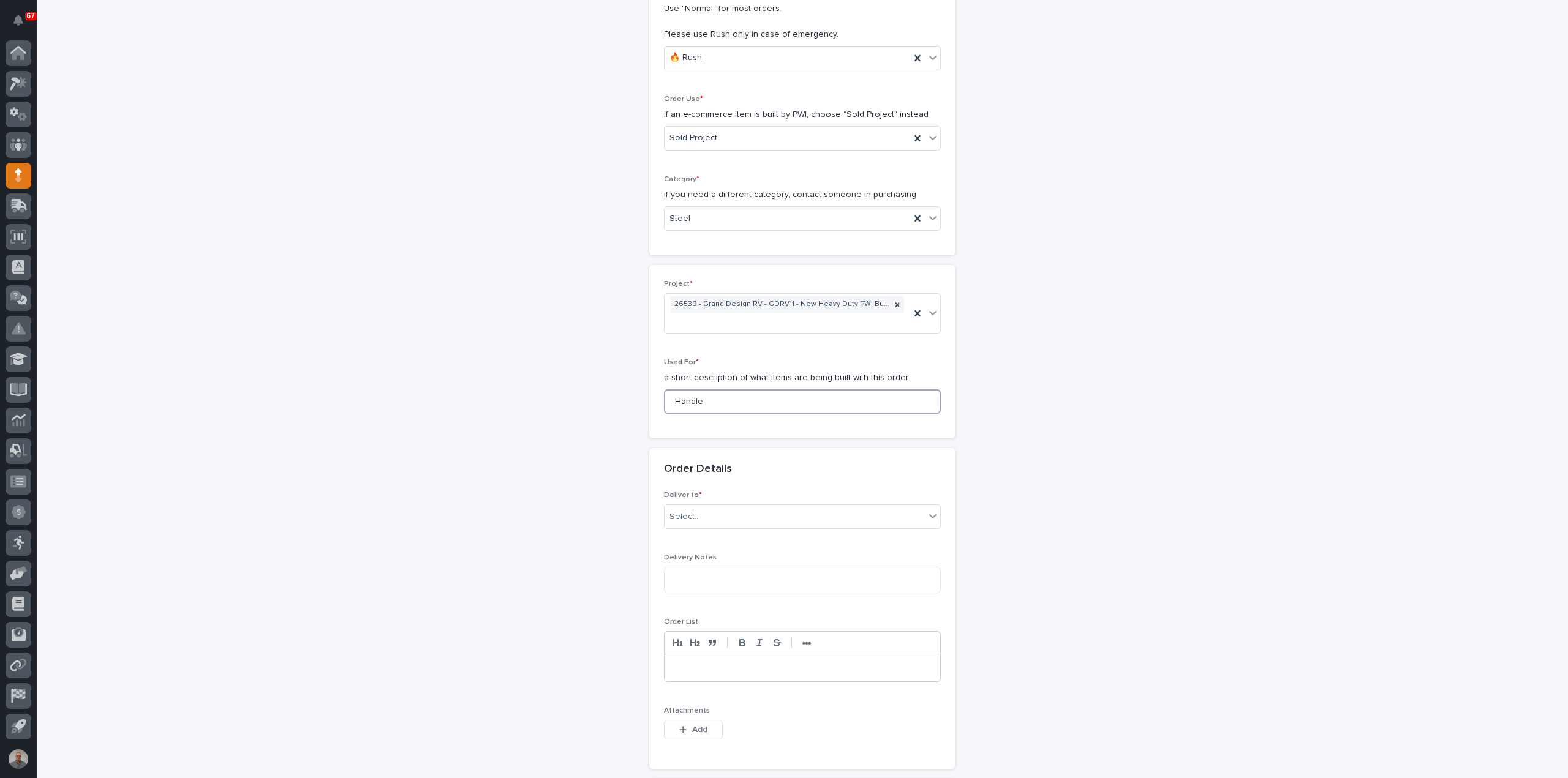
click at [611, 396] on div "**********" at bounding box center [802, 471] width 1228 height 1431
type input "Handle"
click at [745, 517] on div "Select..." at bounding box center [794, 517] width 260 height 20
click at [736, 535] on div "PWI" at bounding box center [797, 538] width 276 height 21
click at [709, 575] on textarea at bounding box center [802, 580] width 277 height 26
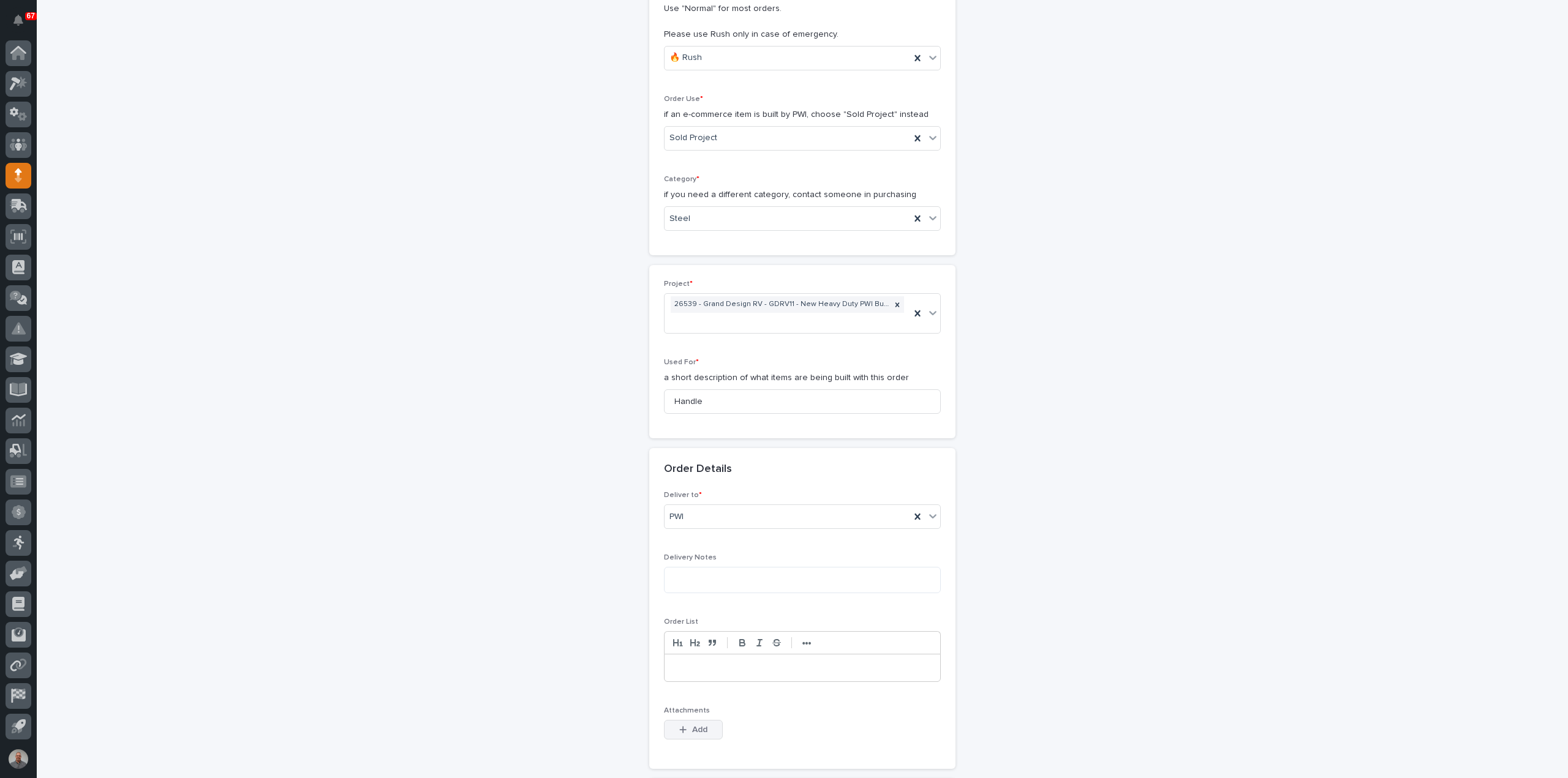
click at [692, 728] on span "Add" at bounding box center [699, 729] width 15 height 11
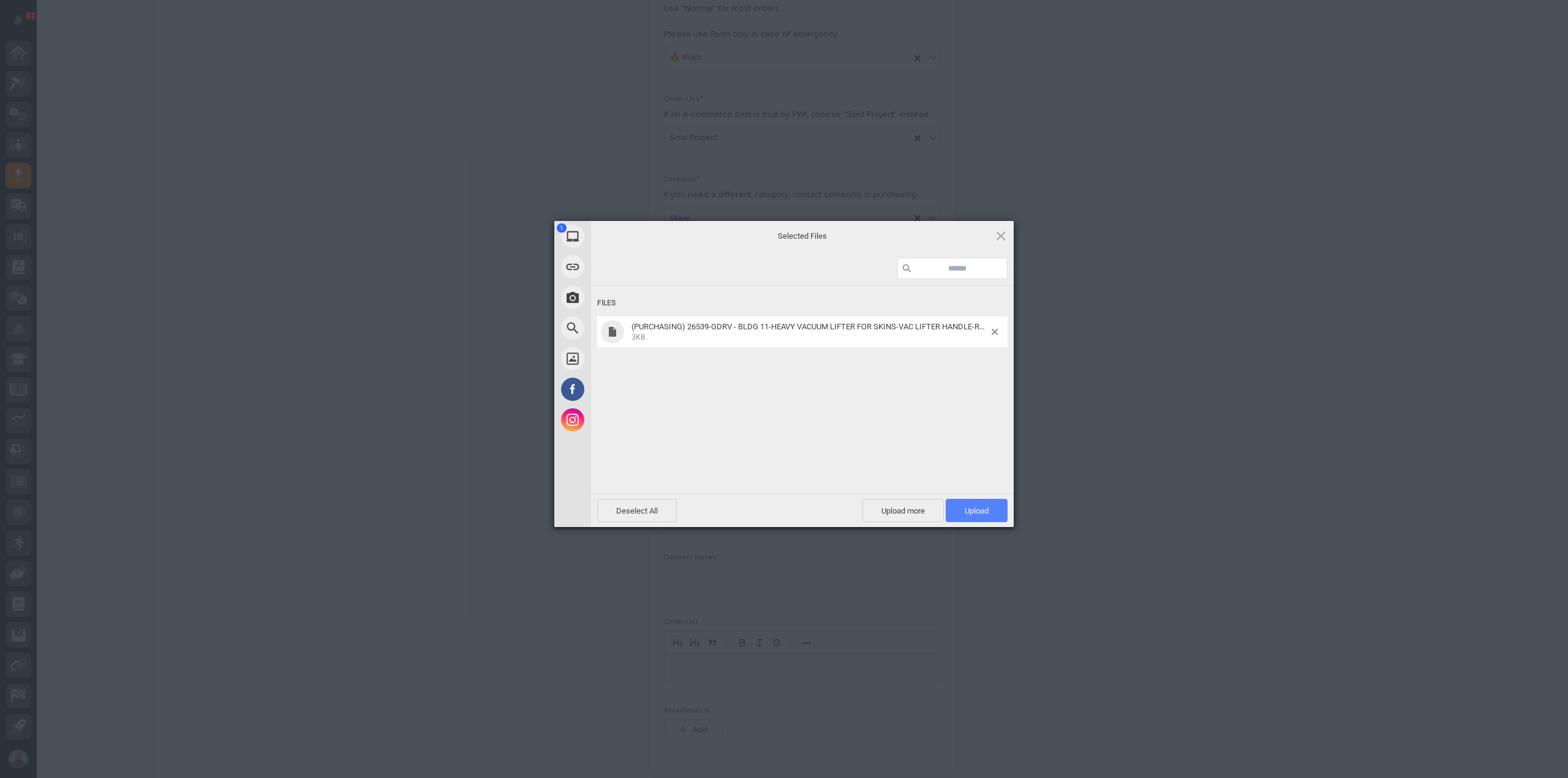
click at [971, 515] on span "Upload 1" at bounding box center [976, 510] width 24 height 9
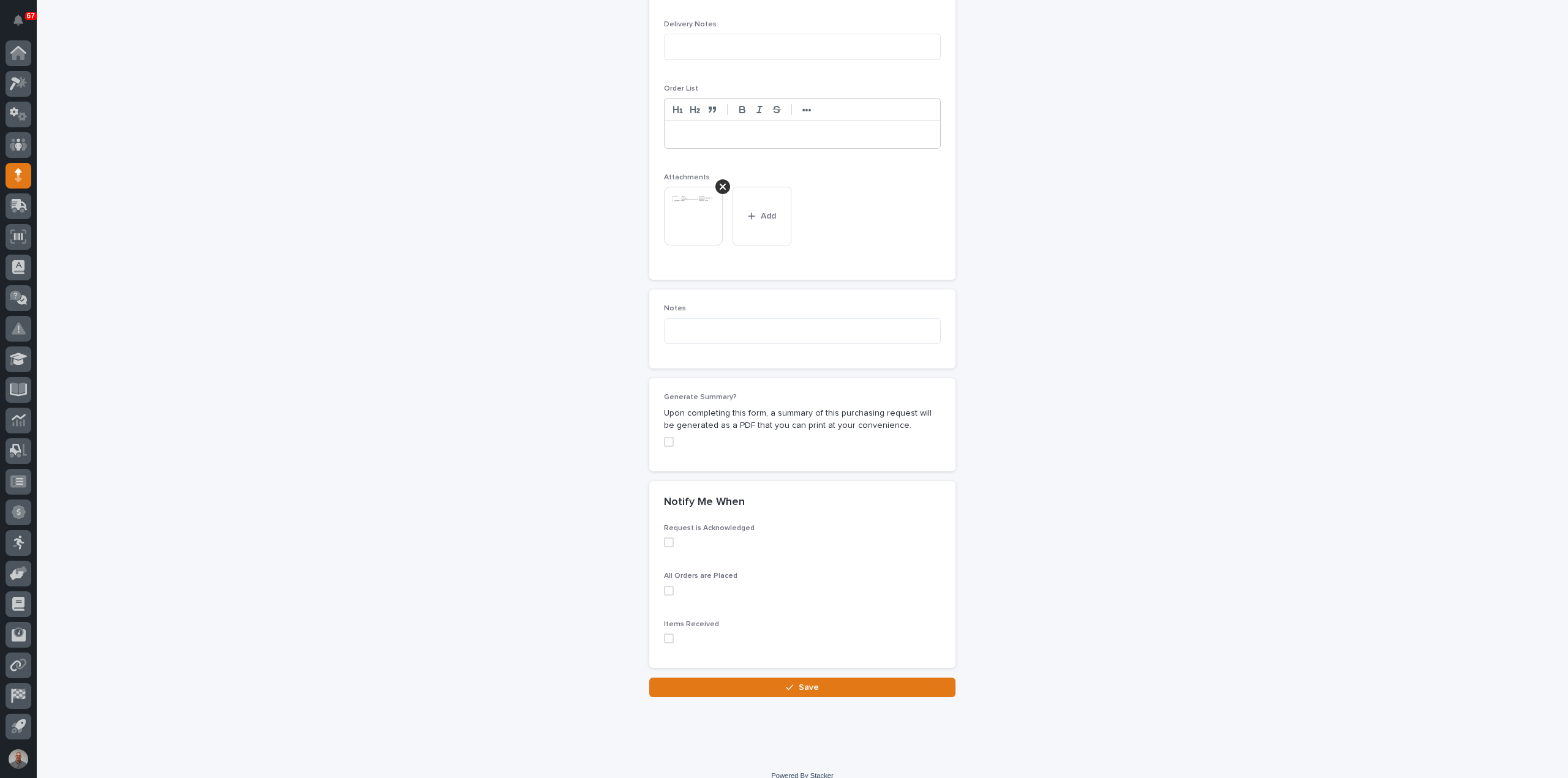
scroll to position [858, 0]
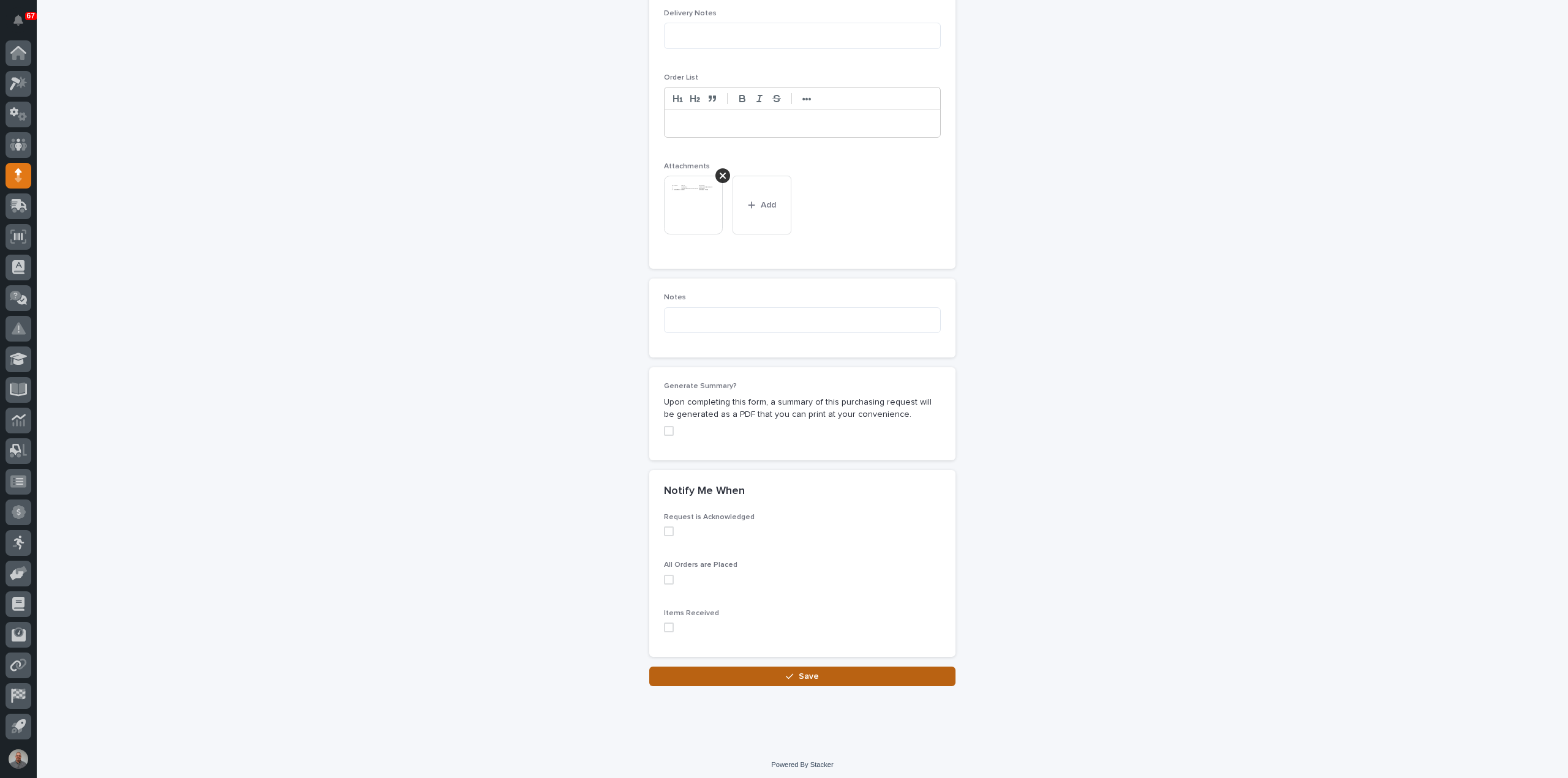
click at [738, 678] on button "Save" at bounding box center [803, 676] width 306 height 19
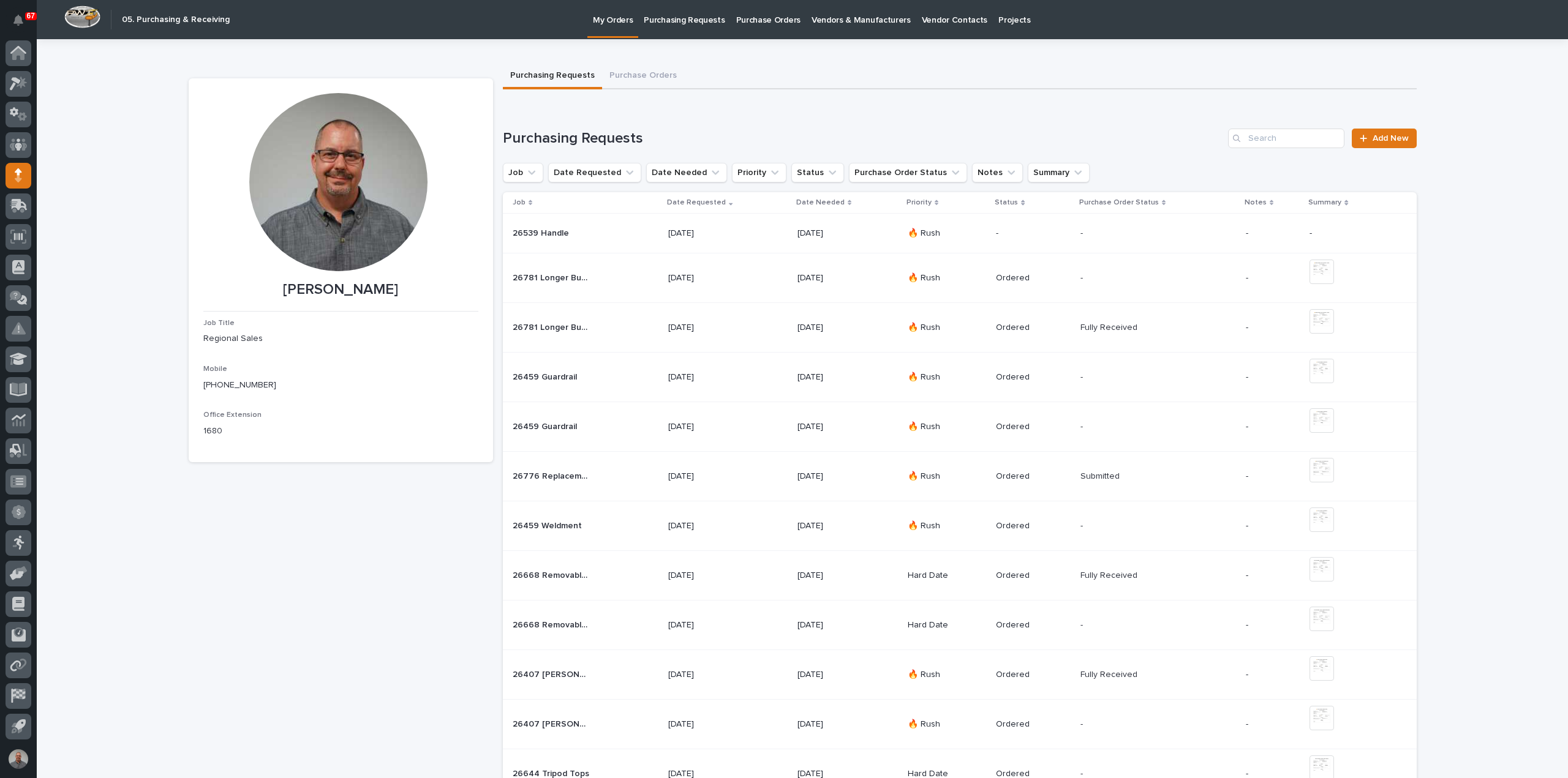
click at [606, 227] on div "26539 Handle 26539 Handle" at bounding box center [586, 233] width 146 height 20
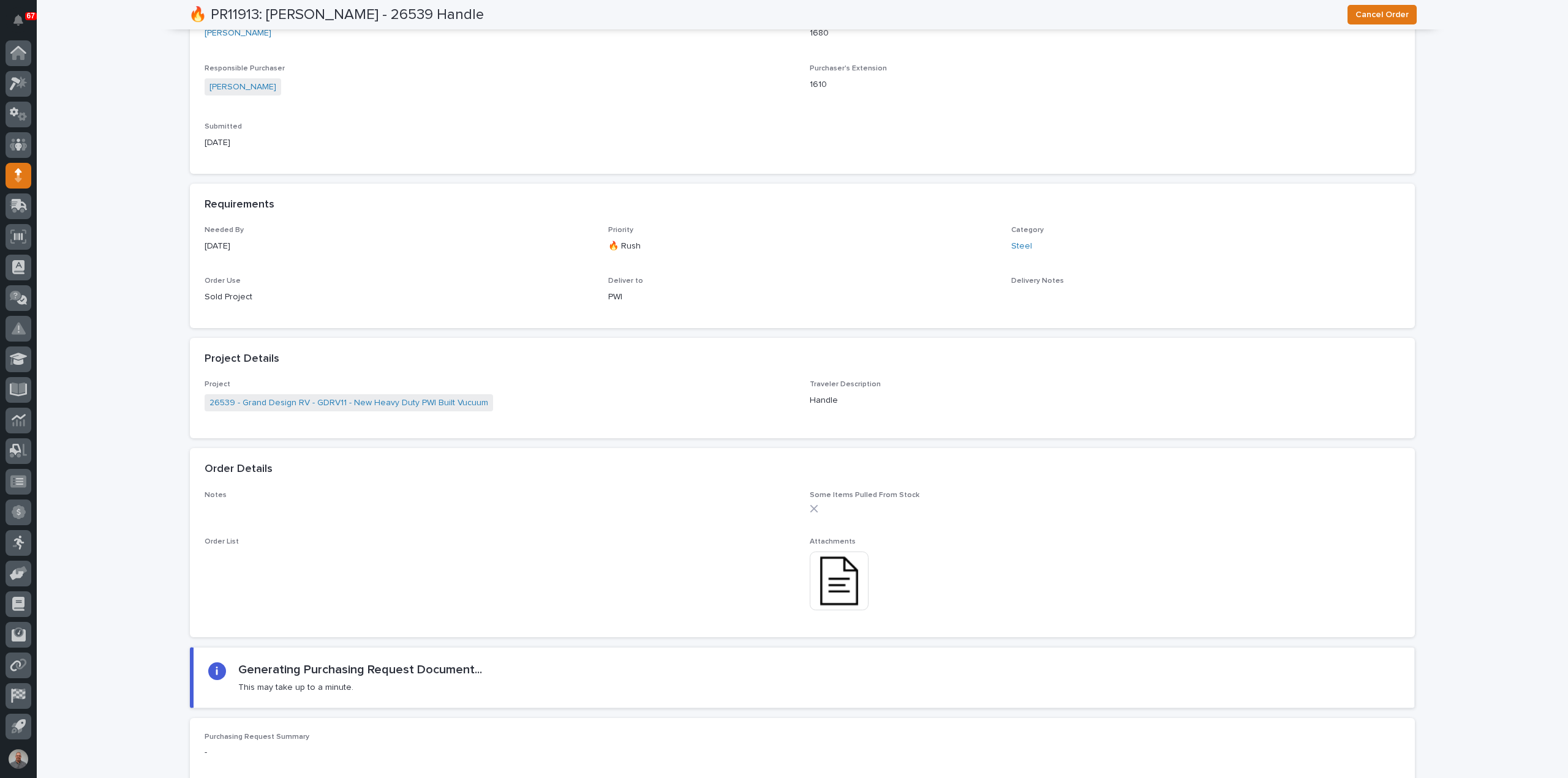
scroll to position [794, 0]
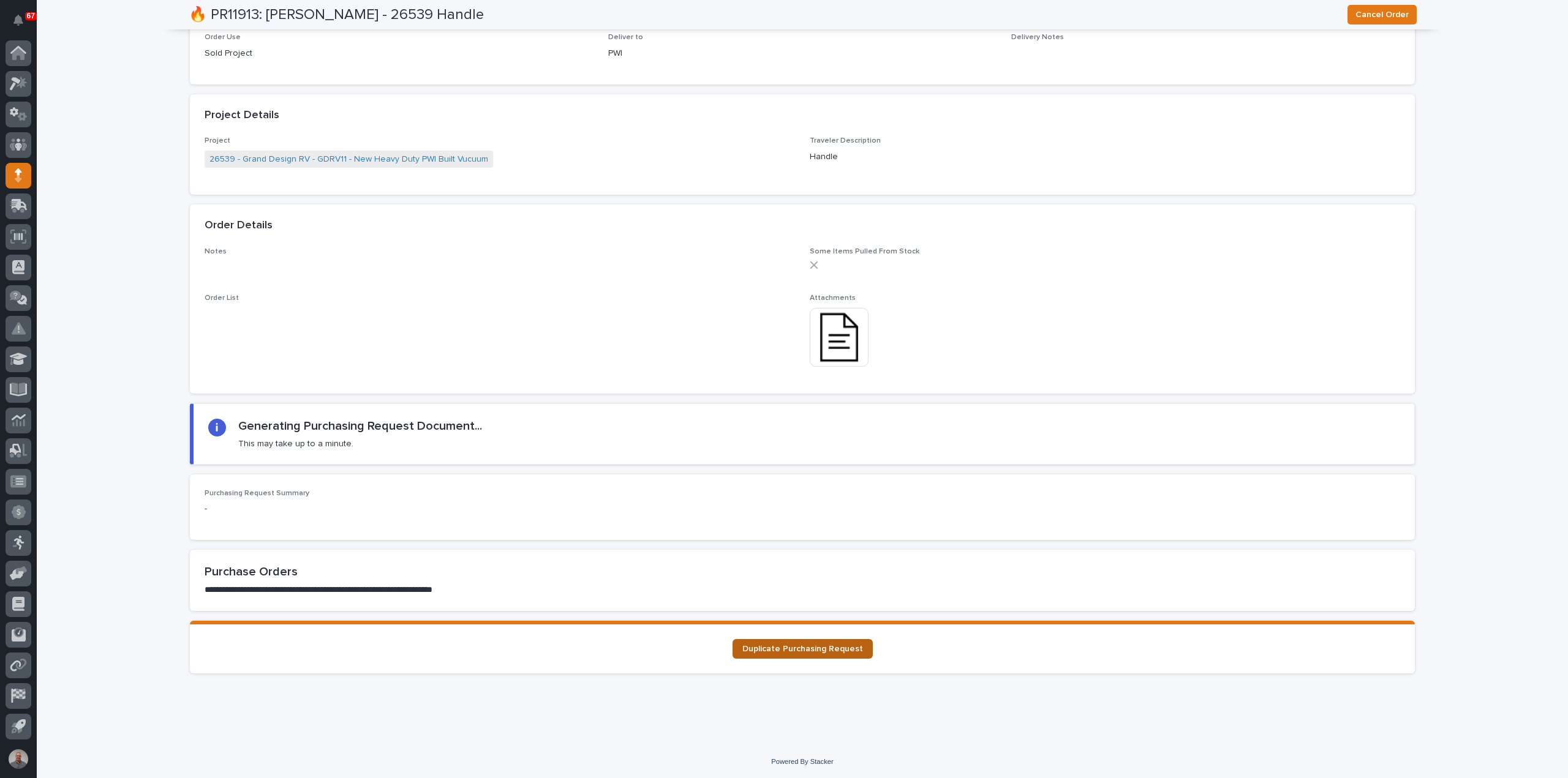
click at [778, 652] on span "Duplicate Purchasing Request" at bounding box center [803, 649] width 120 height 9
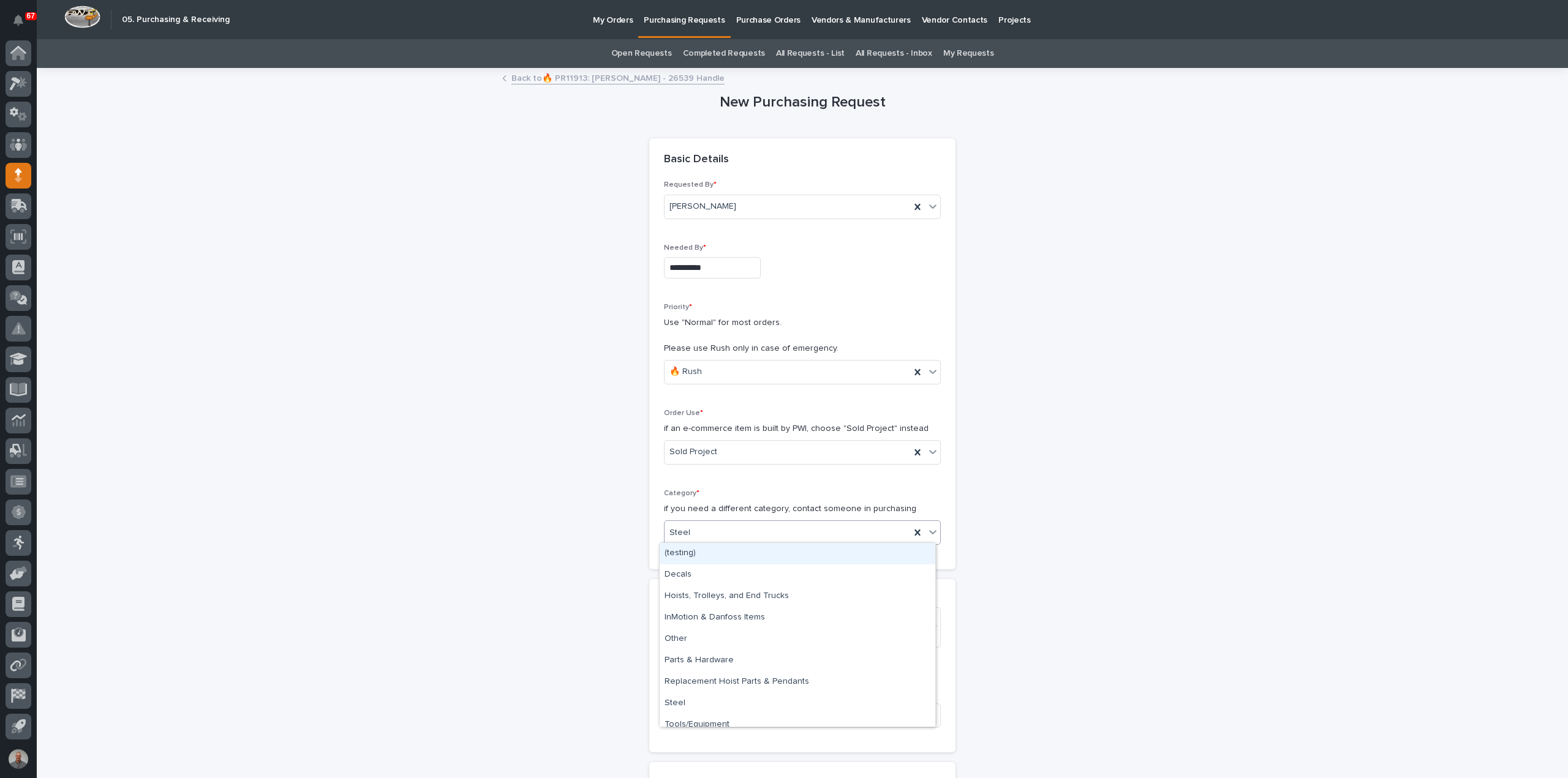
click at [725, 530] on div "Steel" at bounding box center [787, 533] width 246 height 20
click at [704, 660] on div "Parts & Hardware" at bounding box center [797, 661] width 276 height 21
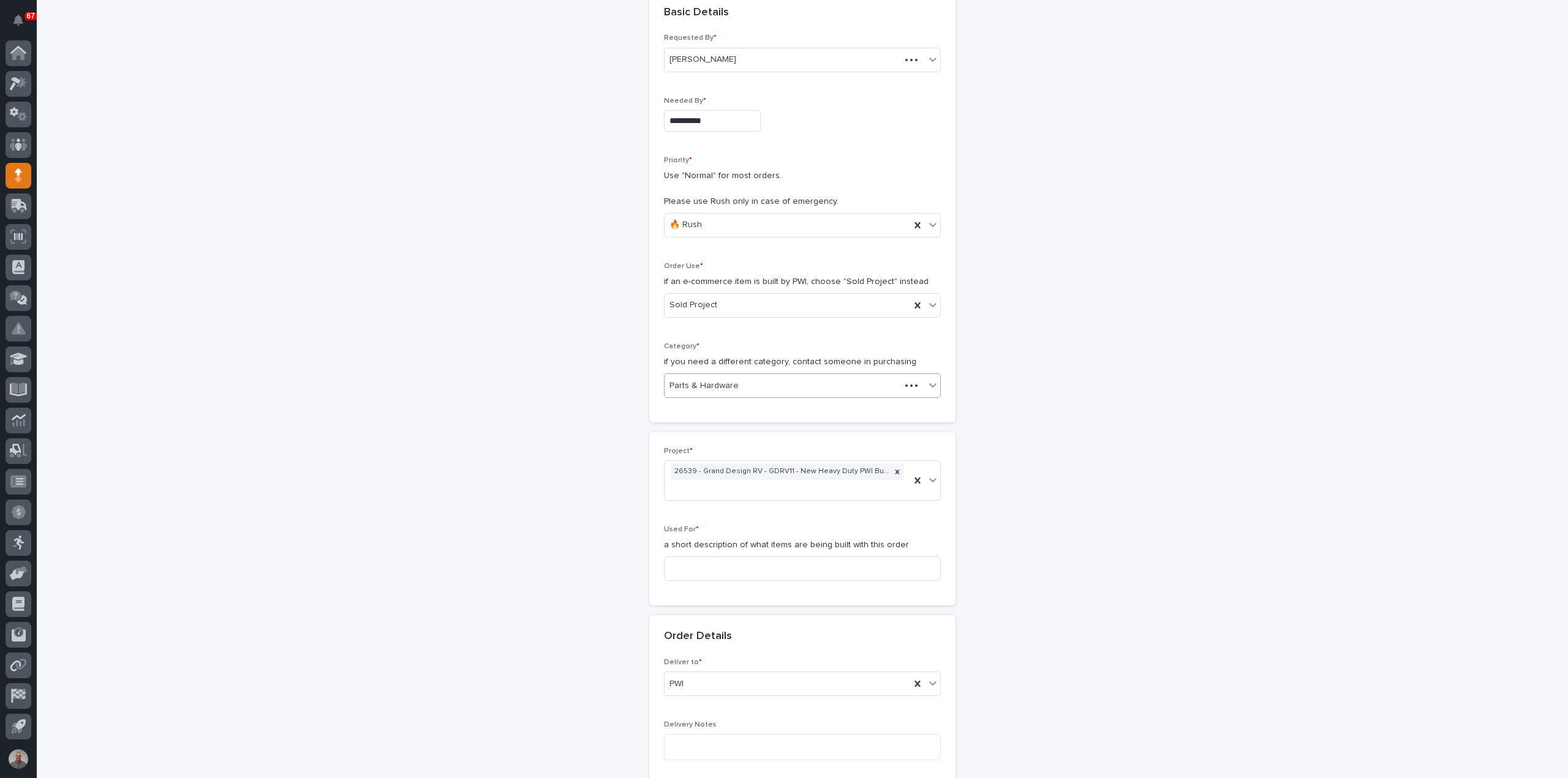
scroll to position [184, 0]
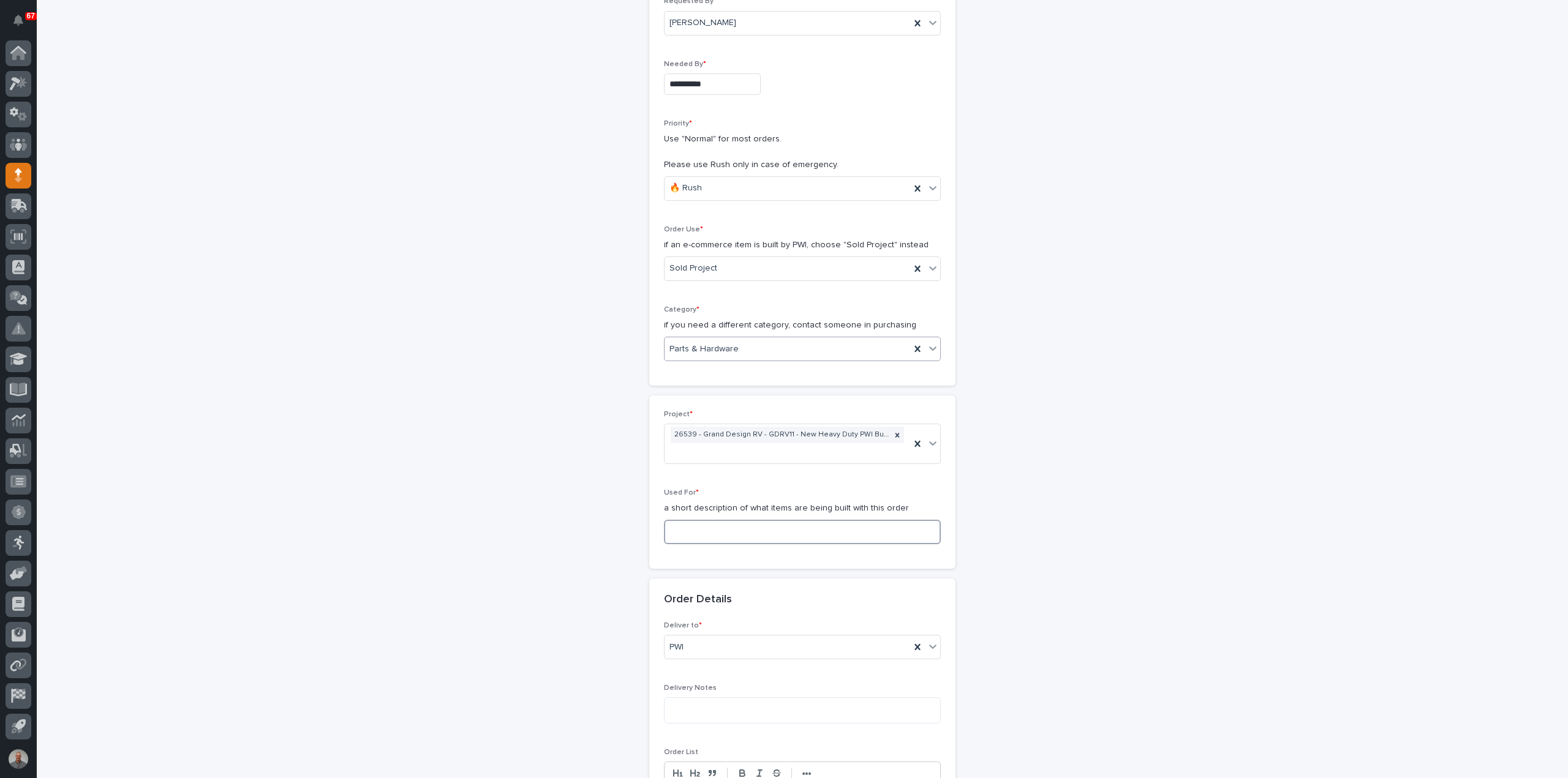
click at [745, 532] on input at bounding box center [802, 532] width 277 height 24
paste input "Handle"
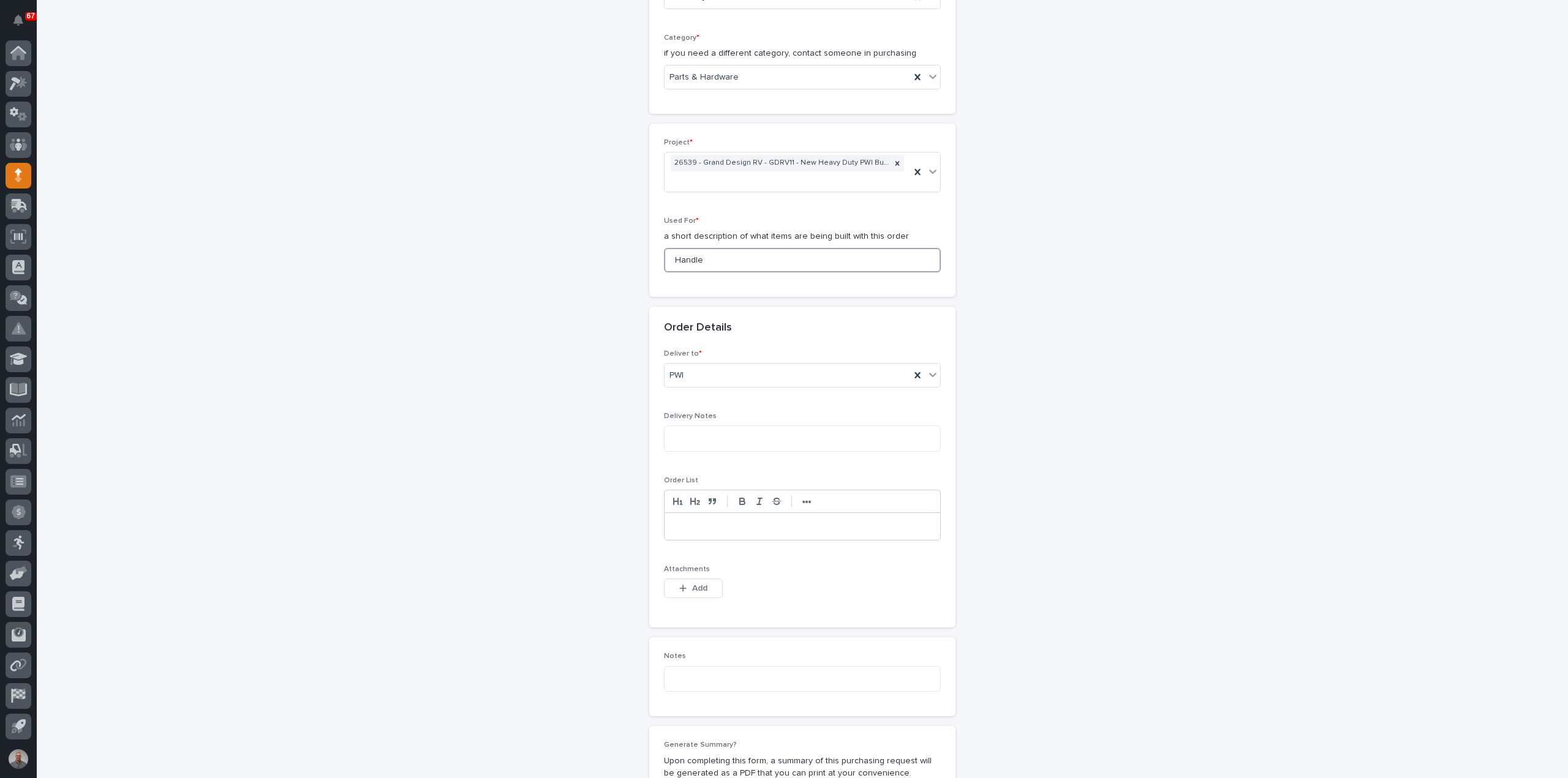
scroll to position [551, 0]
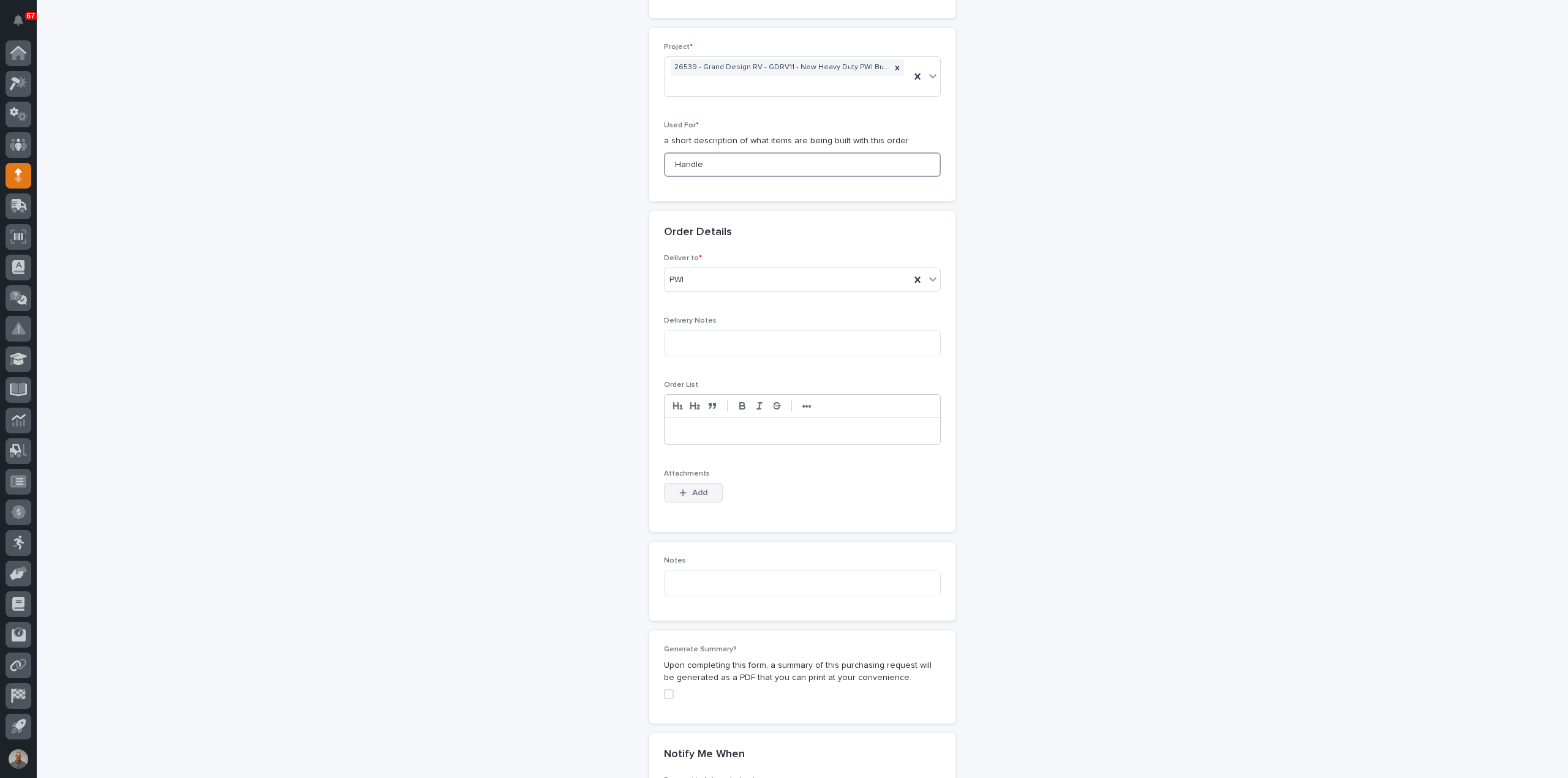
type input "Handle"
click at [693, 490] on span "Add" at bounding box center [699, 492] width 15 height 11
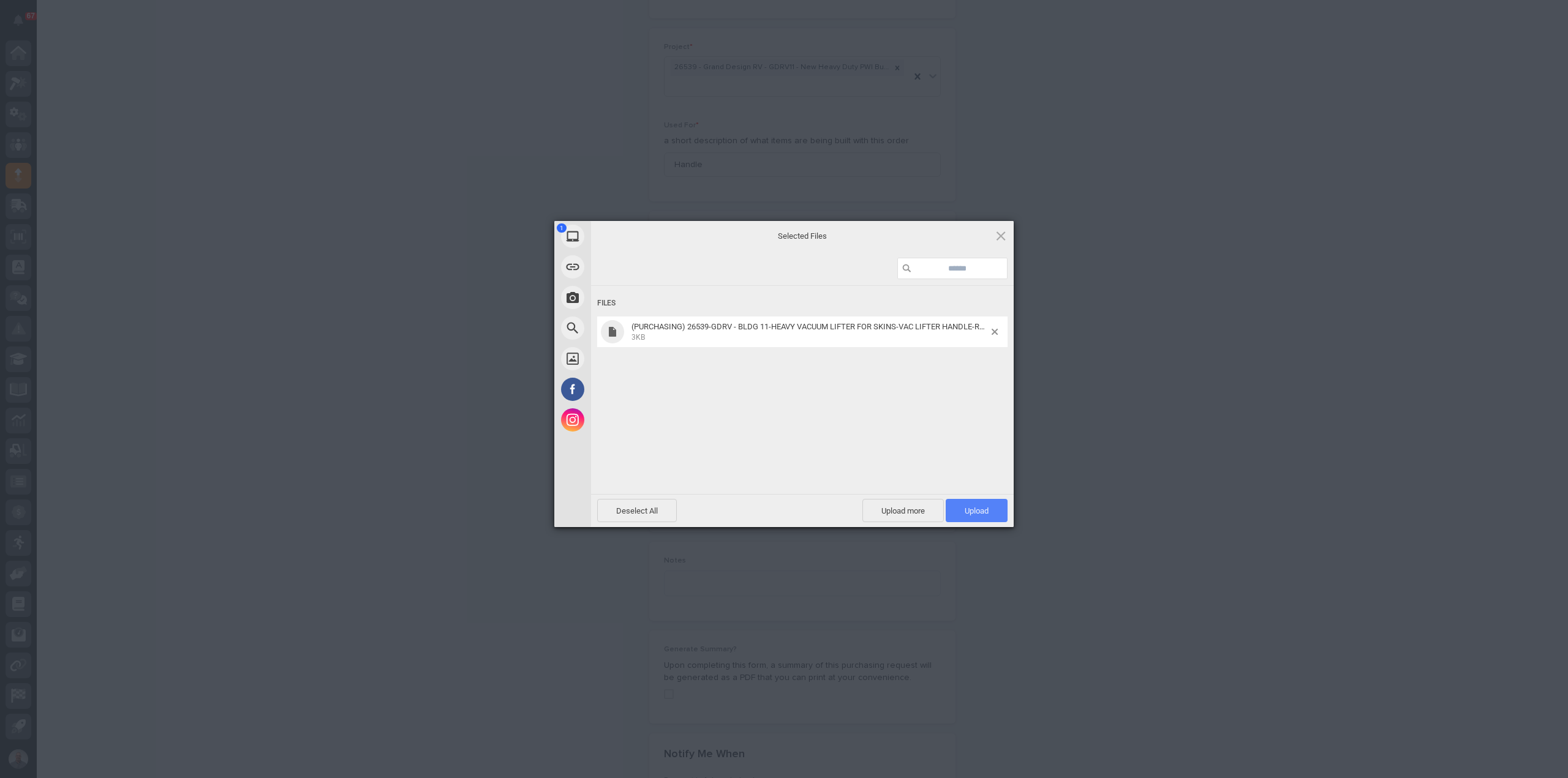
click at [981, 511] on span "Upload 1" at bounding box center [976, 510] width 24 height 9
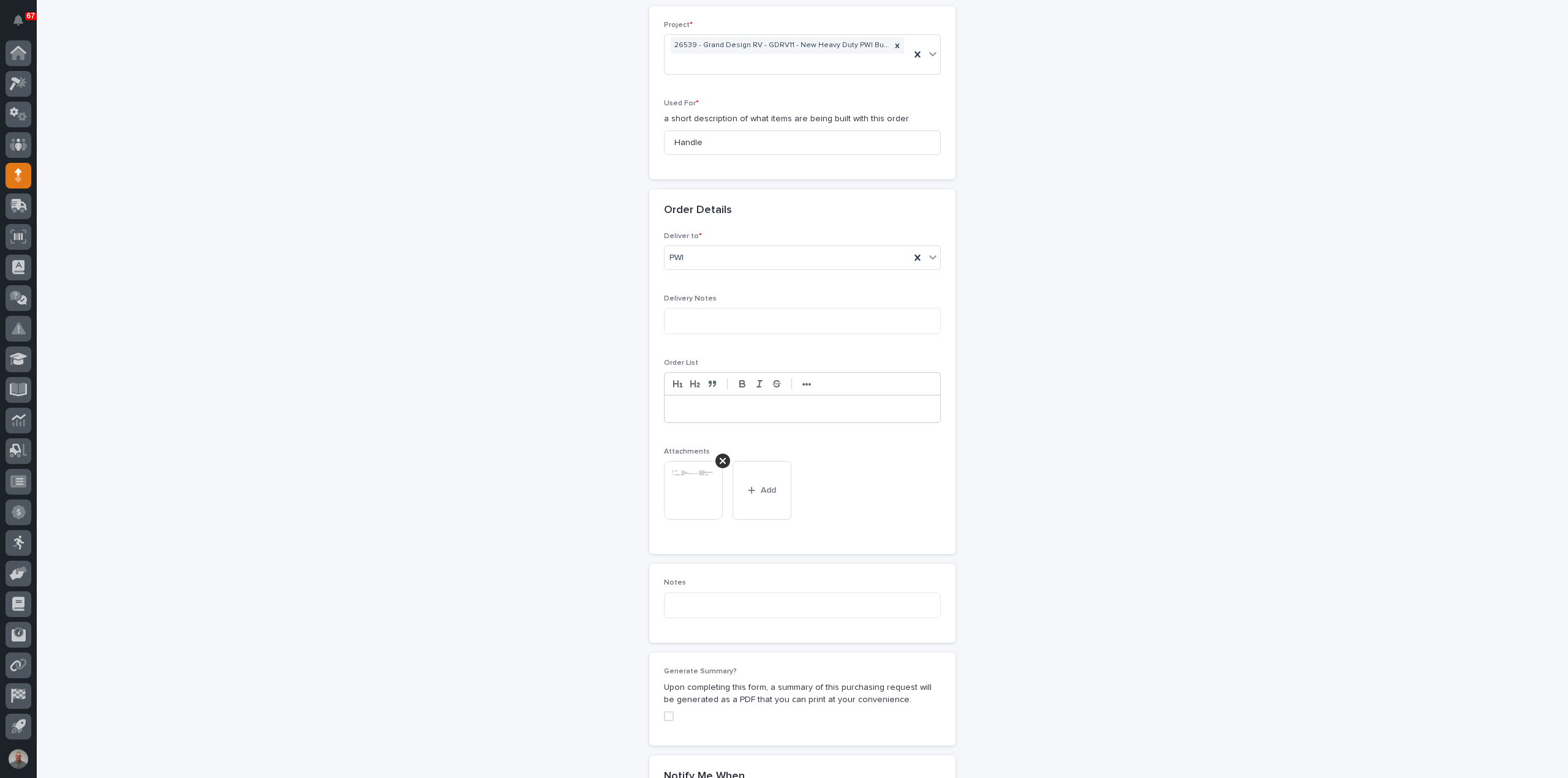
scroll to position [858, 0]
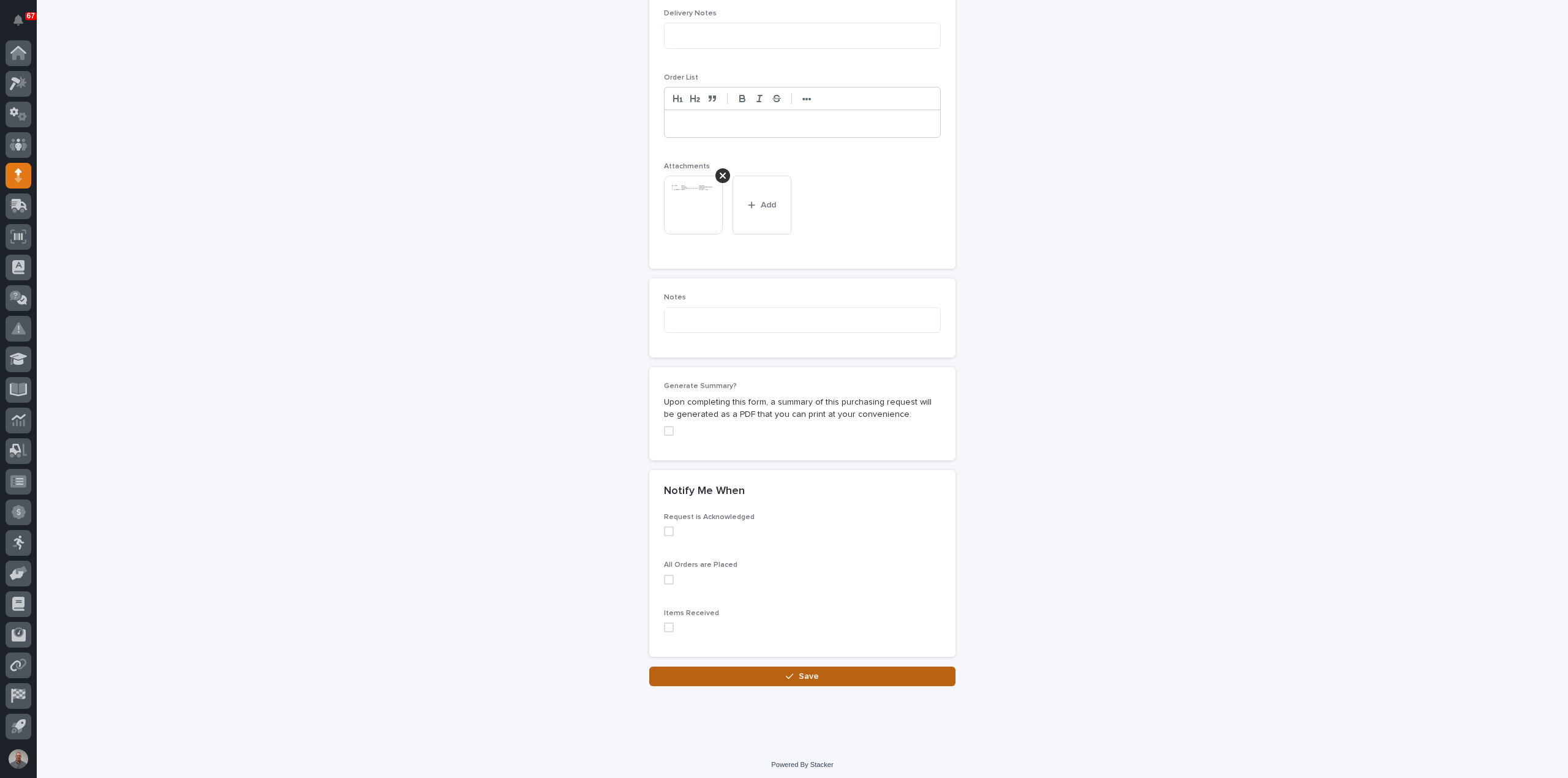
click at [846, 673] on button "Save" at bounding box center [803, 676] width 306 height 19
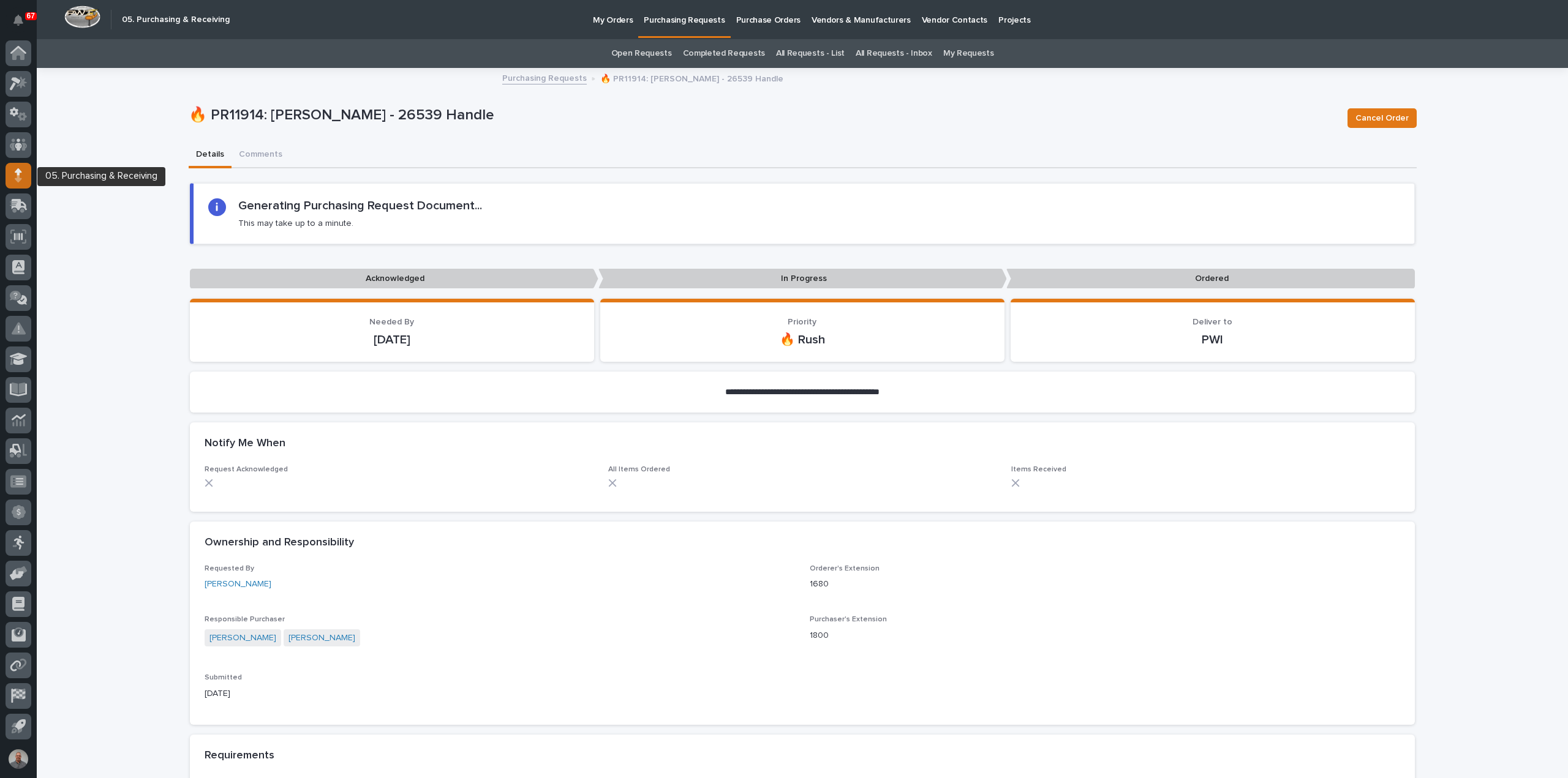
click at [24, 177] on div at bounding box center [19, 176] width 26 height 26
